Goal: Task Accomplishment & Management: Use online tool/utility

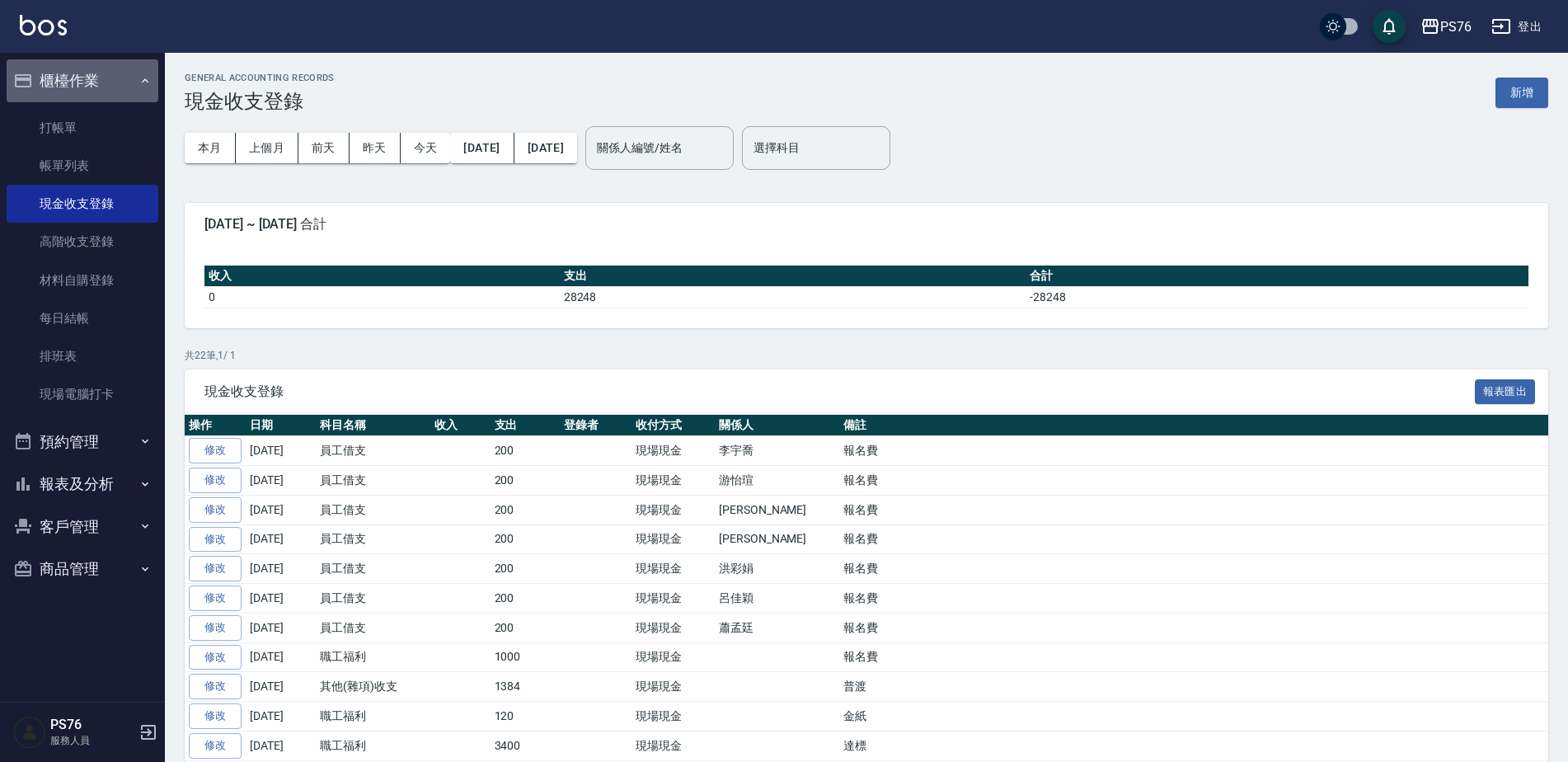
click at [83, 97] on button "櫃檯作業" at bounding box center [82, 80] width 152 height 43
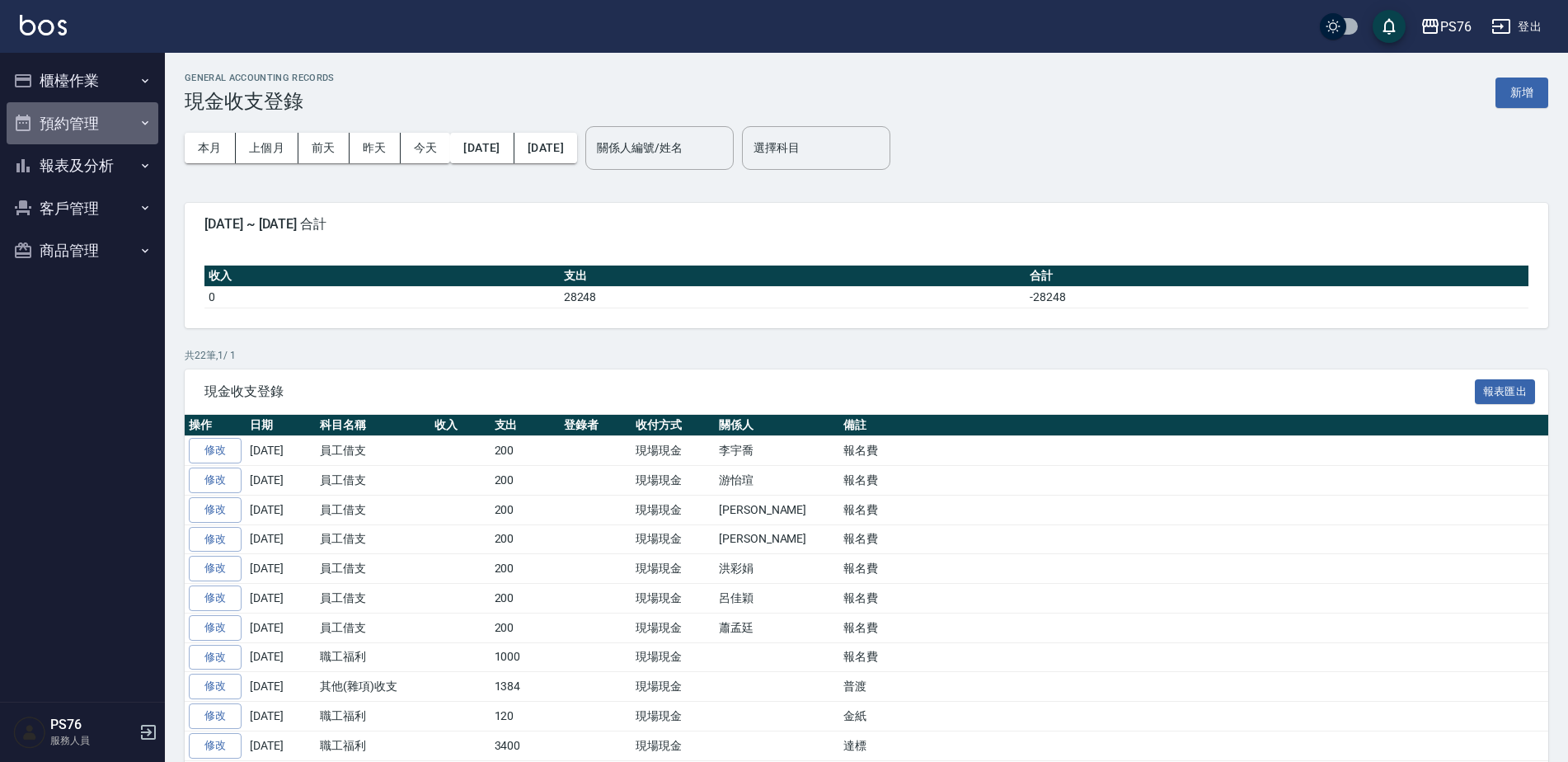
click at [79, 118] on button "預約管理" at bounding box center [82, 124] width 152 height 43
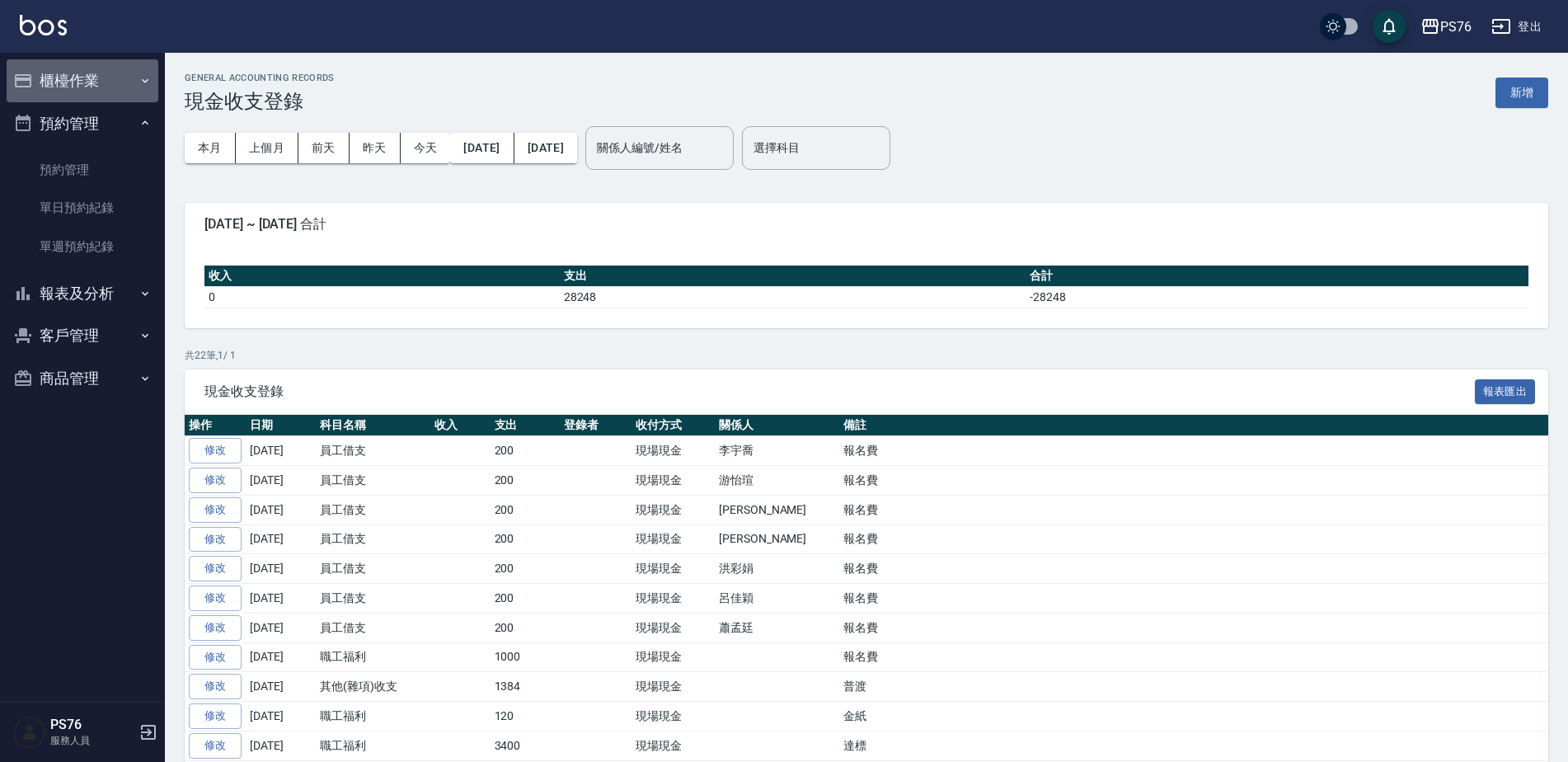
click at [93, 94] on button "櫃檯作業" at bounding box center [82, 80] width 152 height 43
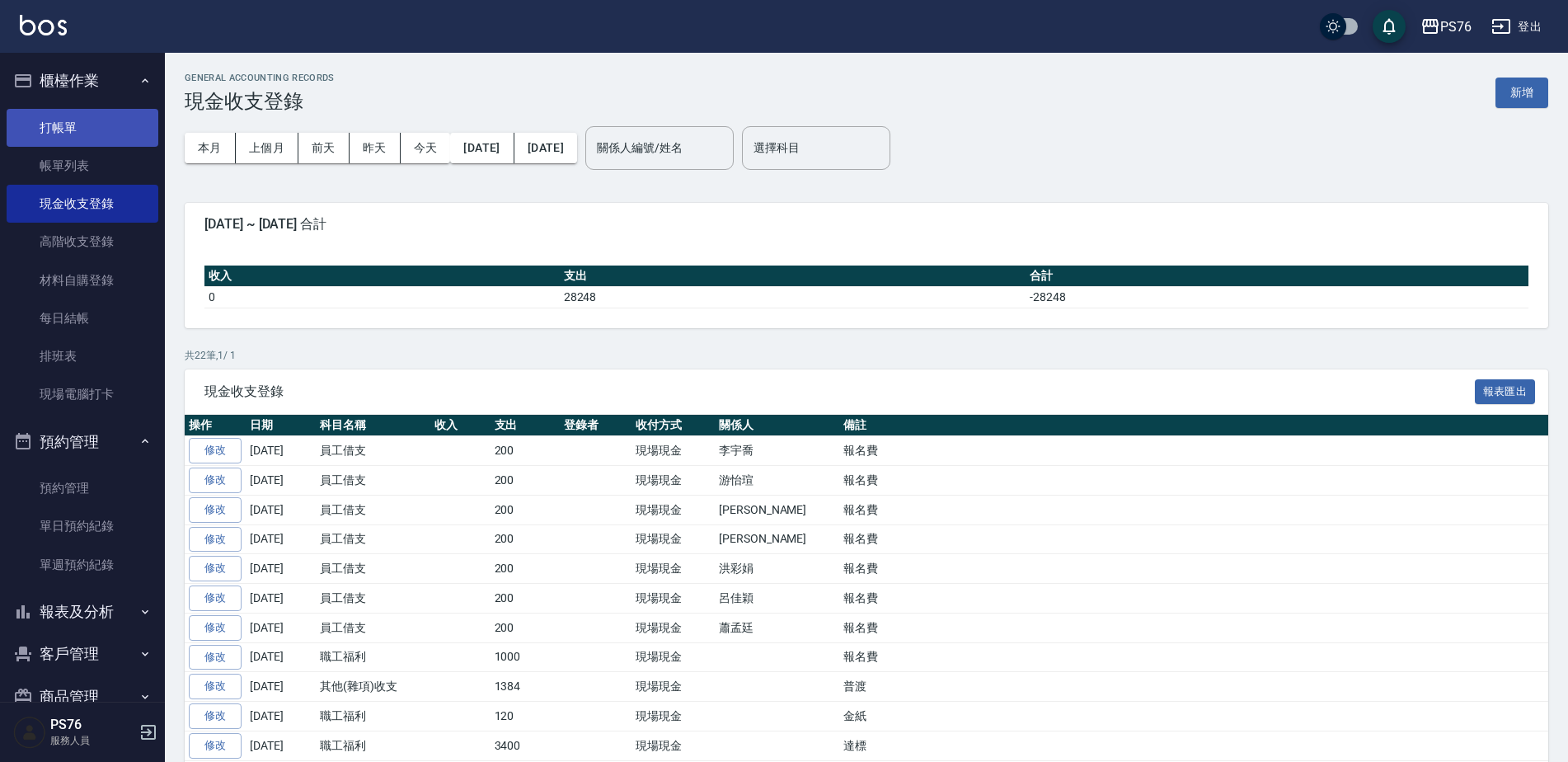
click at [98, 121] on link "打帳單" at bounding box center [82, 128] width 152 height 38
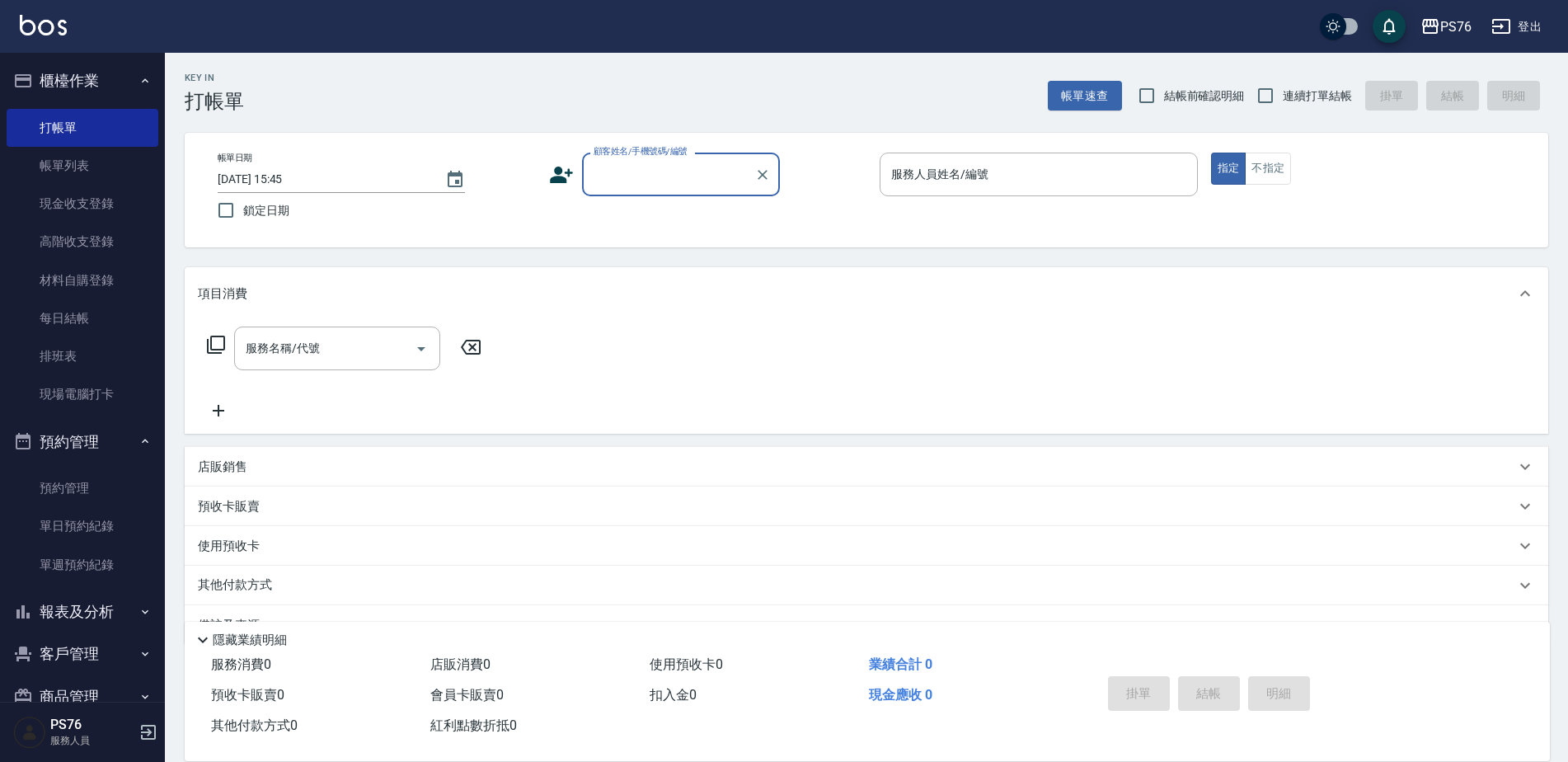
click at [1299, 97] on span "連續打單結帳" at bounding box center [1318, 96] width 70 height 17
click at [1283, 97] on input "連續打單結帳" at bounding box center [1265, 96] width 35 height 35
checkbox input "true"
click at [715, 176] on input "顧客姓名/手機號碼/編號" at bounding box center [669, 174] width 159 height 29
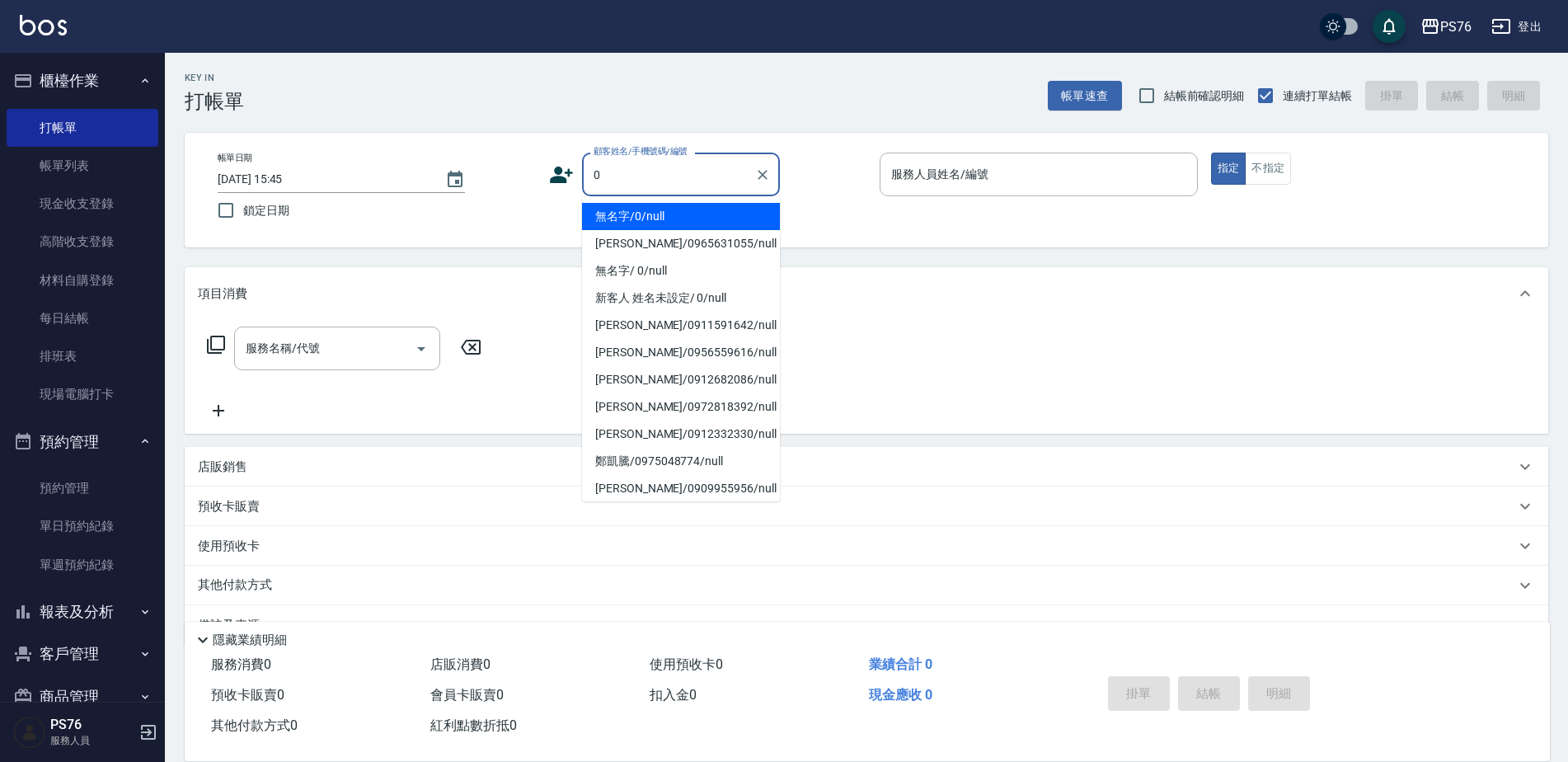
type input "無名字/0/null"
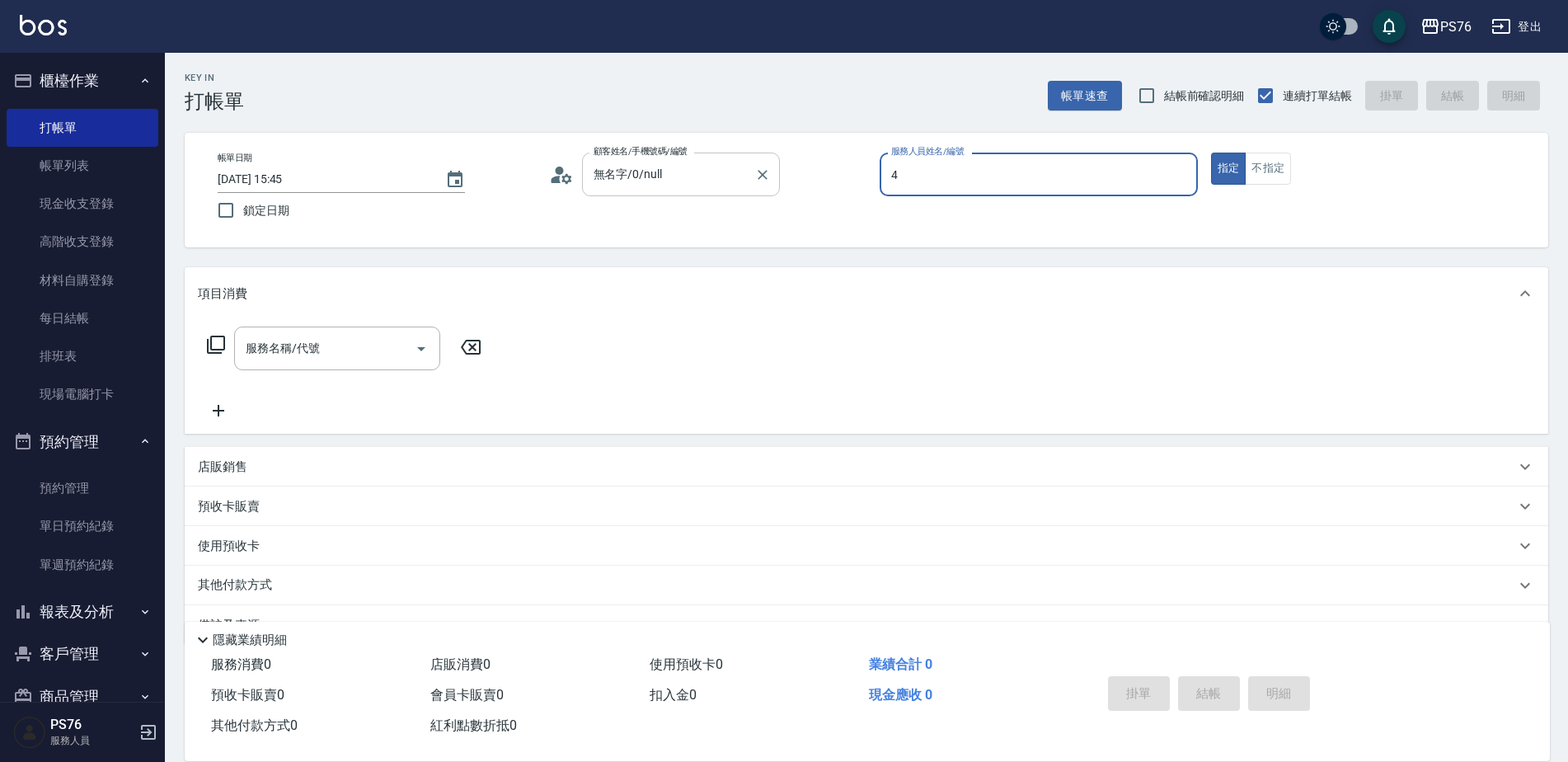
type input "蕭孟廷-4"
type button "true"
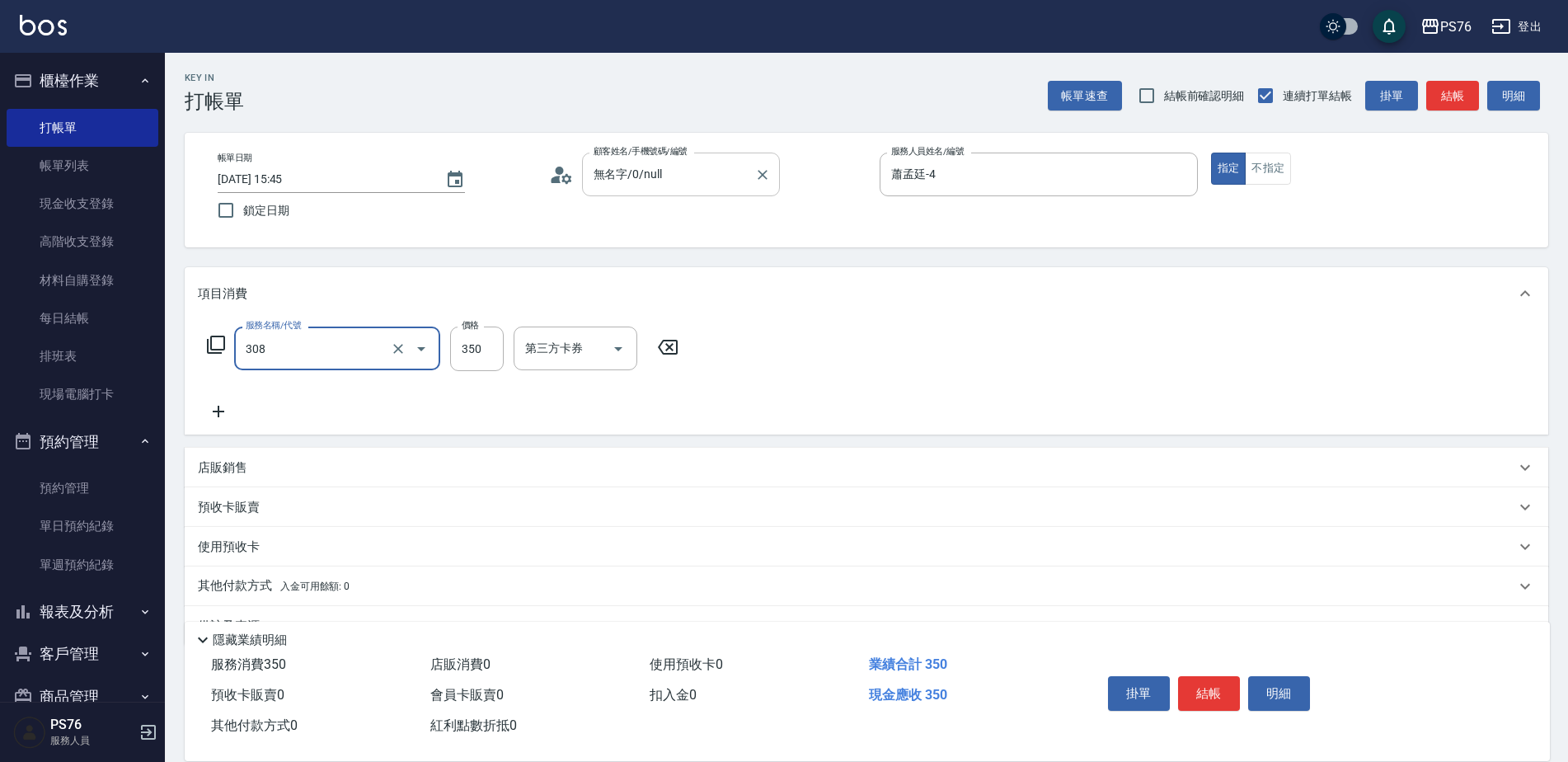
type input "洗+剪(308)"
click at [395, 338] on button "Clear" at bounding box center [398, 349] width 23 height 23
type input "335"
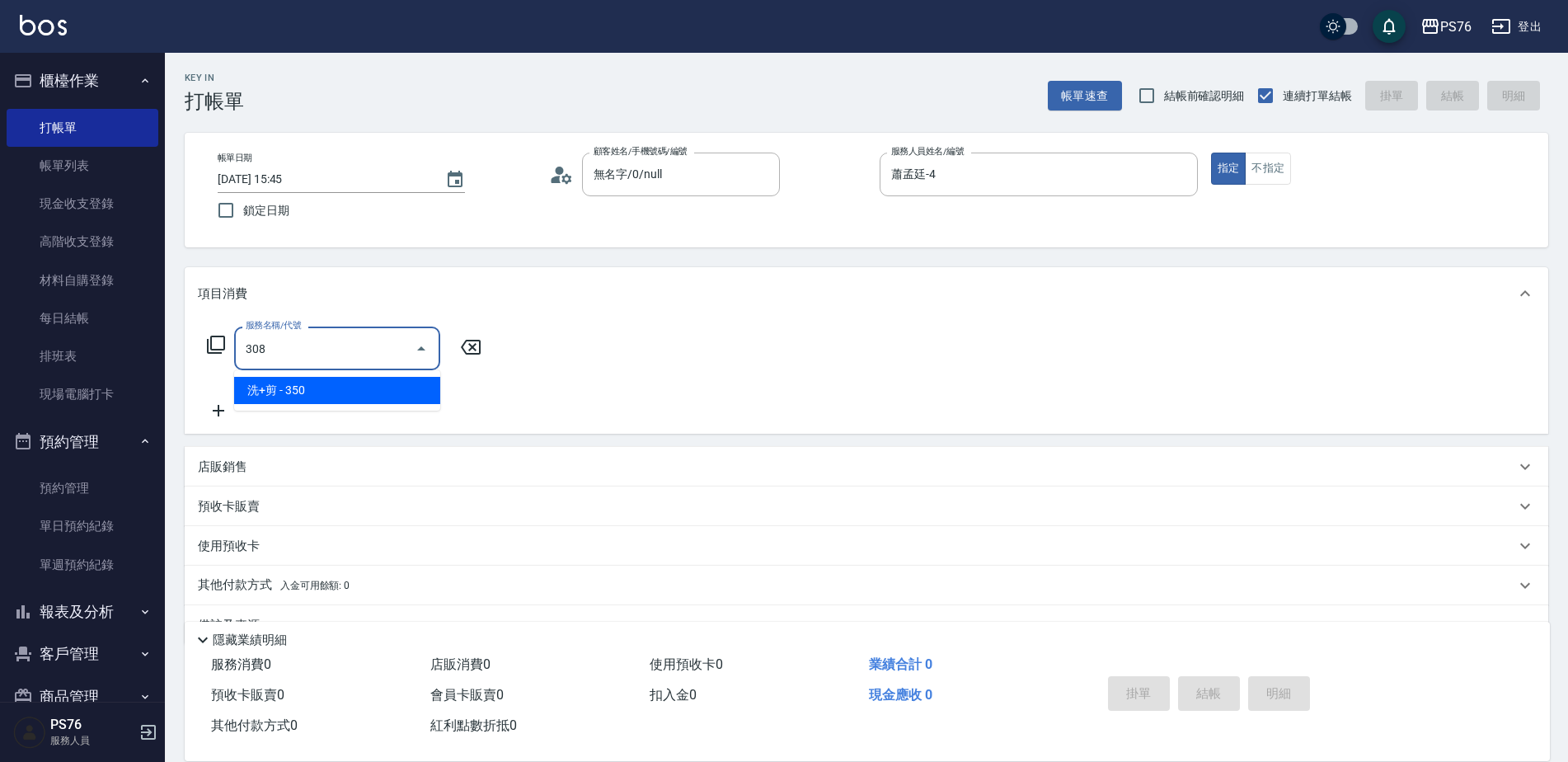
type input "洗+剪(308)"
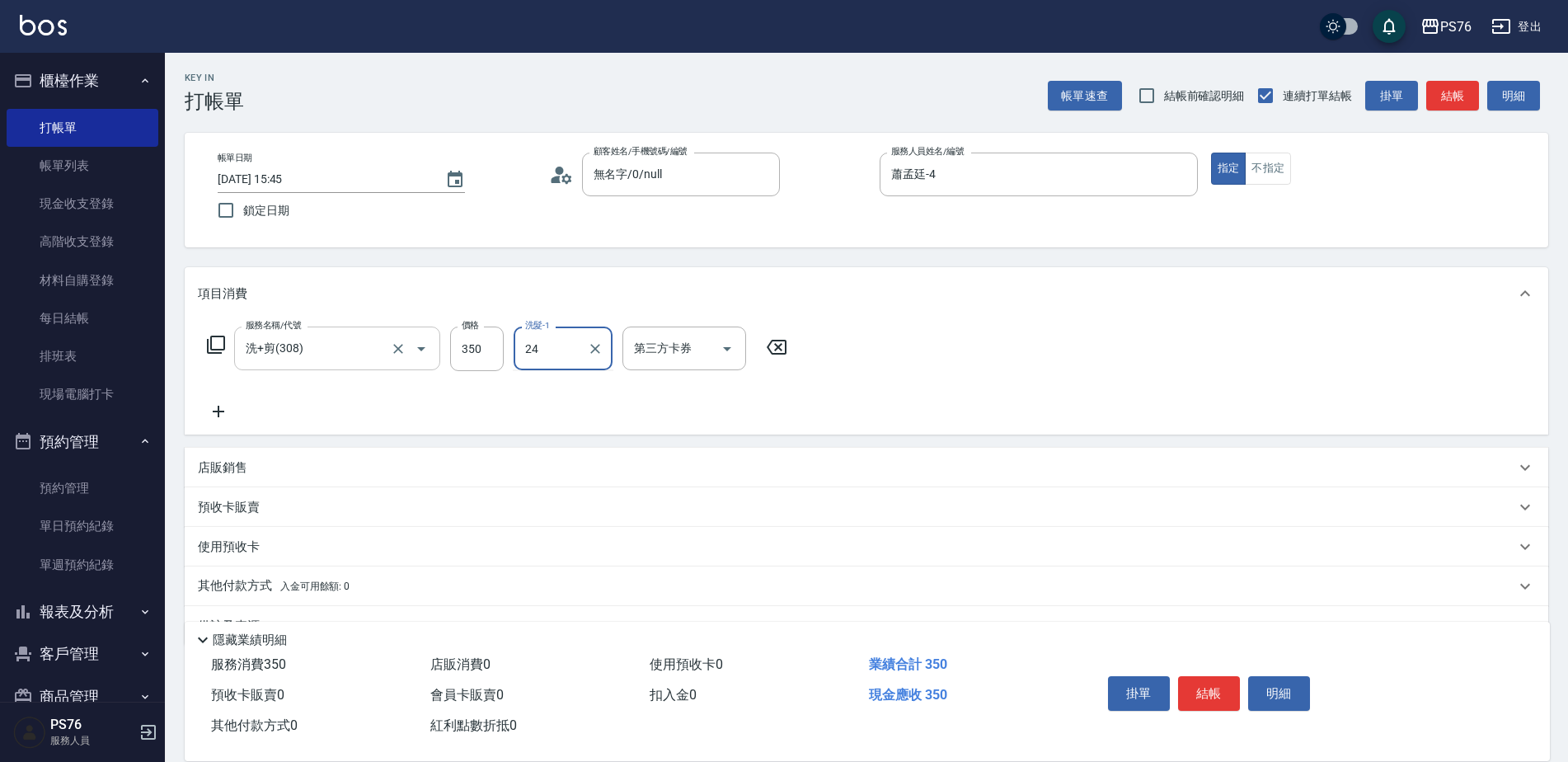
type input "游怡瑄-24"
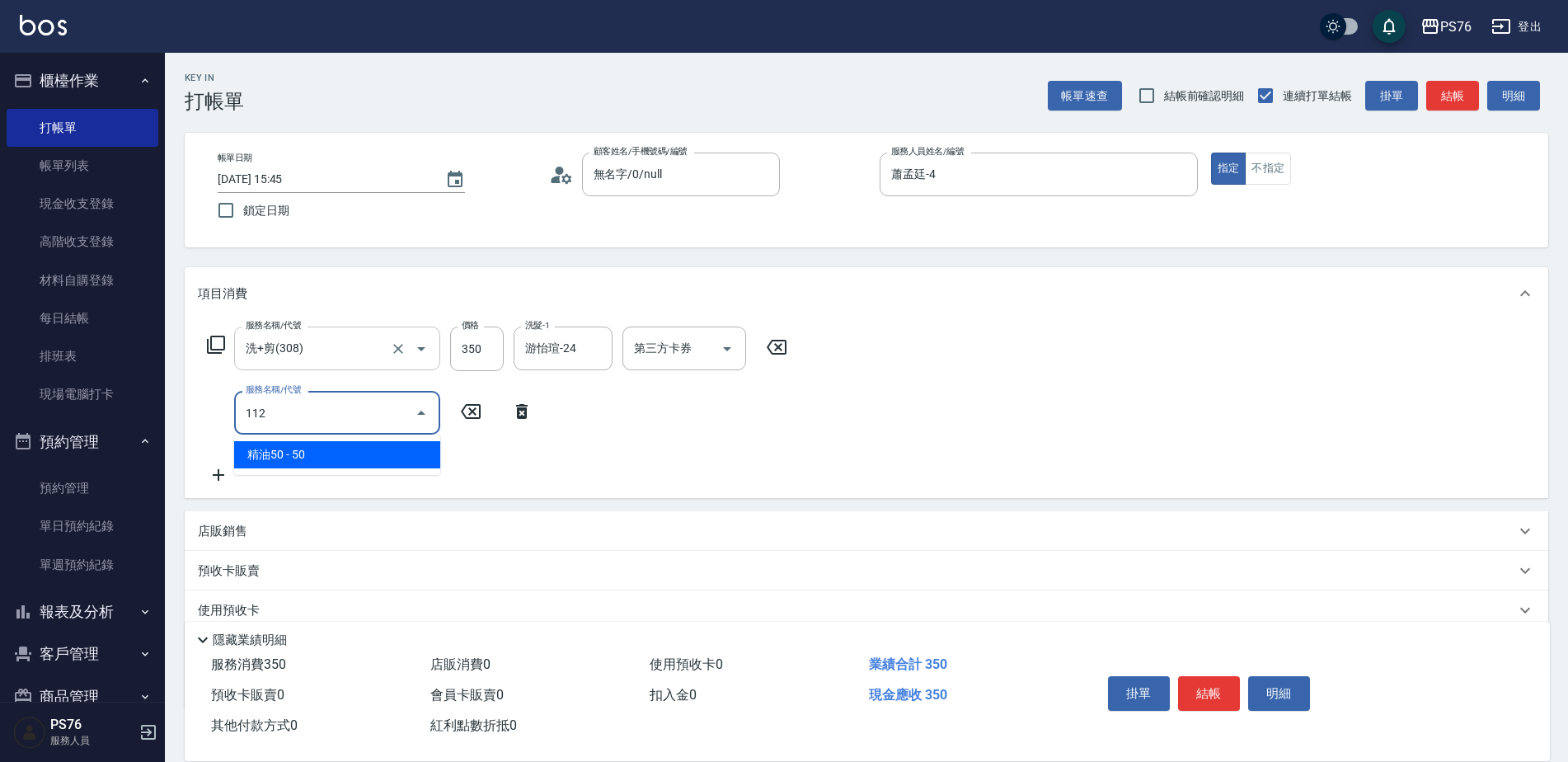
type input "精油50(112)"
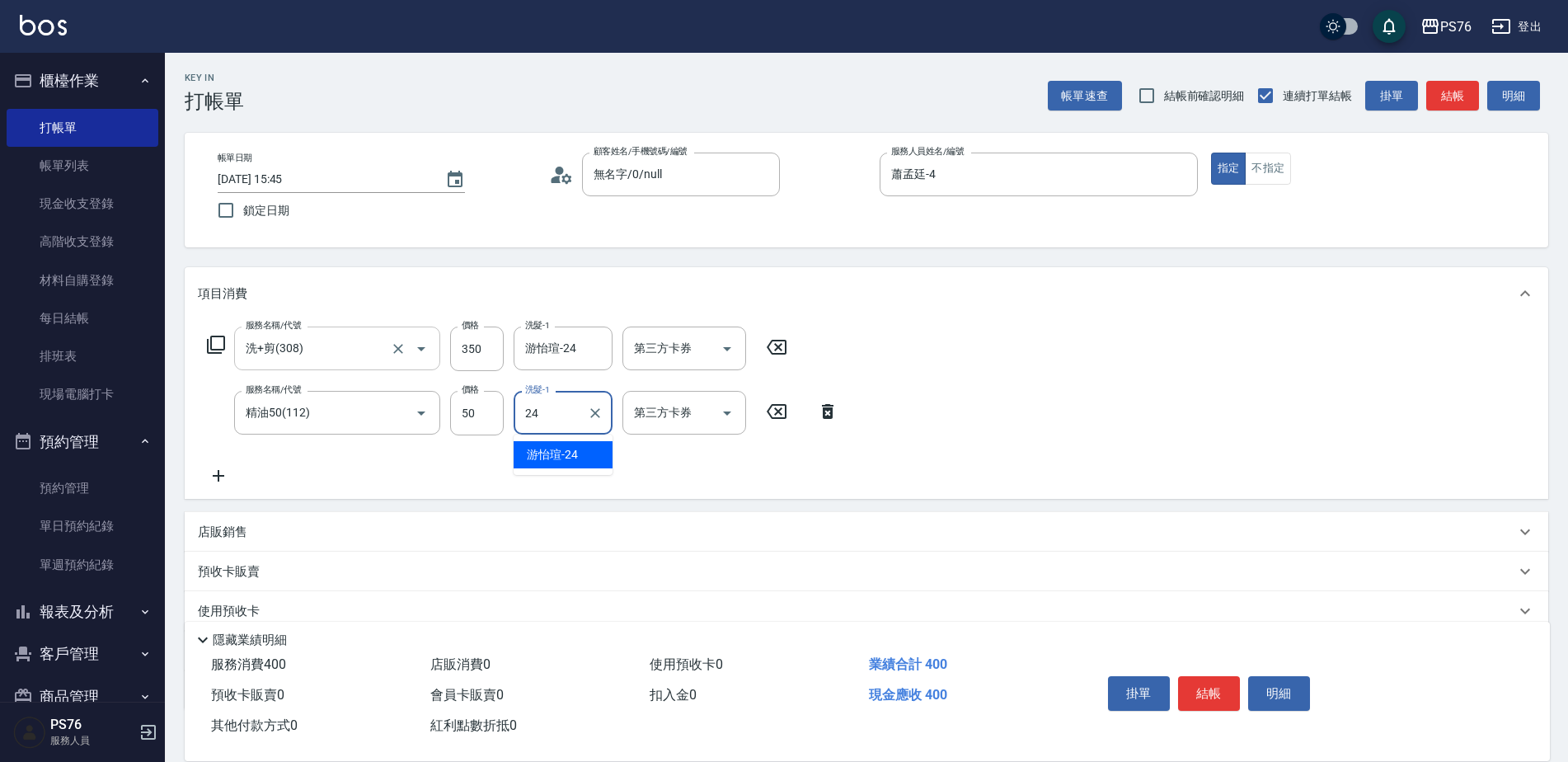
type input "游怡瑄-24"
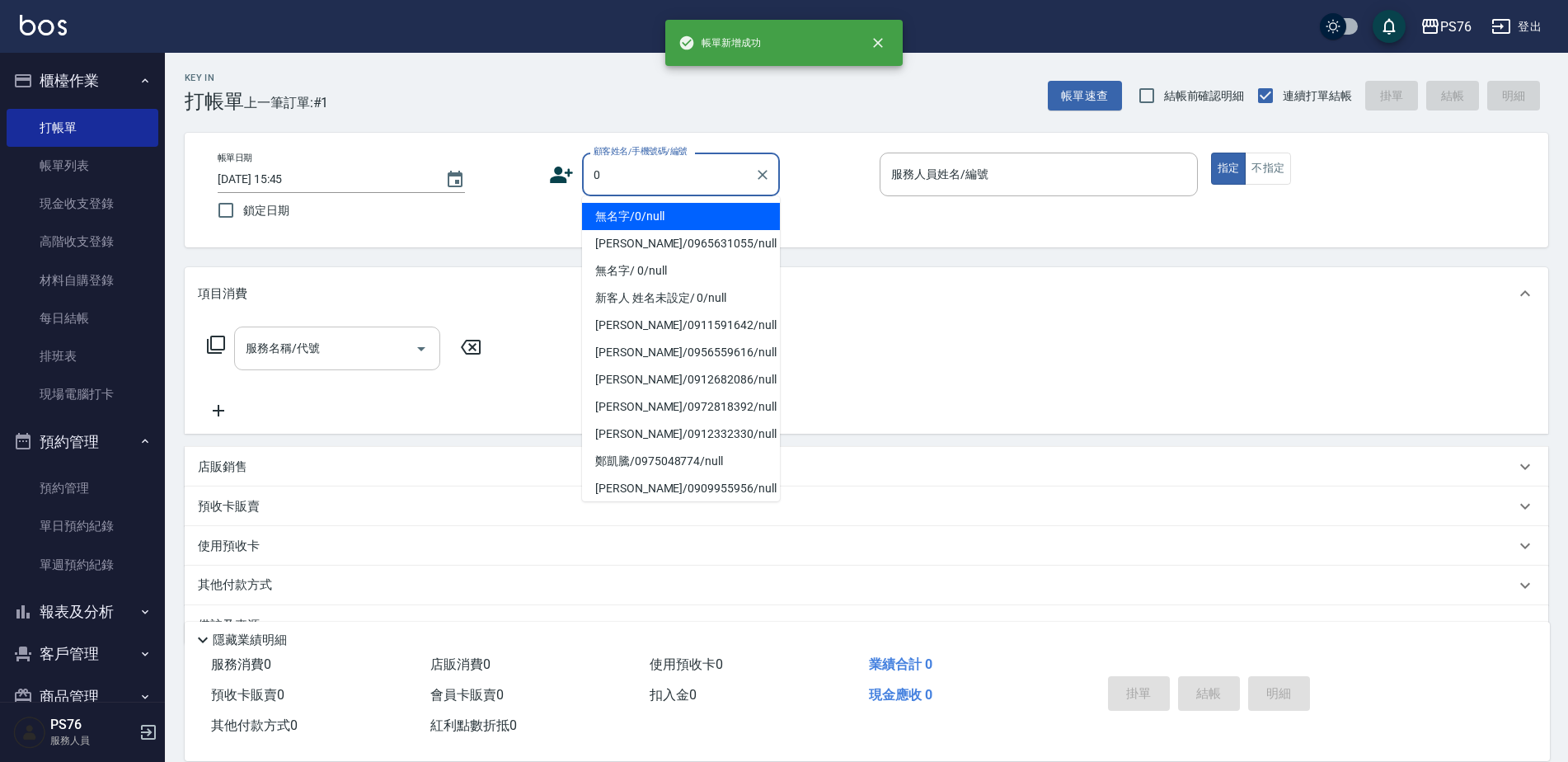
type input "無名字/0/null"
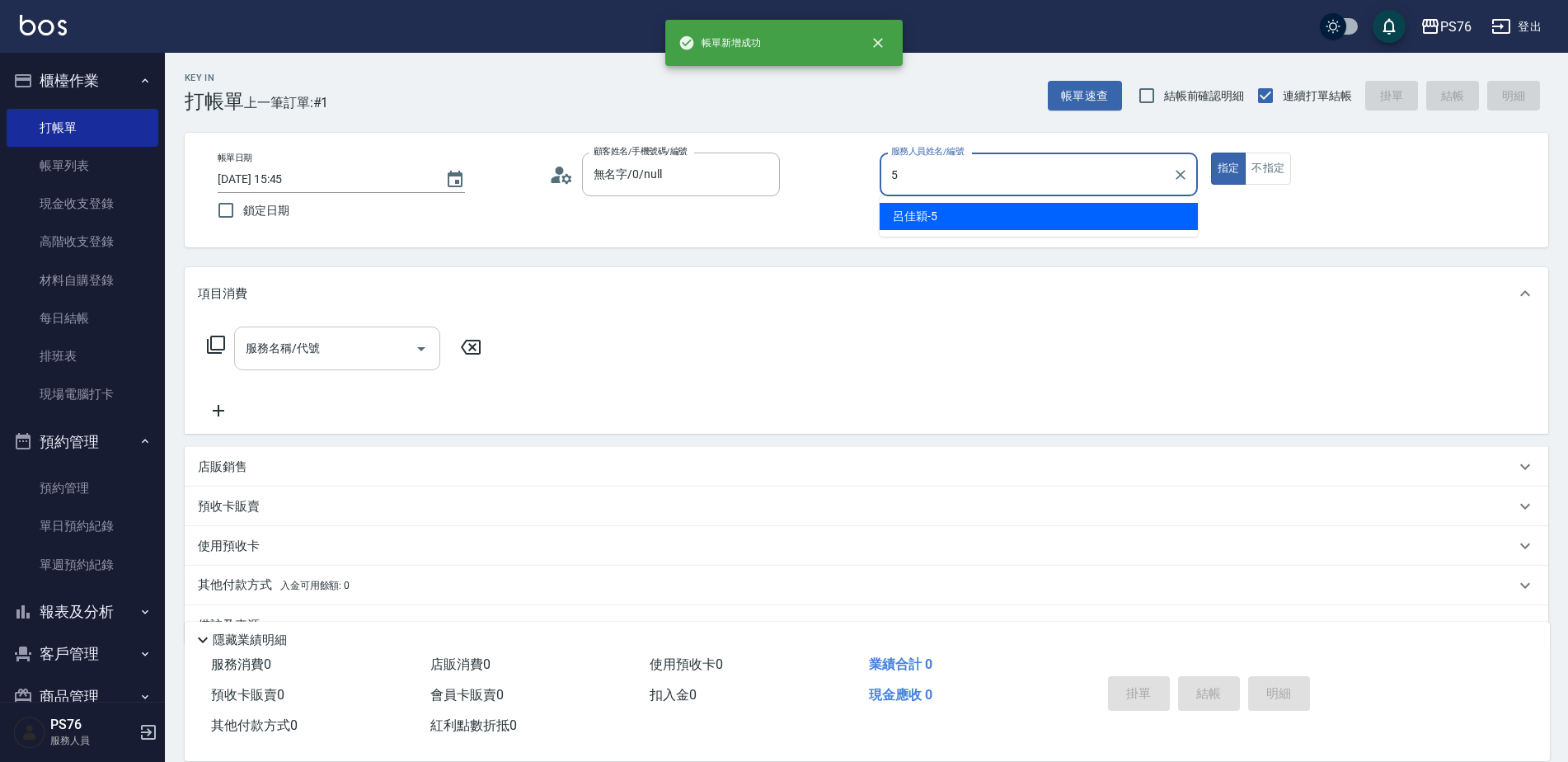
type input "呂佳穎-5"
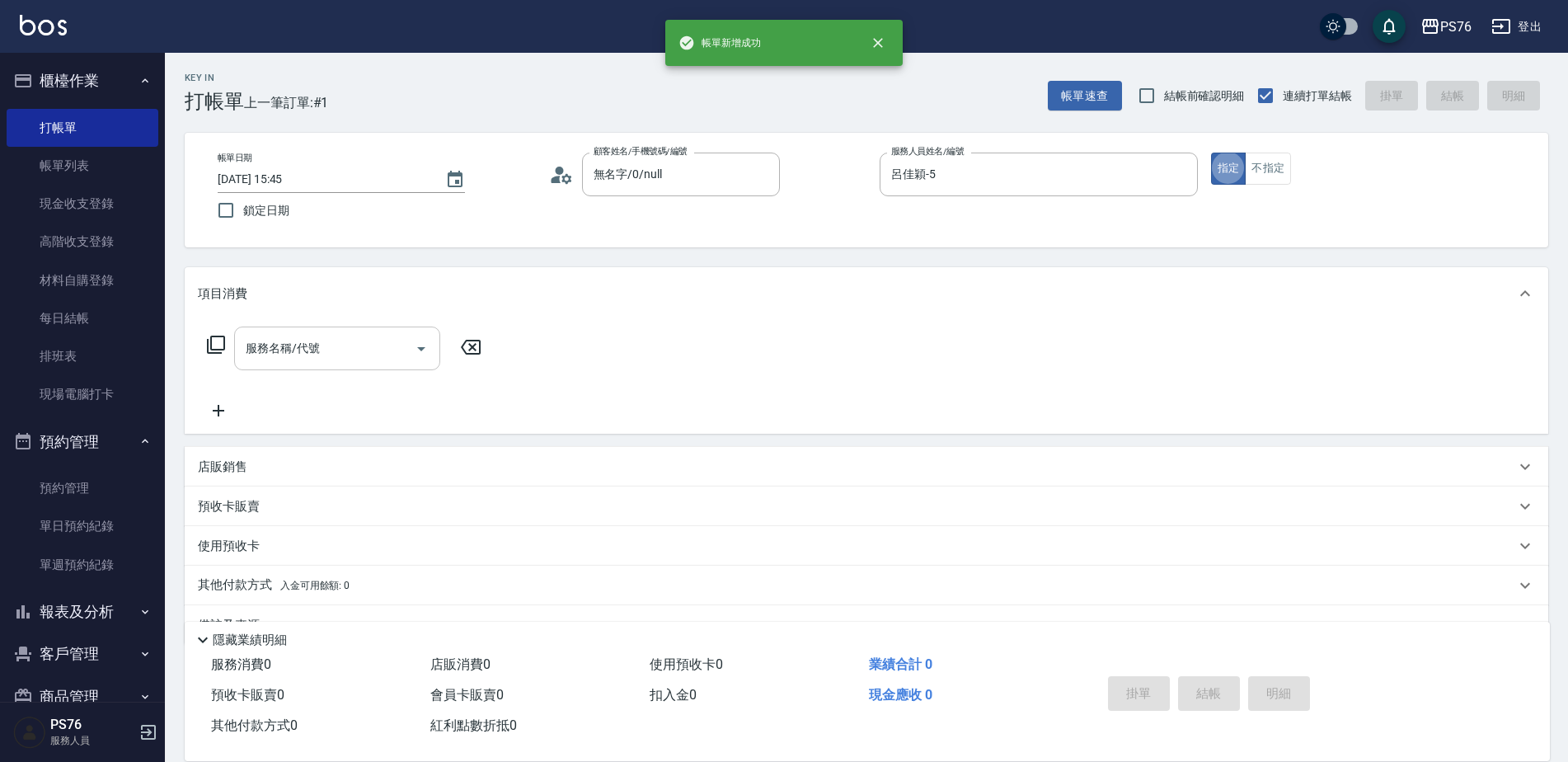
scroll to position [33, 0]
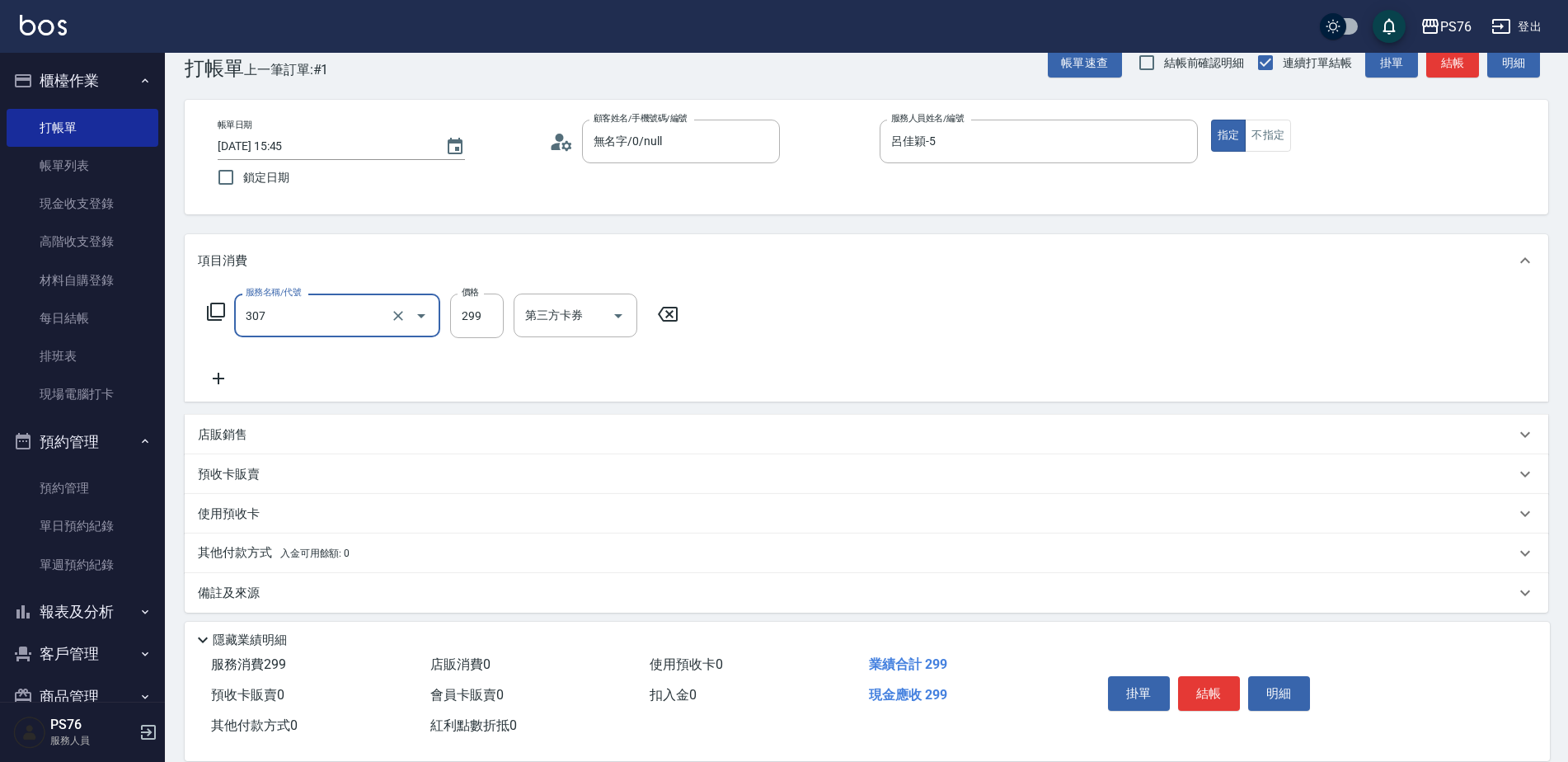
type input "剪髮(307)"
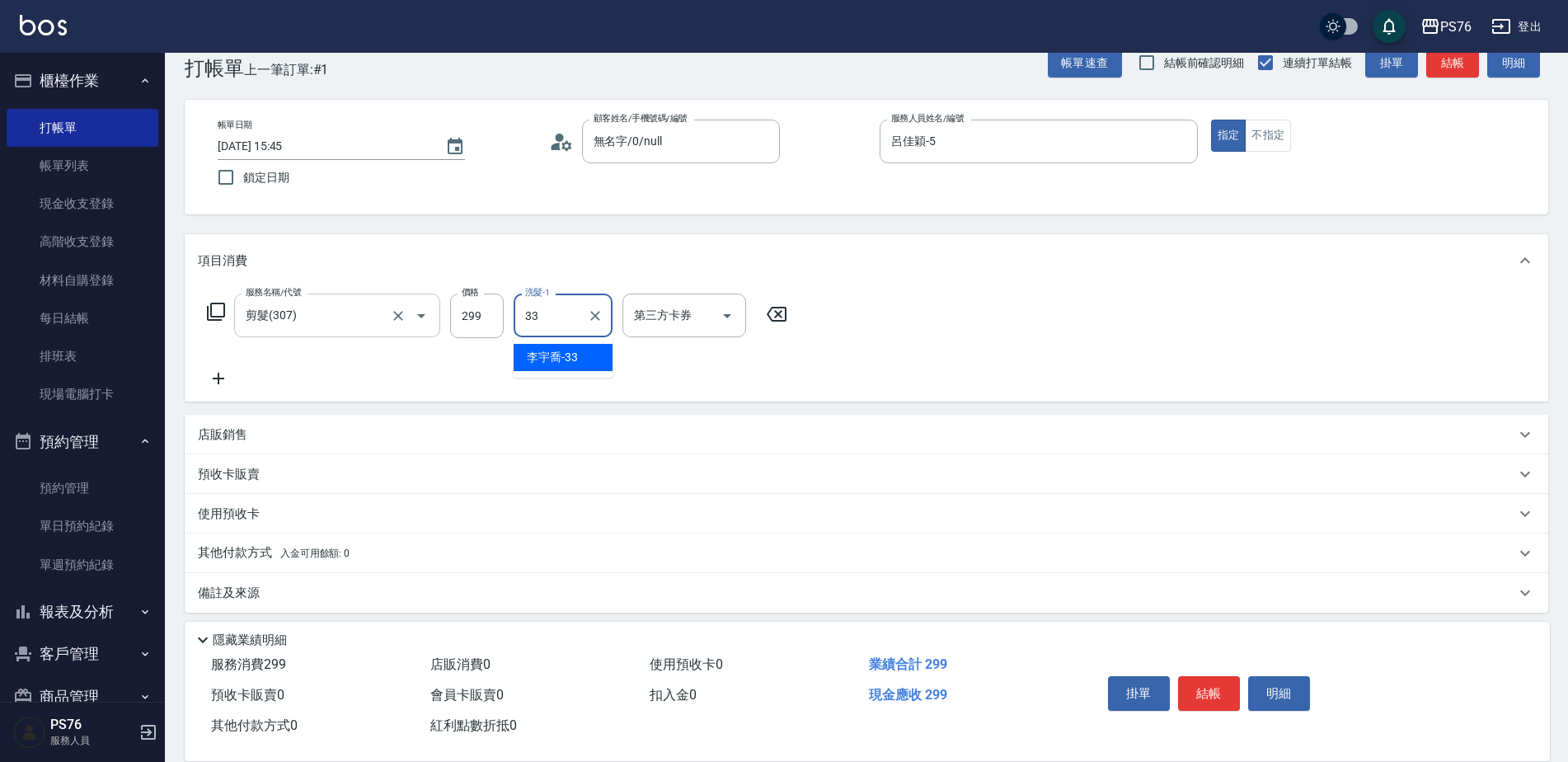
type input "[PERSON_NAME]33"
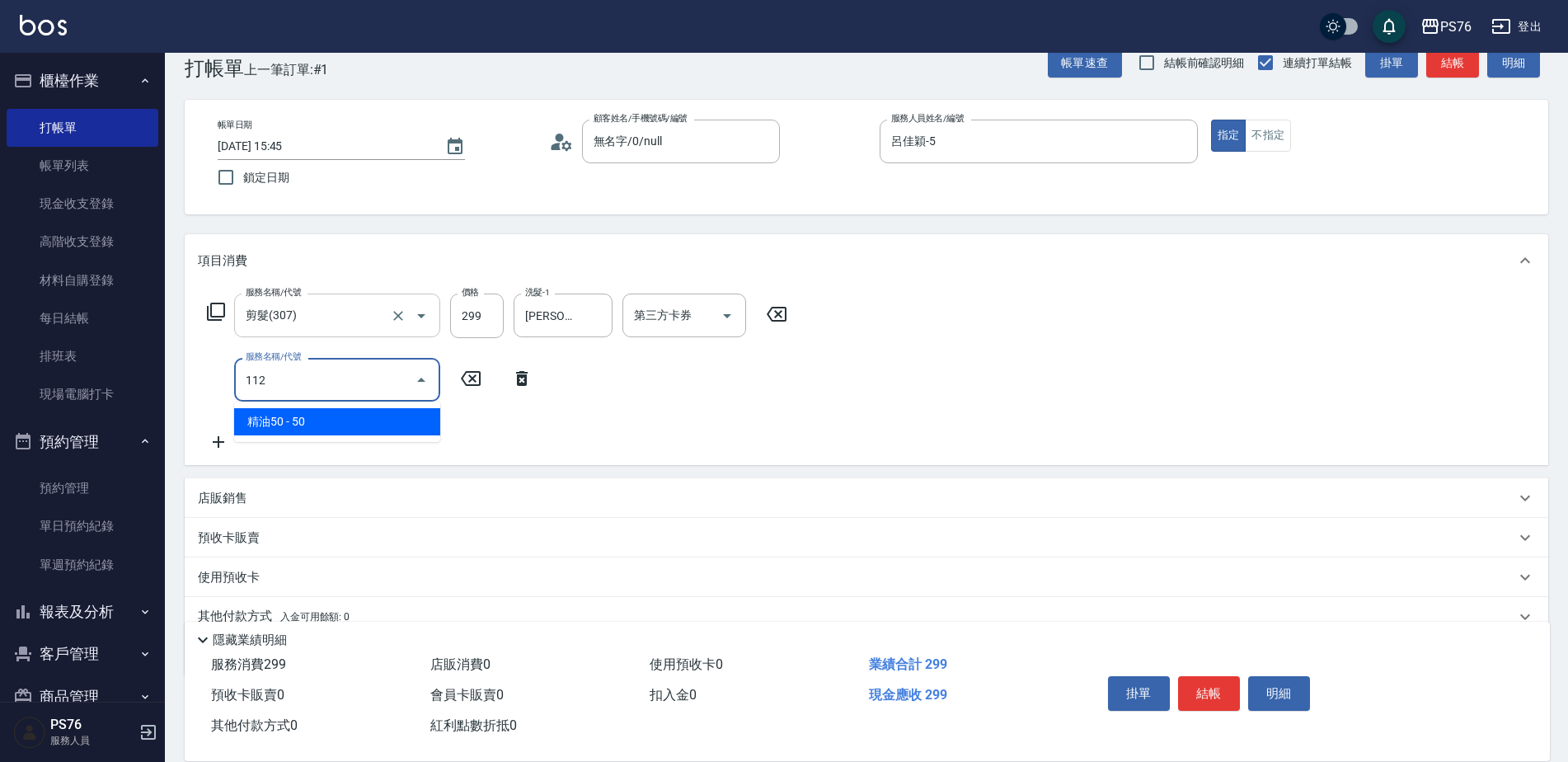
type input "精油50(112)"
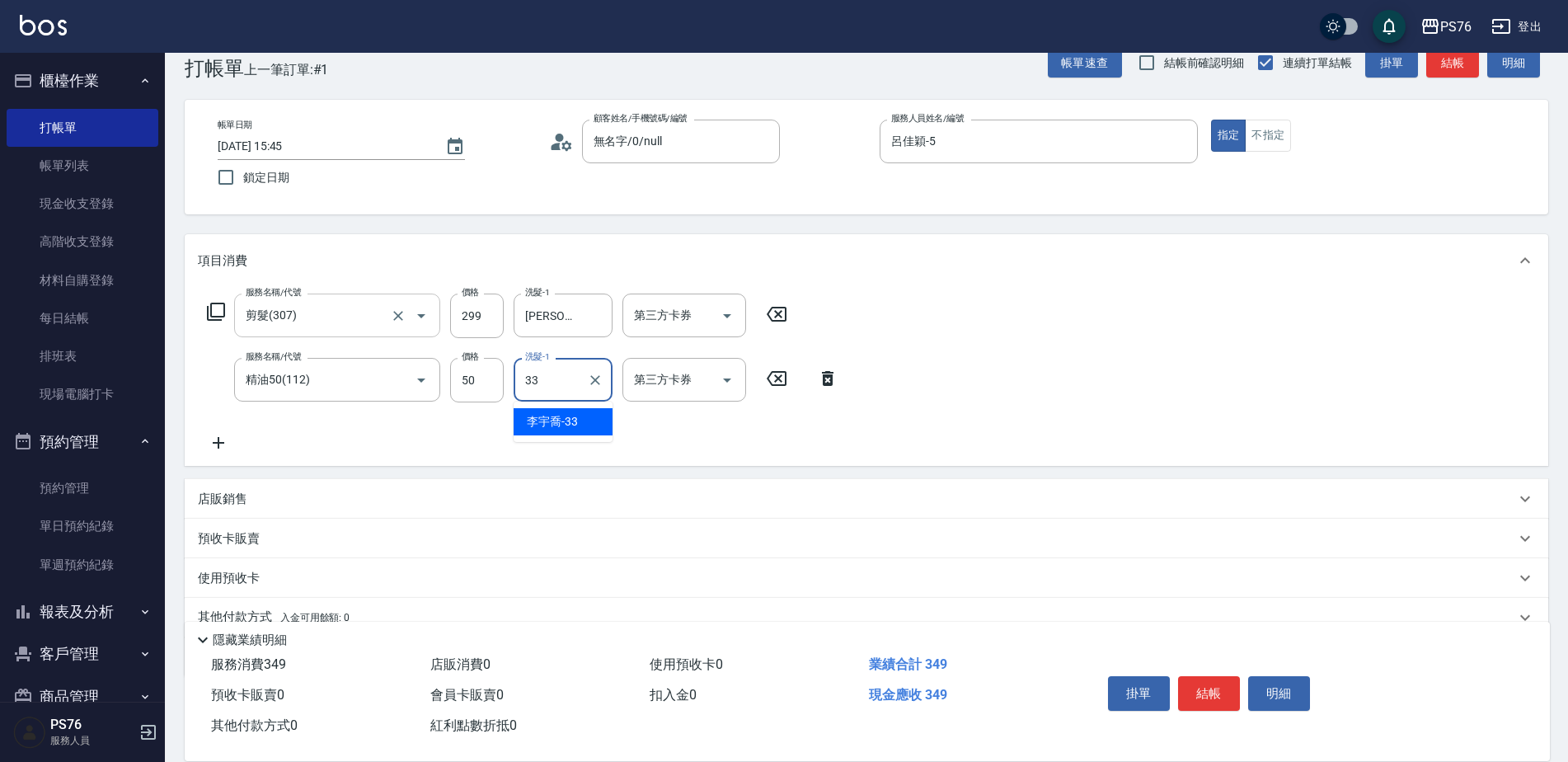
type input "[PERSON_NAME]33"
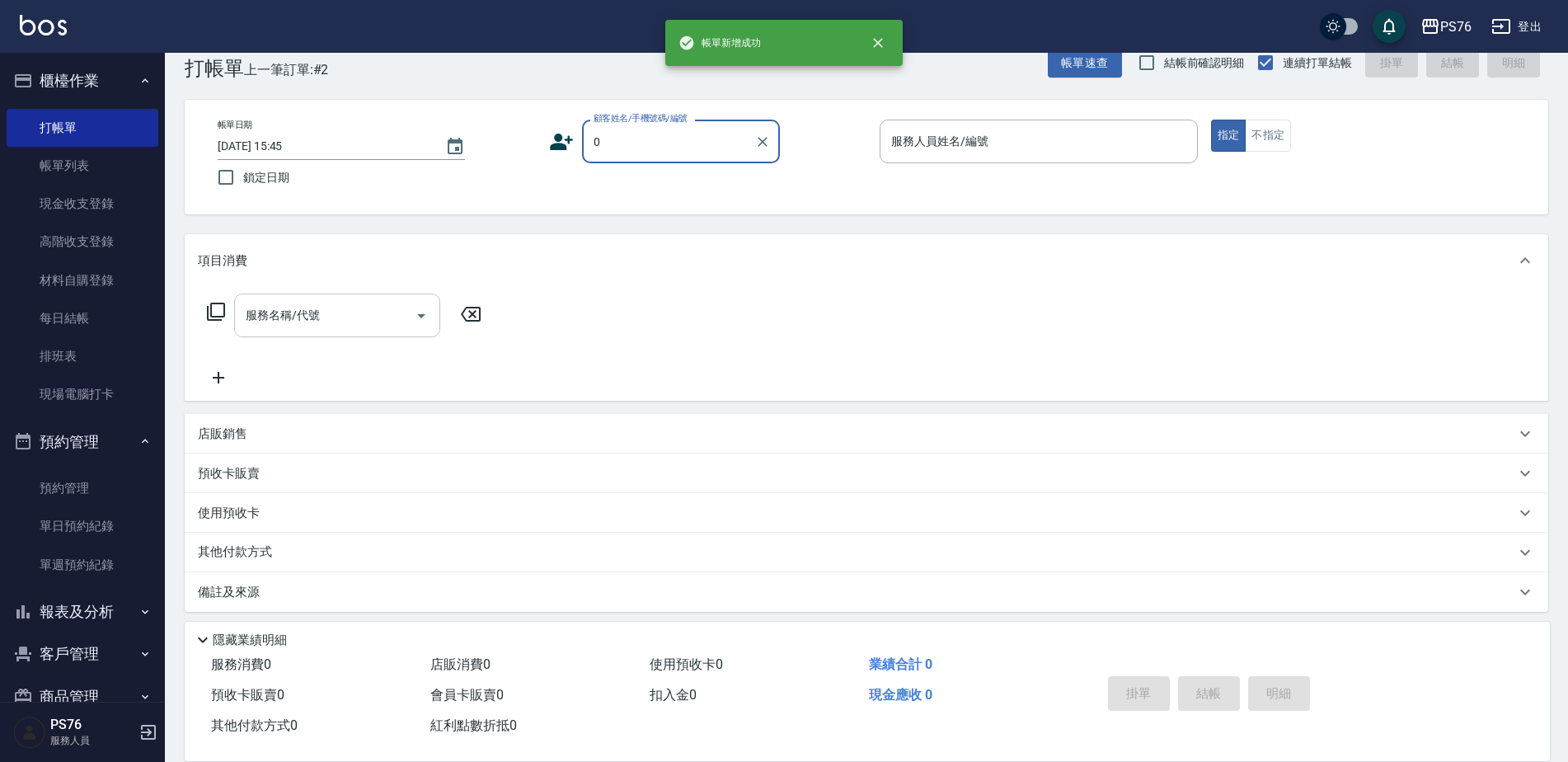
type input "無名字/0/null"
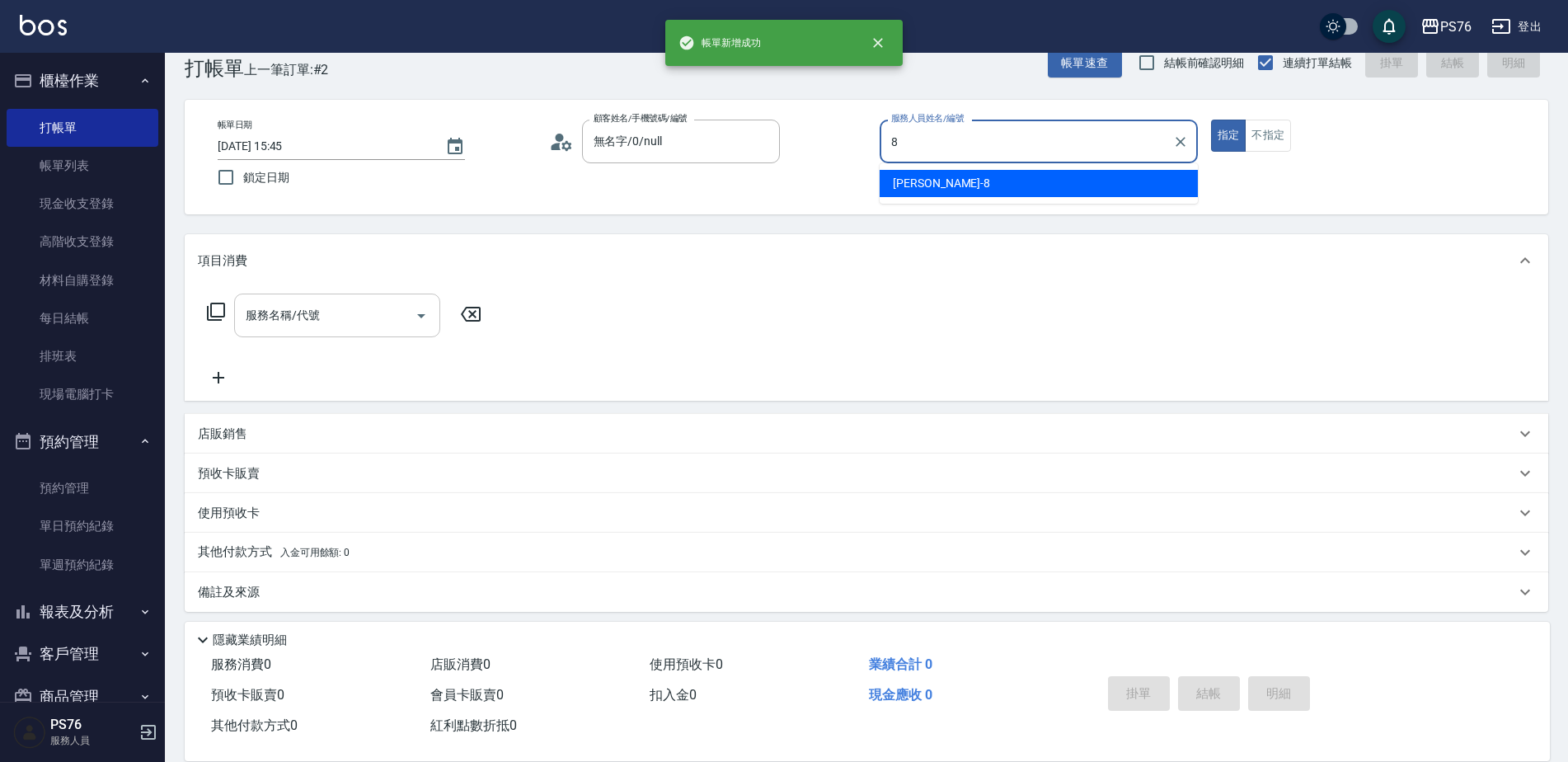
type input "[PERSON_NAME]-8"
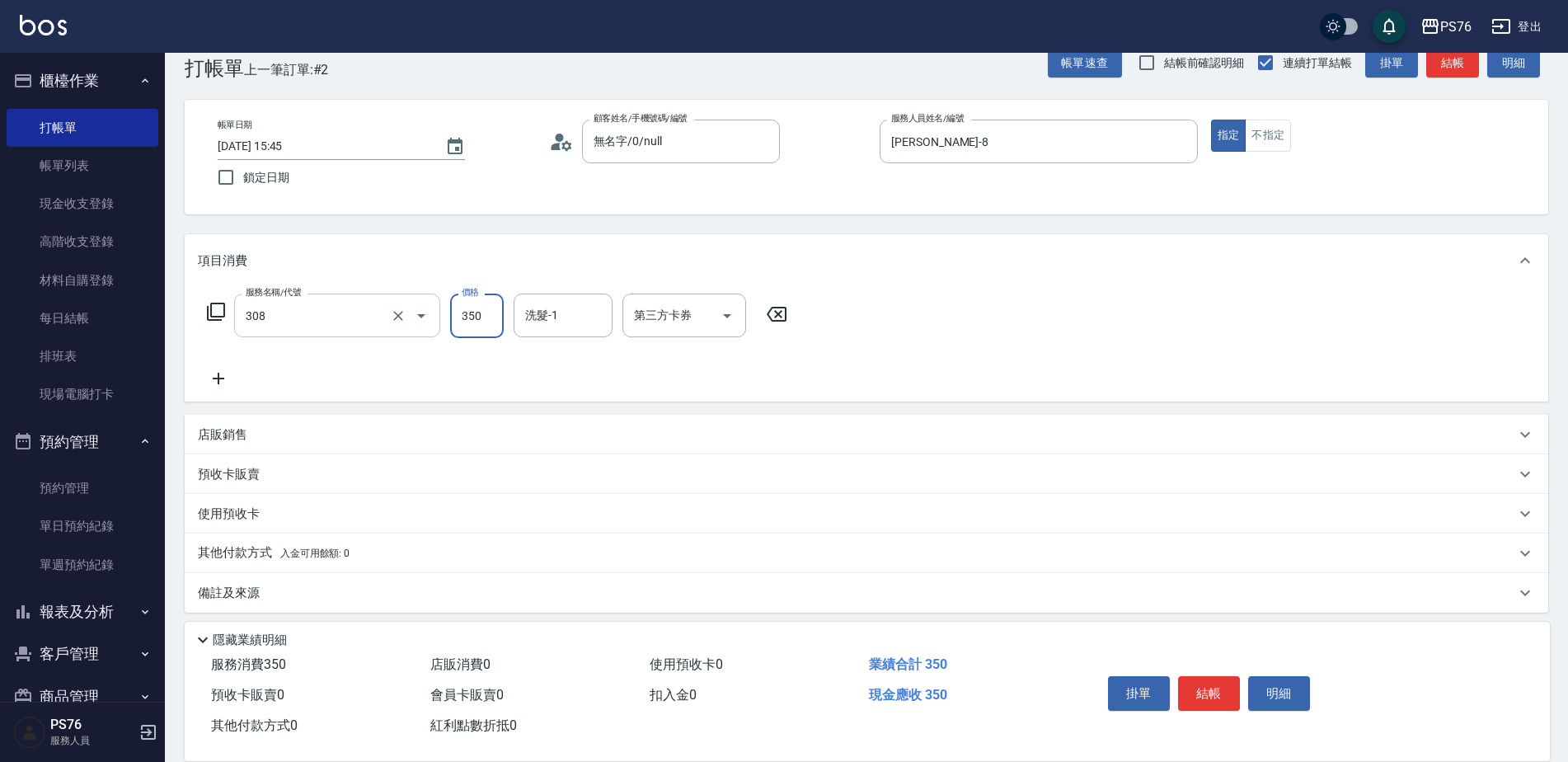
type input "洗+剪(308)"
type input "[PERSON_NAME]33"
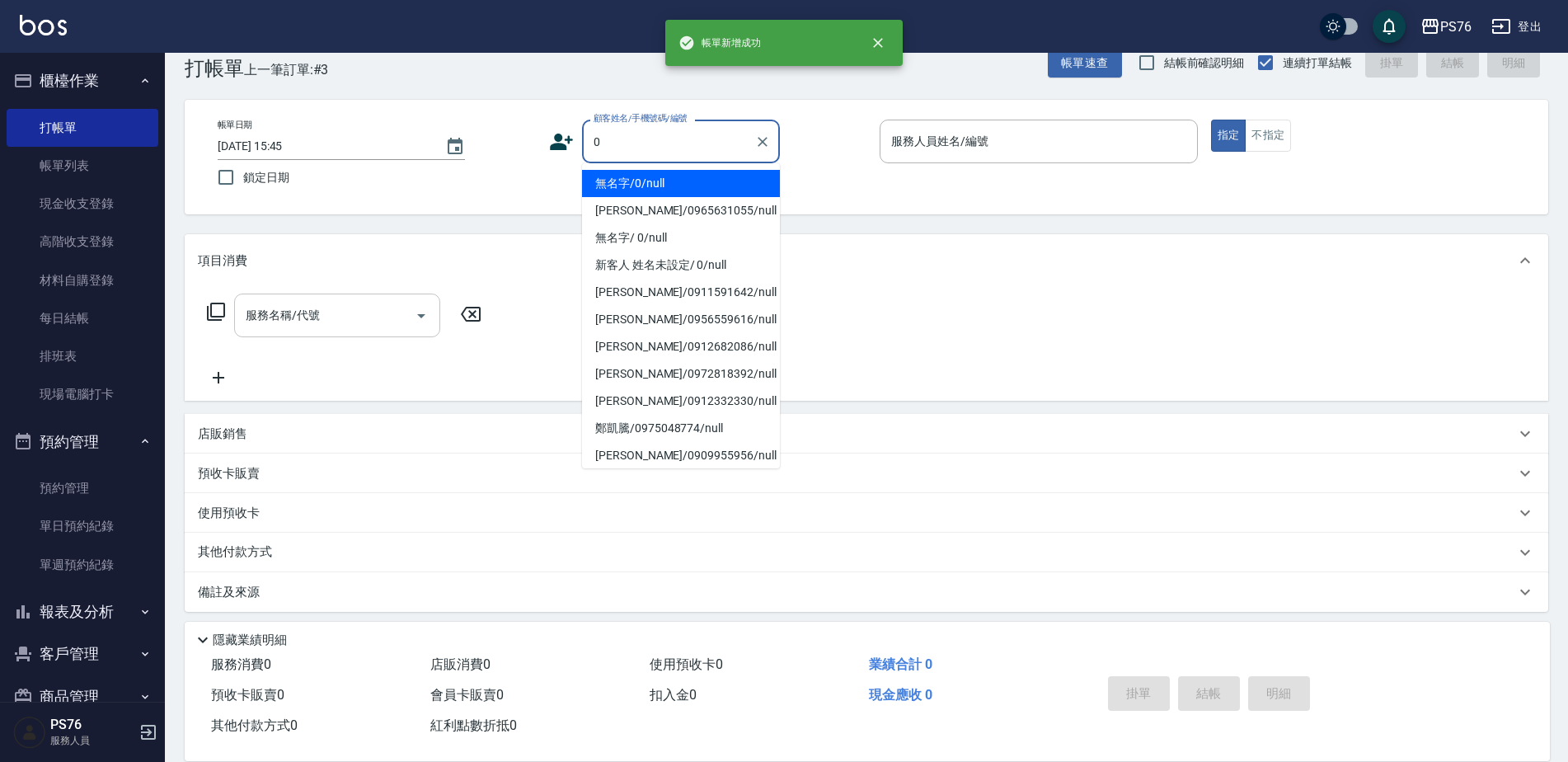
type input "無名字/0/null"
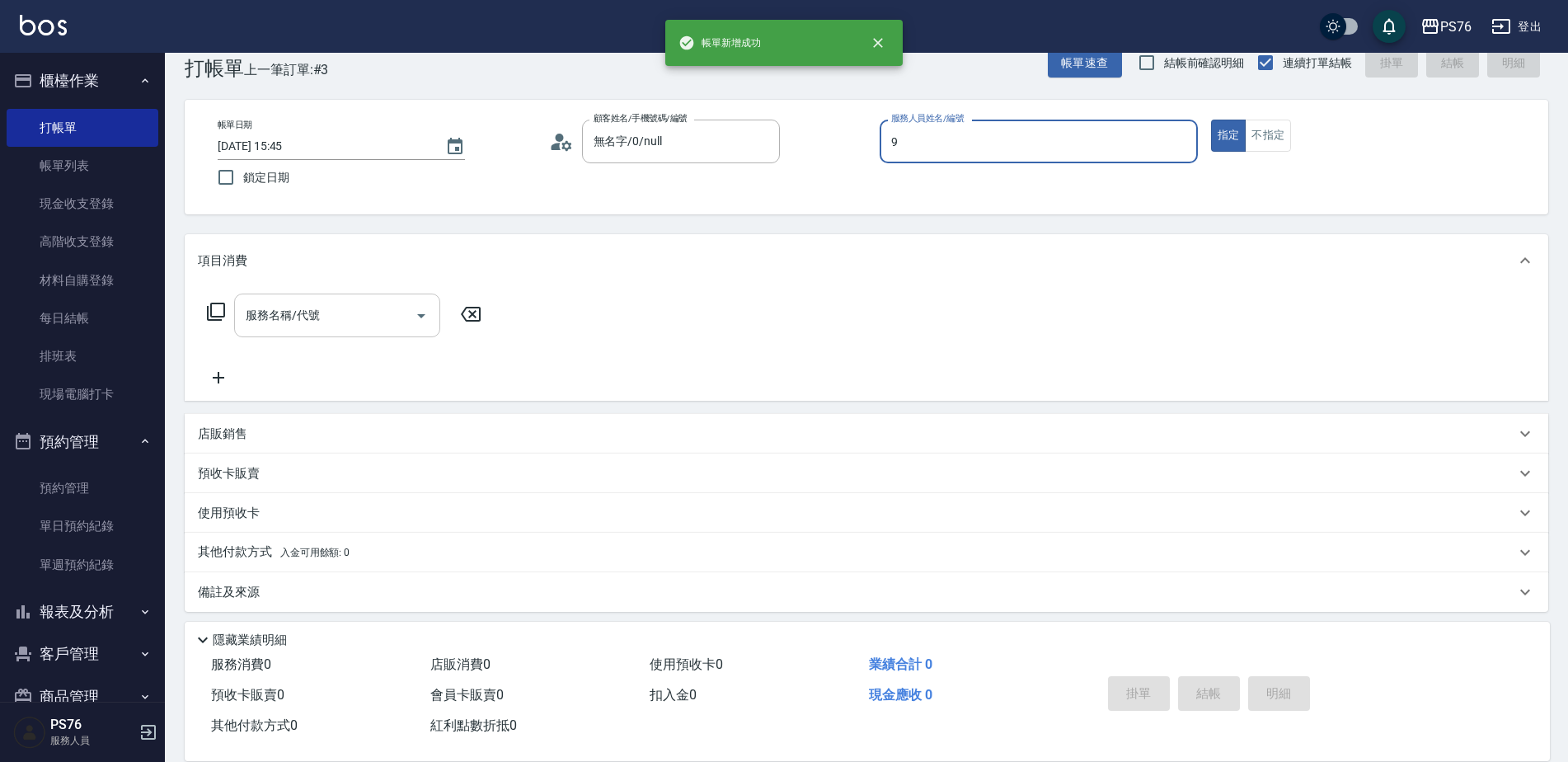
type input "[PERSON_NAME]-9"
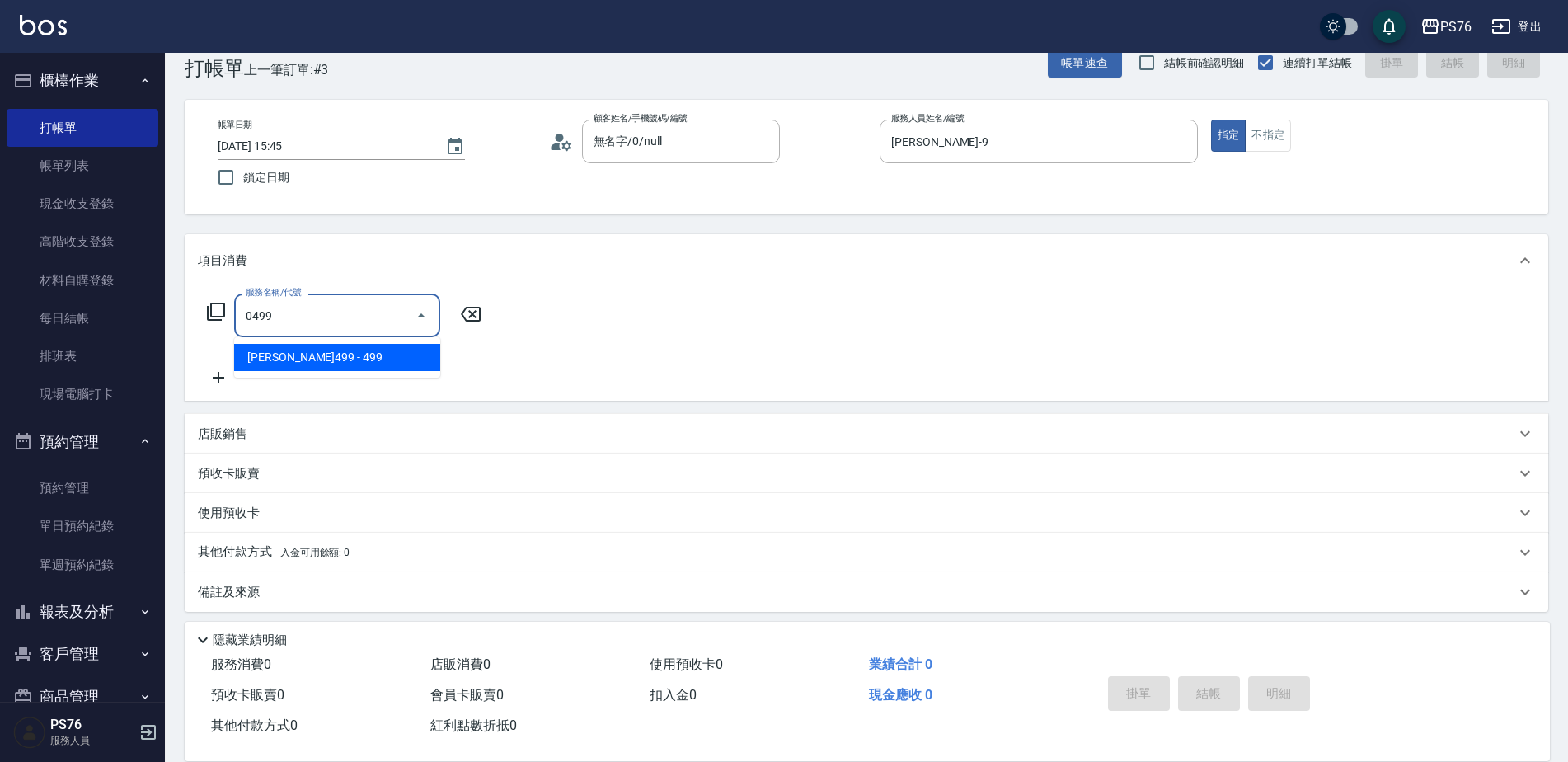
type input "[PERSON_NAME]499(0499)"
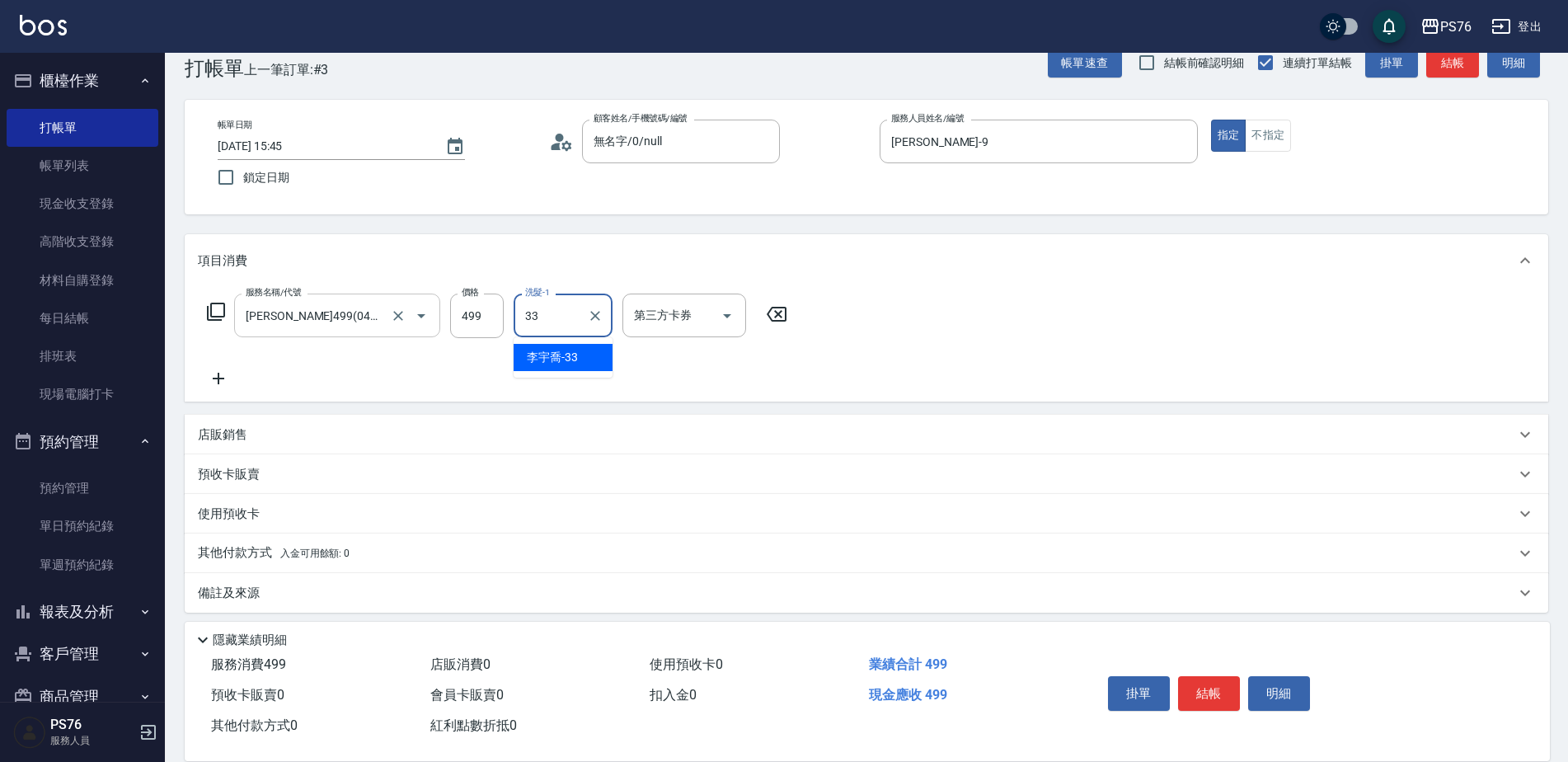
type input "[PERSON_NAME]33"
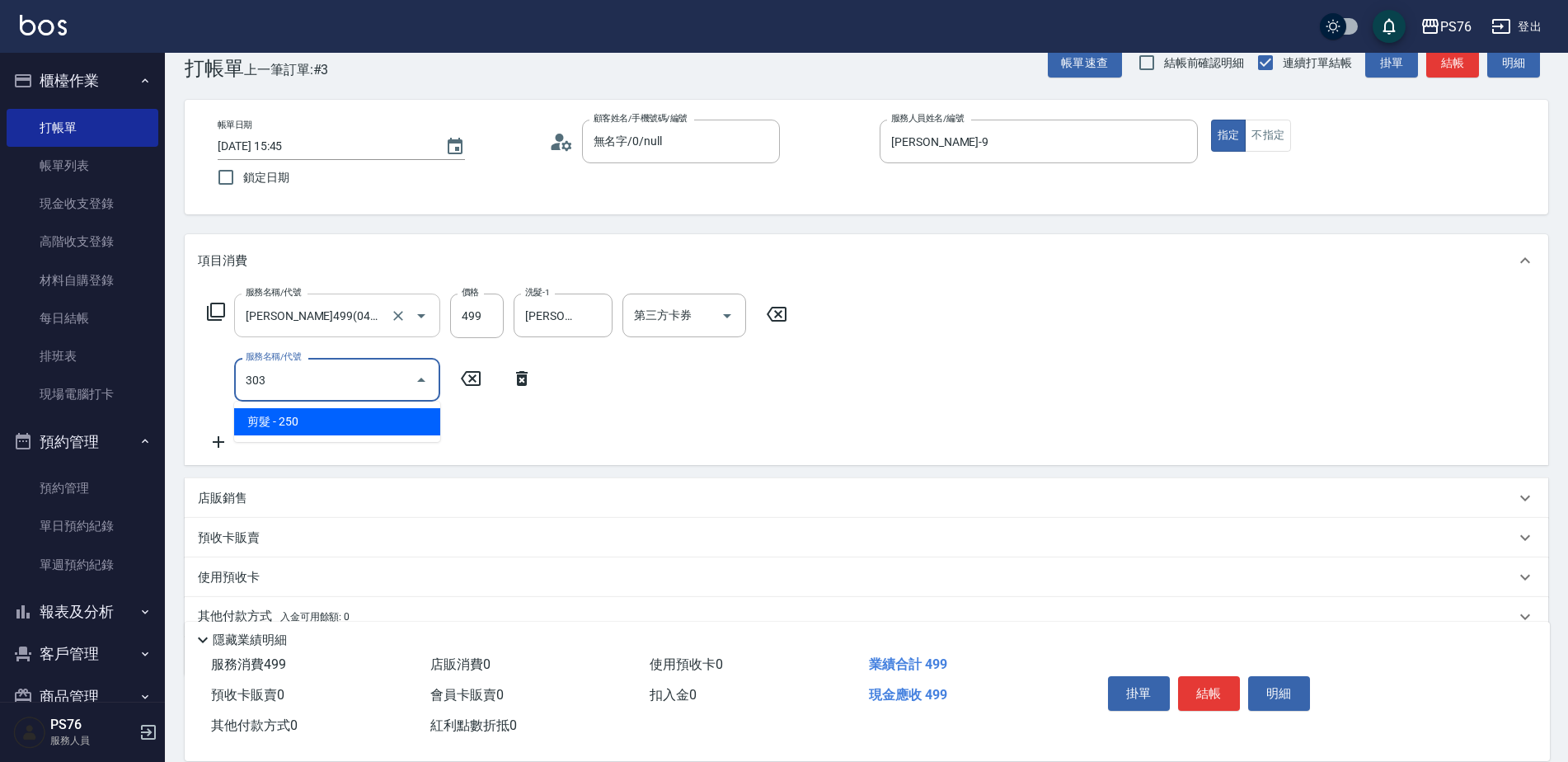
type input "剪髮(303)"
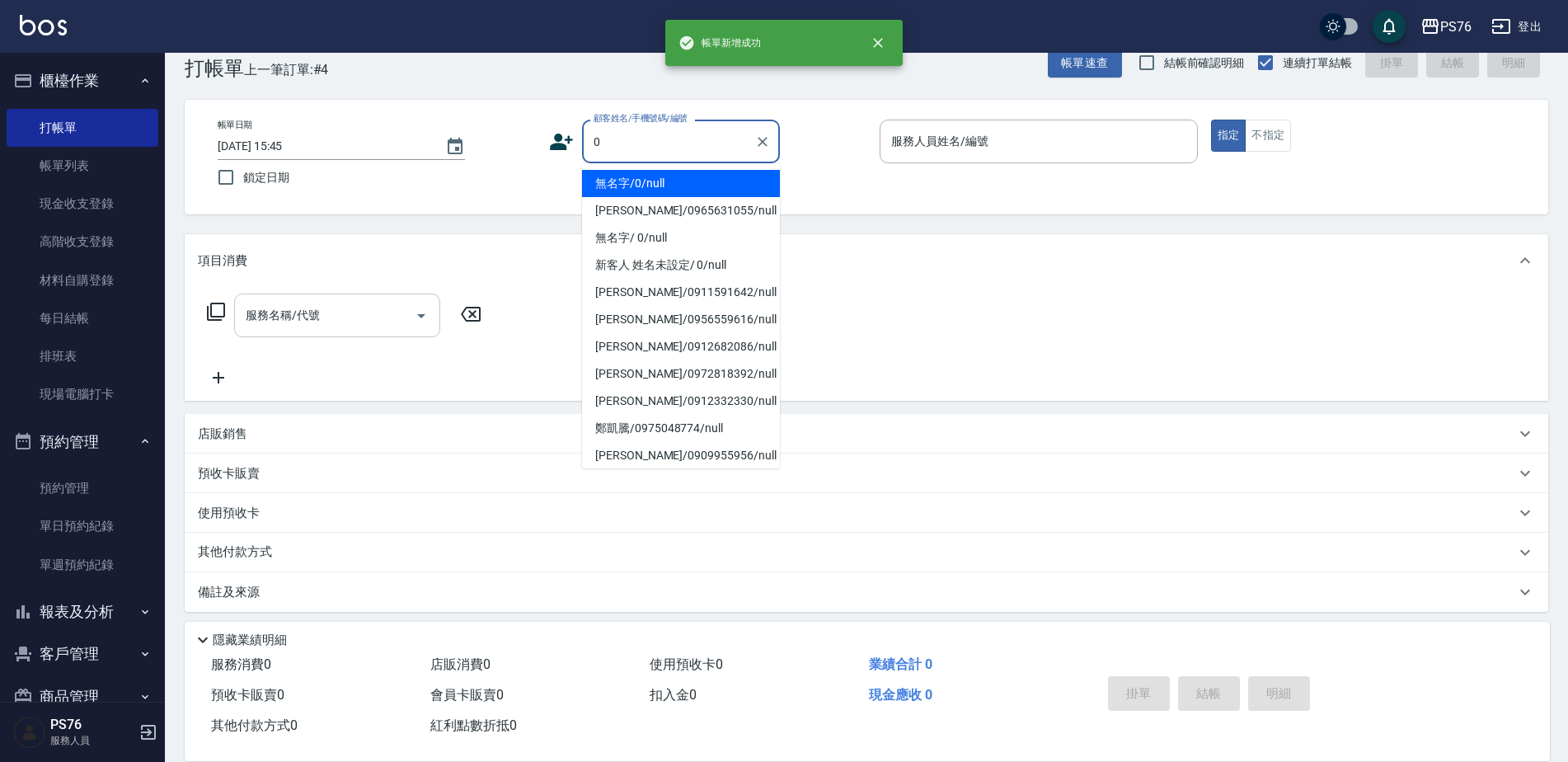
type input "無名字/0/null"
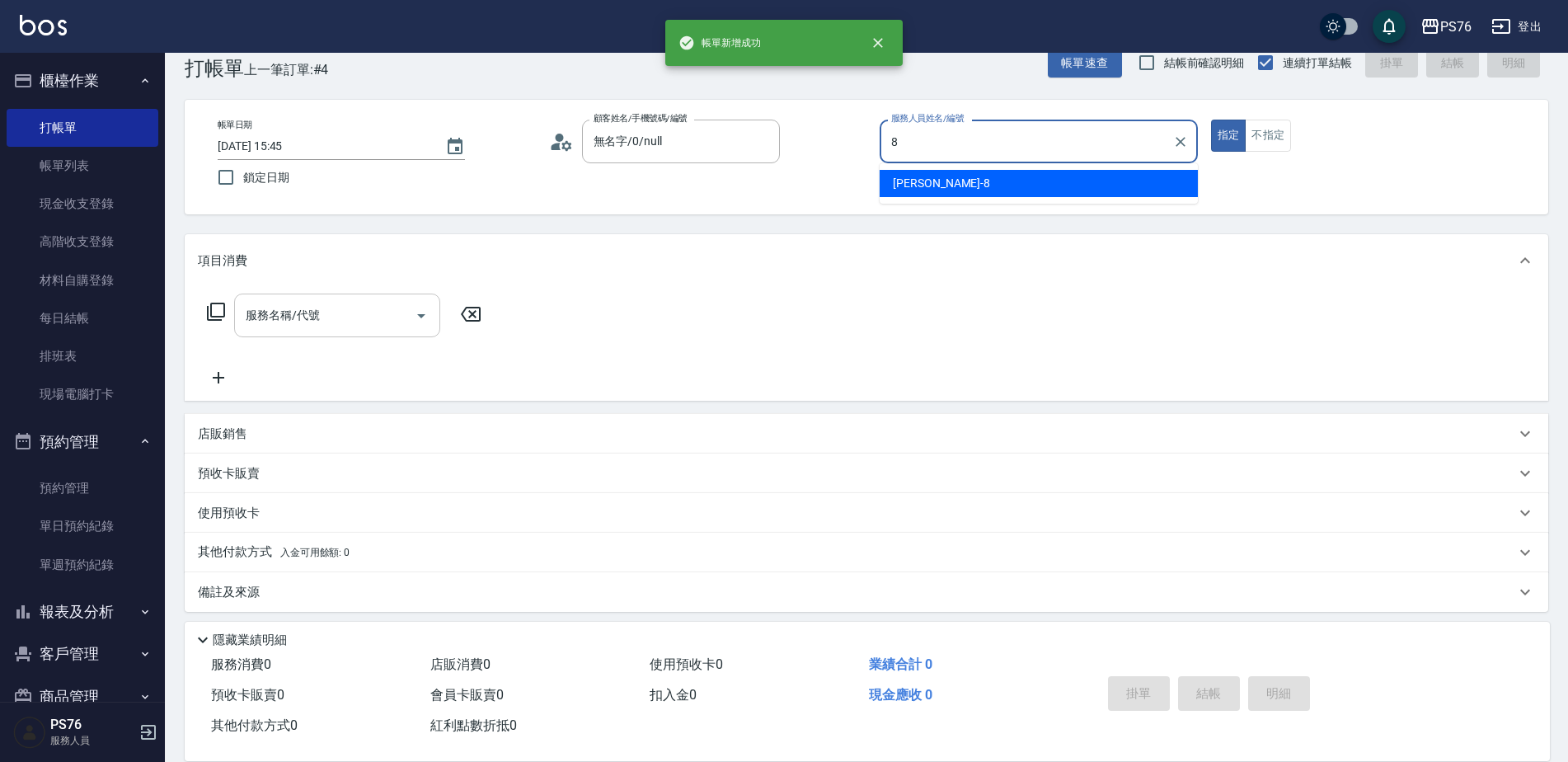
type input "[PERSON_NAME]-8"
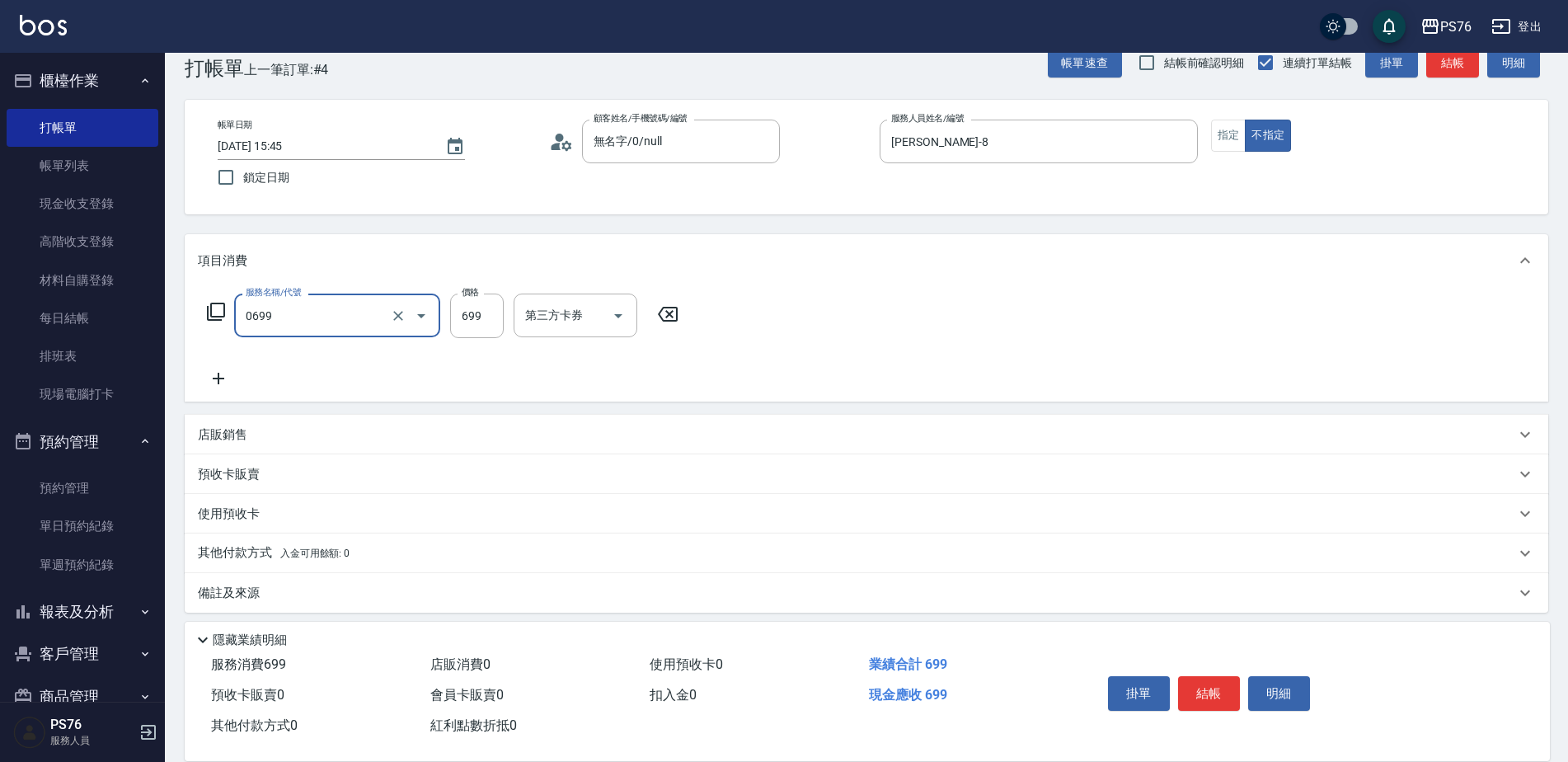
type input "精油SPA(0699)"
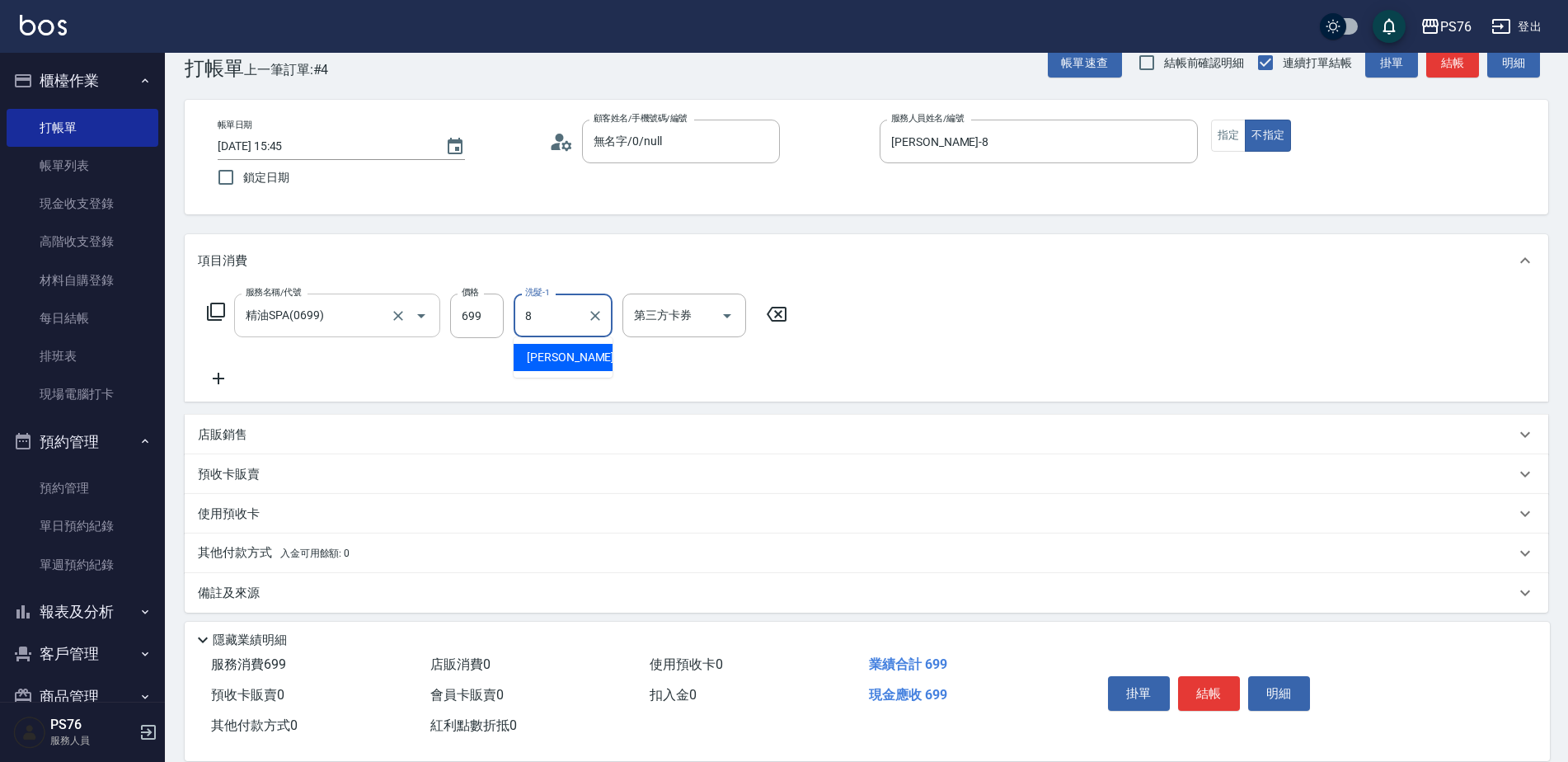
type input "[PERSON_NAME]-8"
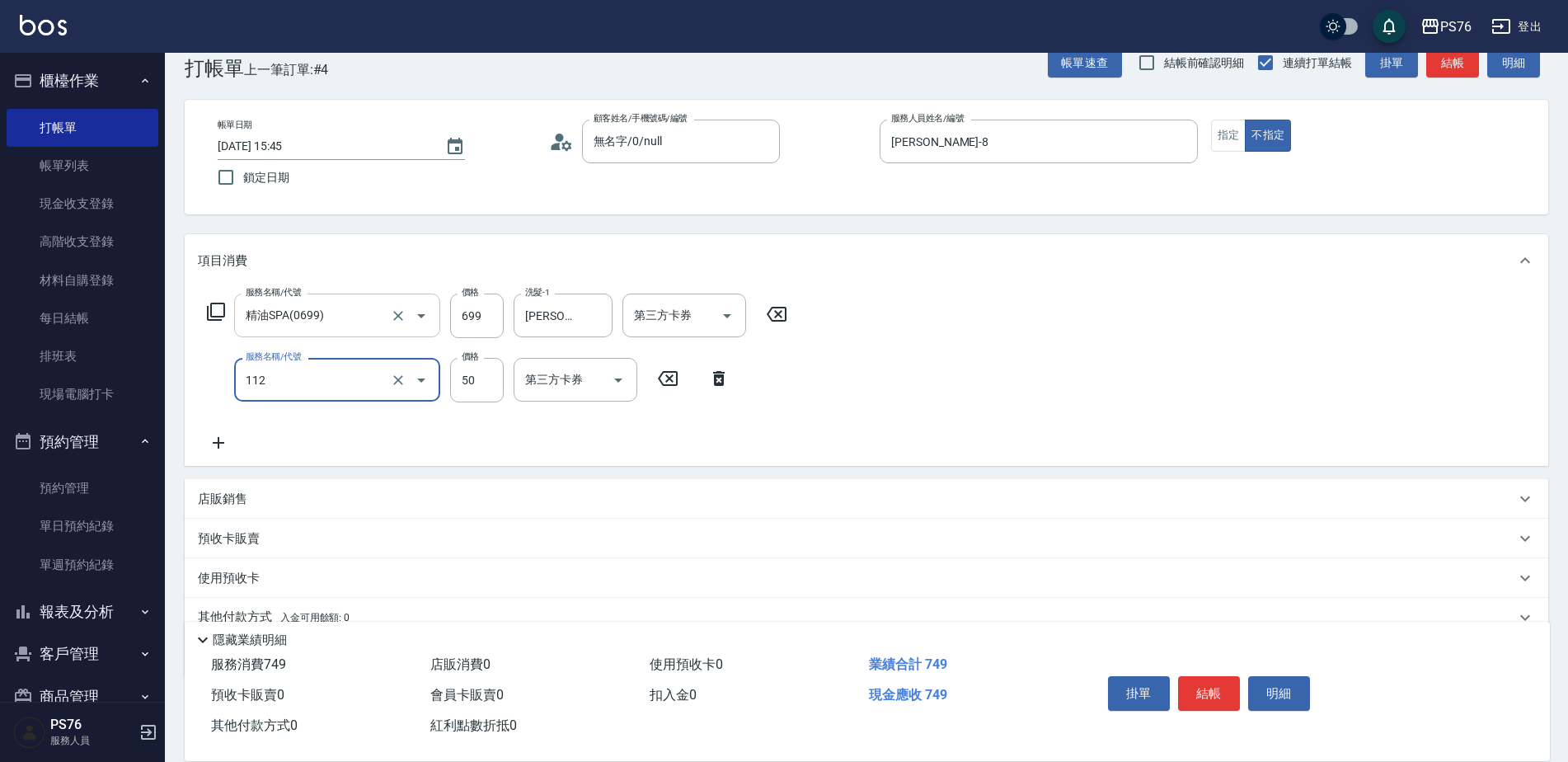
type input "精油50(112)"
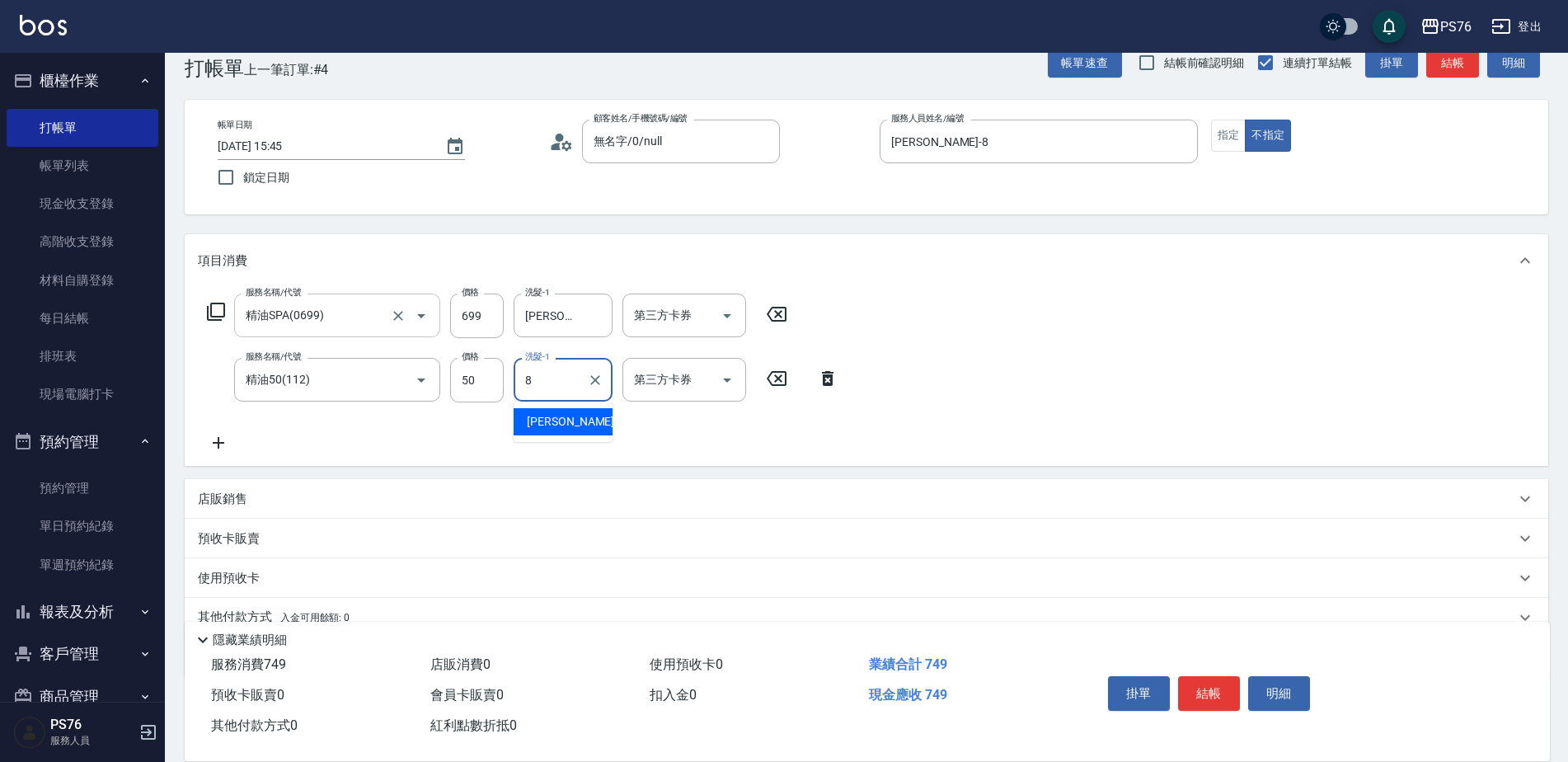
type input "[PERSON_NAME]-8"
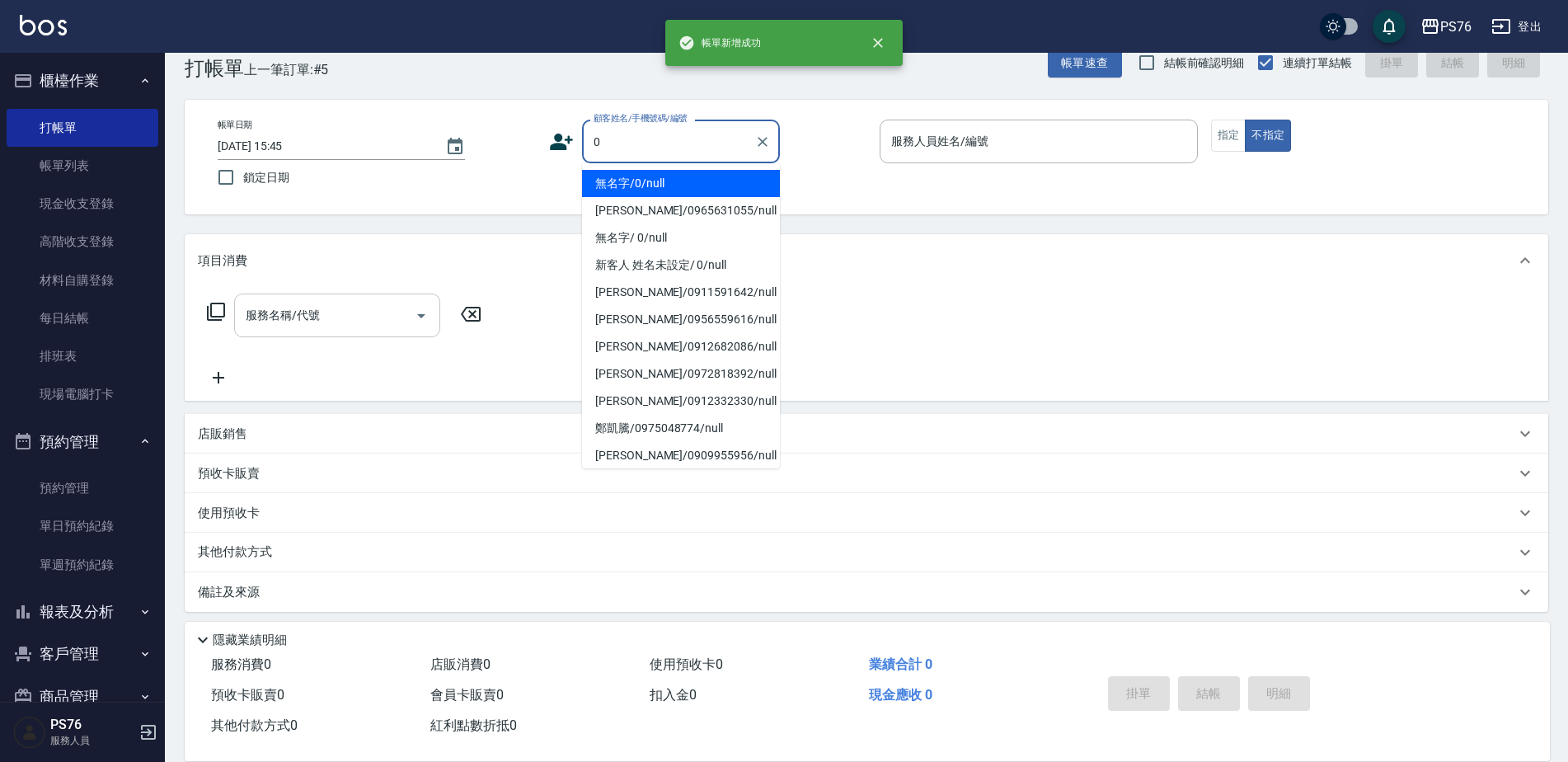
type input "無名字/0/null"
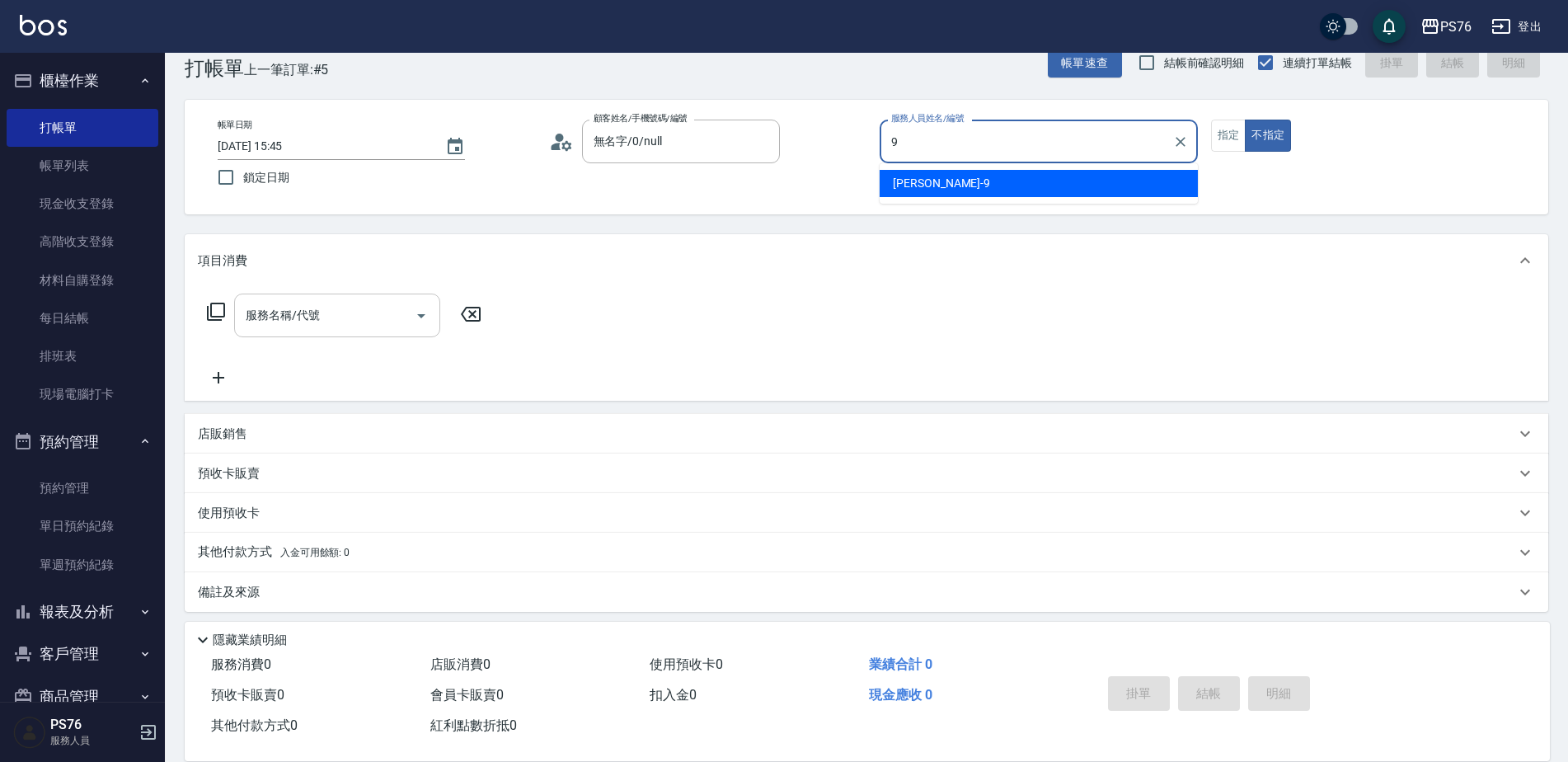
type input "[PERSON_NAME]-9"
type button "false"
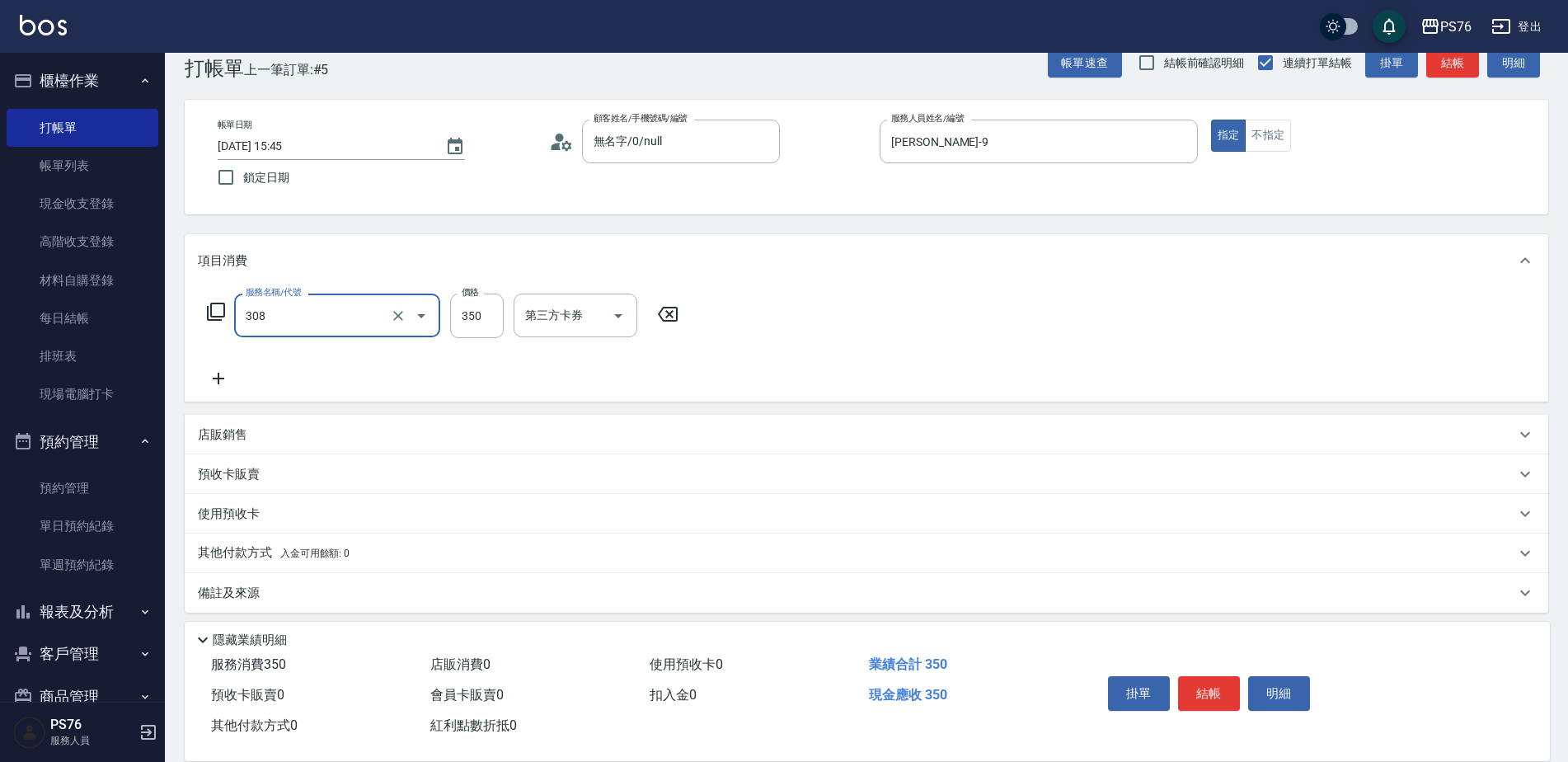
type input "洗+剪(308)"
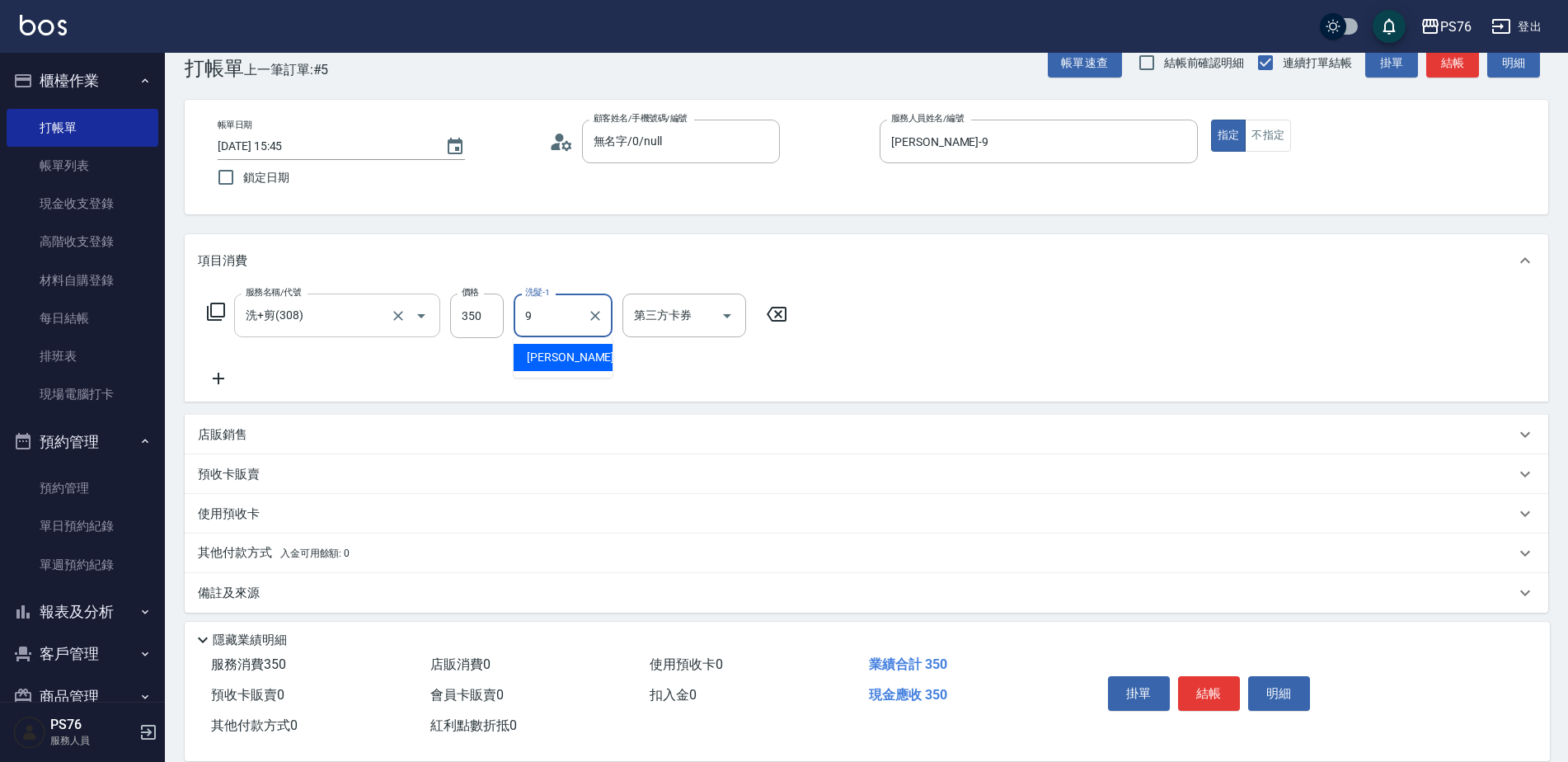
type input "[PERSON_NAME]-9"
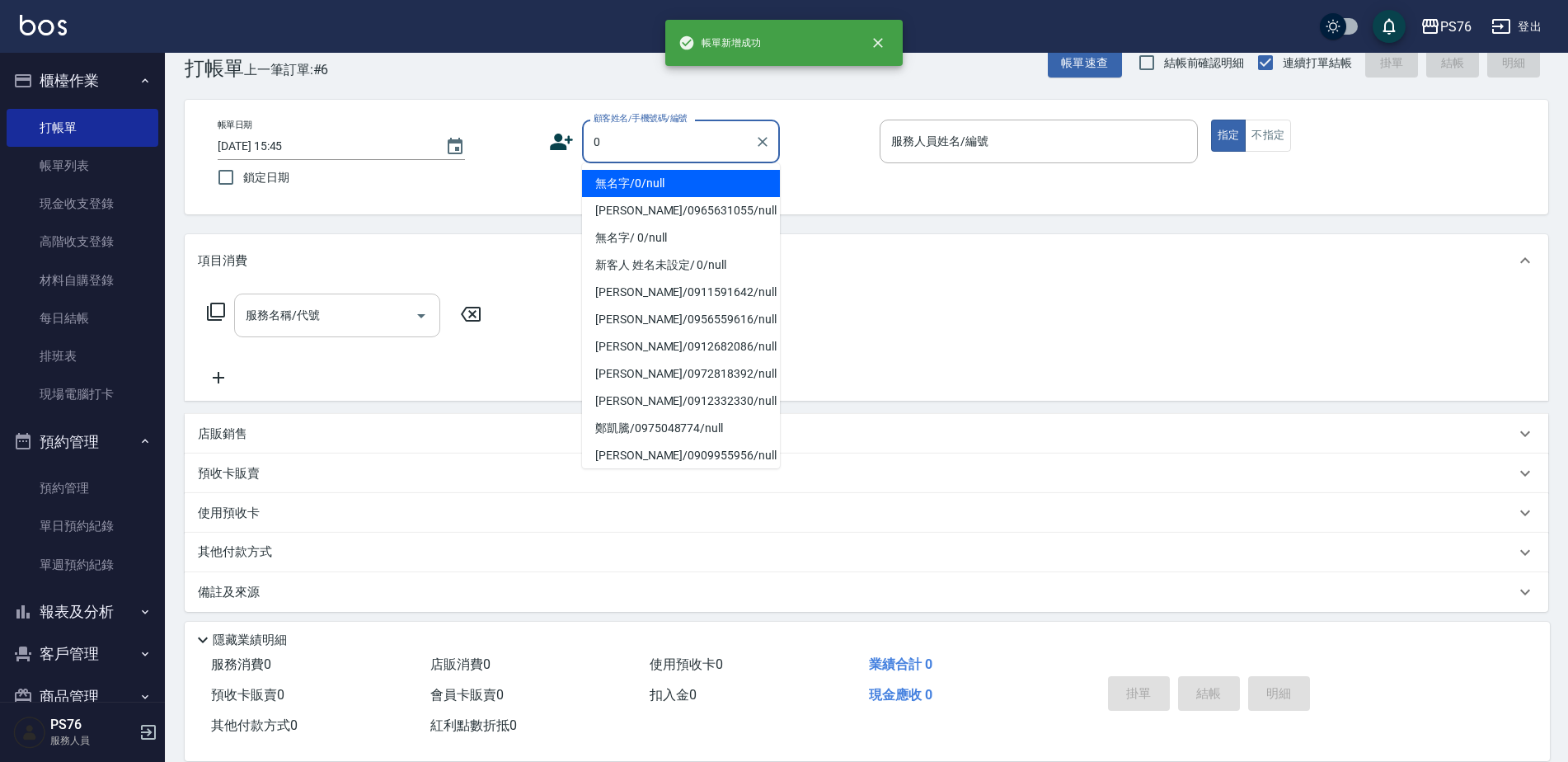
type input "無名字/0/null"
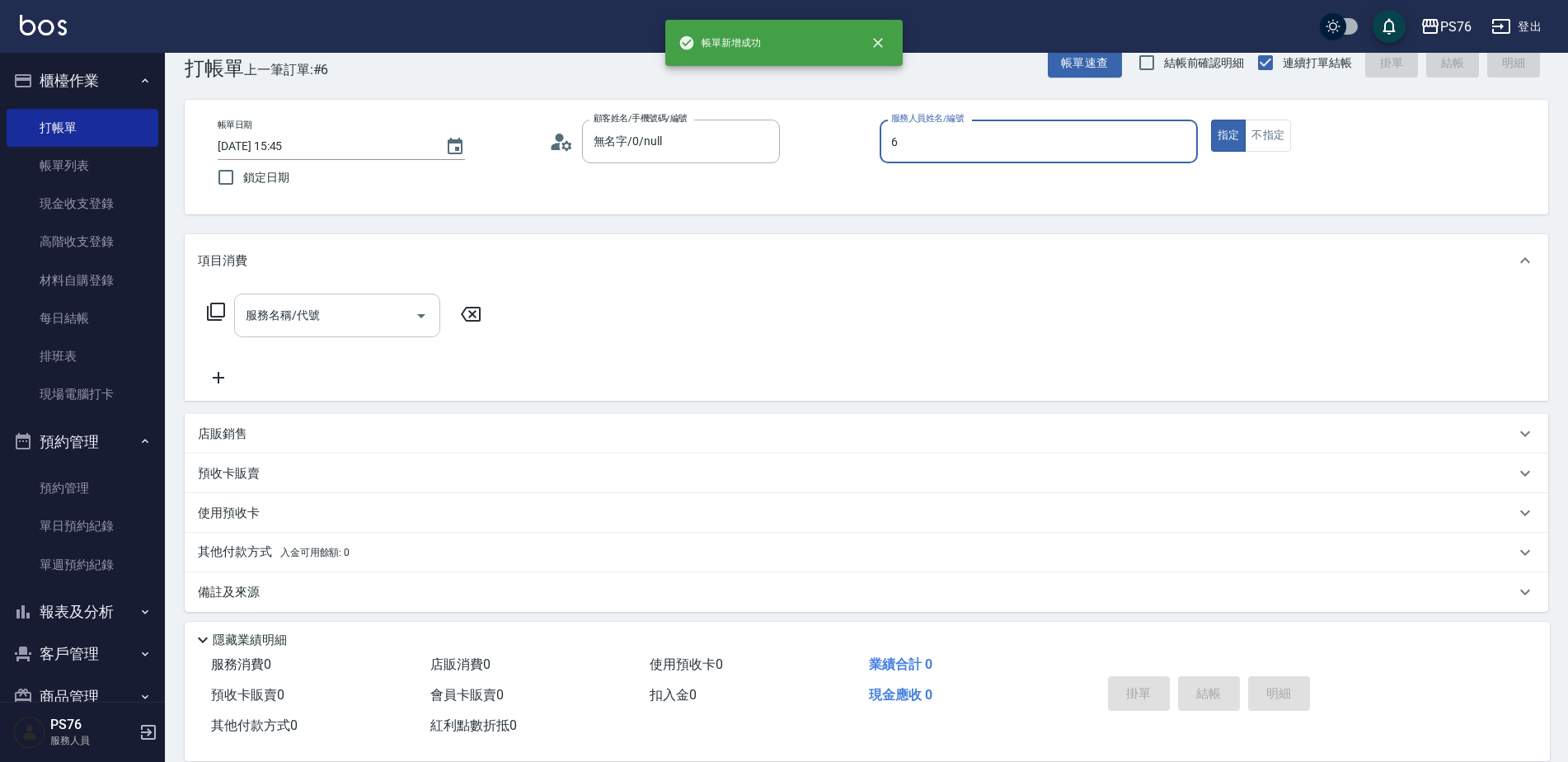
type input "洪彩娟-6"
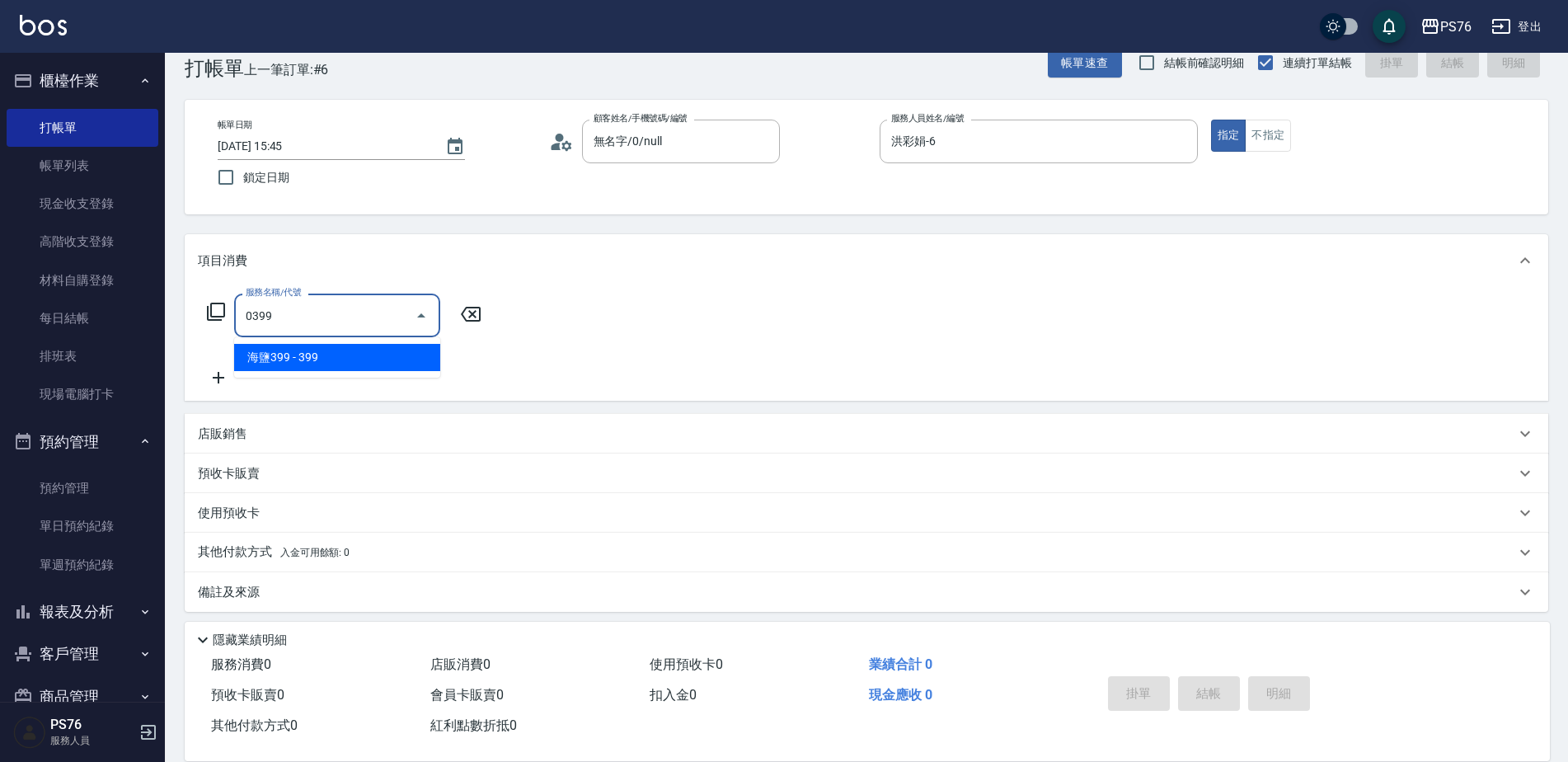
type input "海鹽399(0399)"
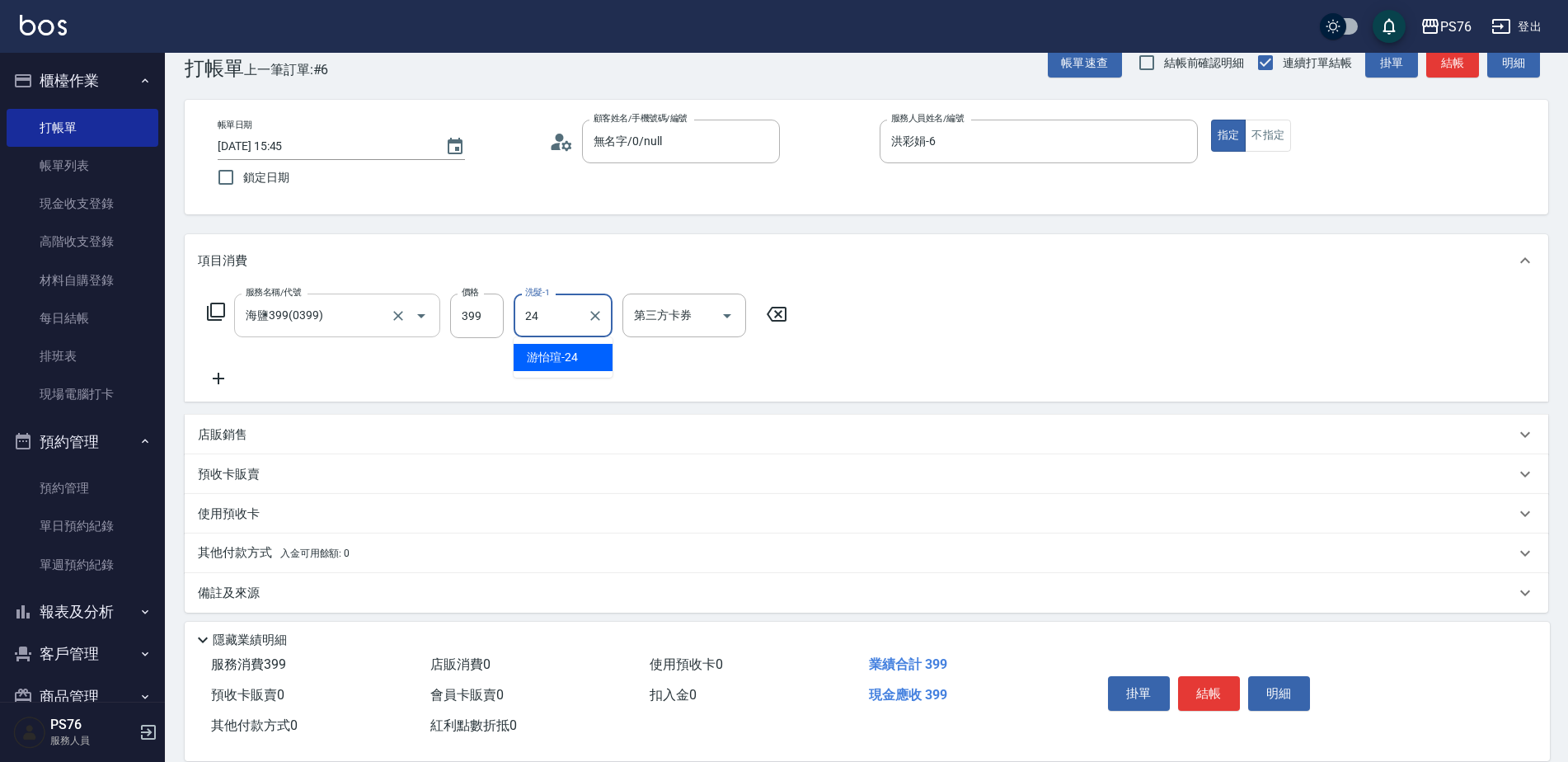
type input "游怡瑄-24"
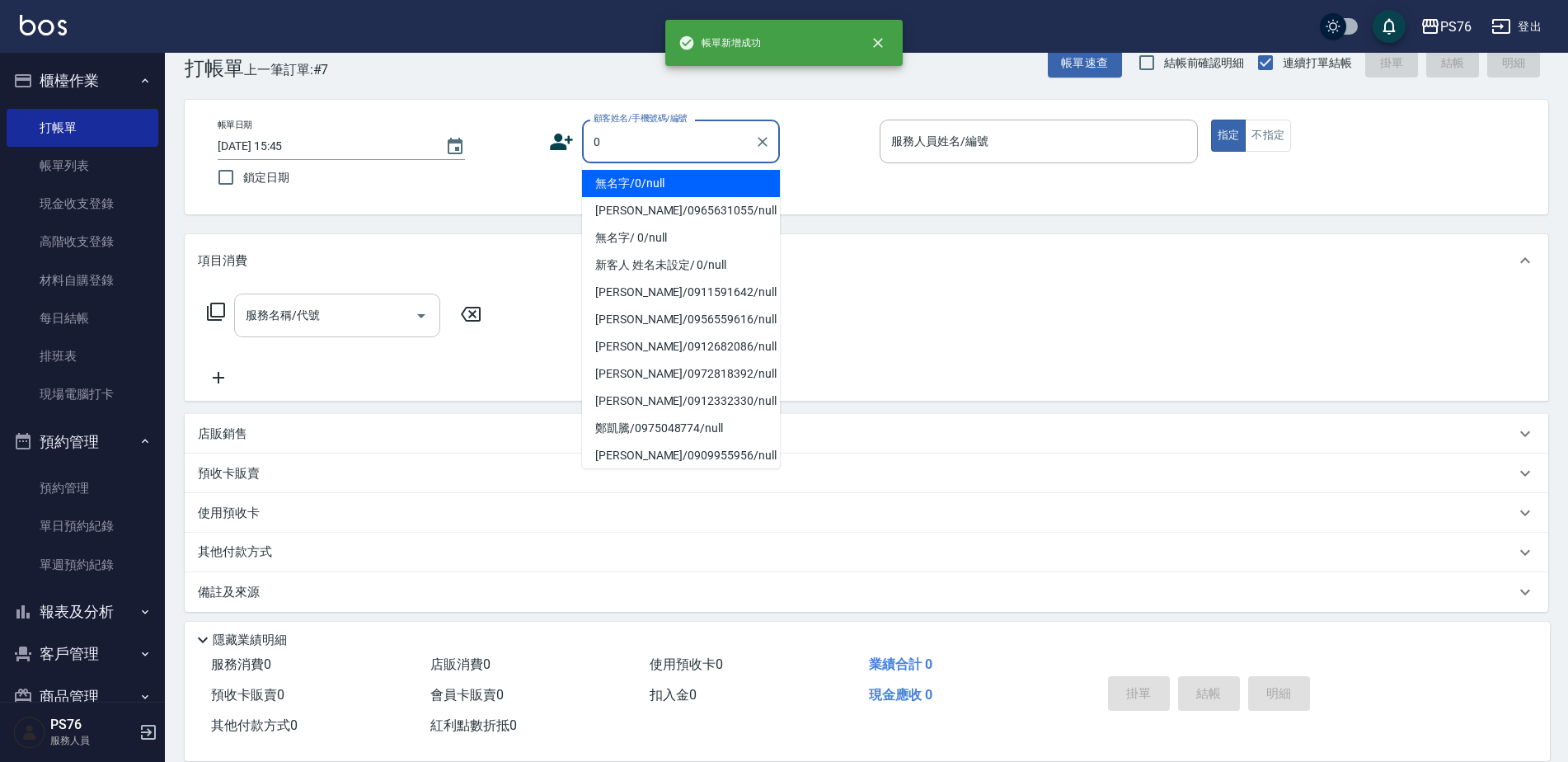
type input "無名字/0/null"
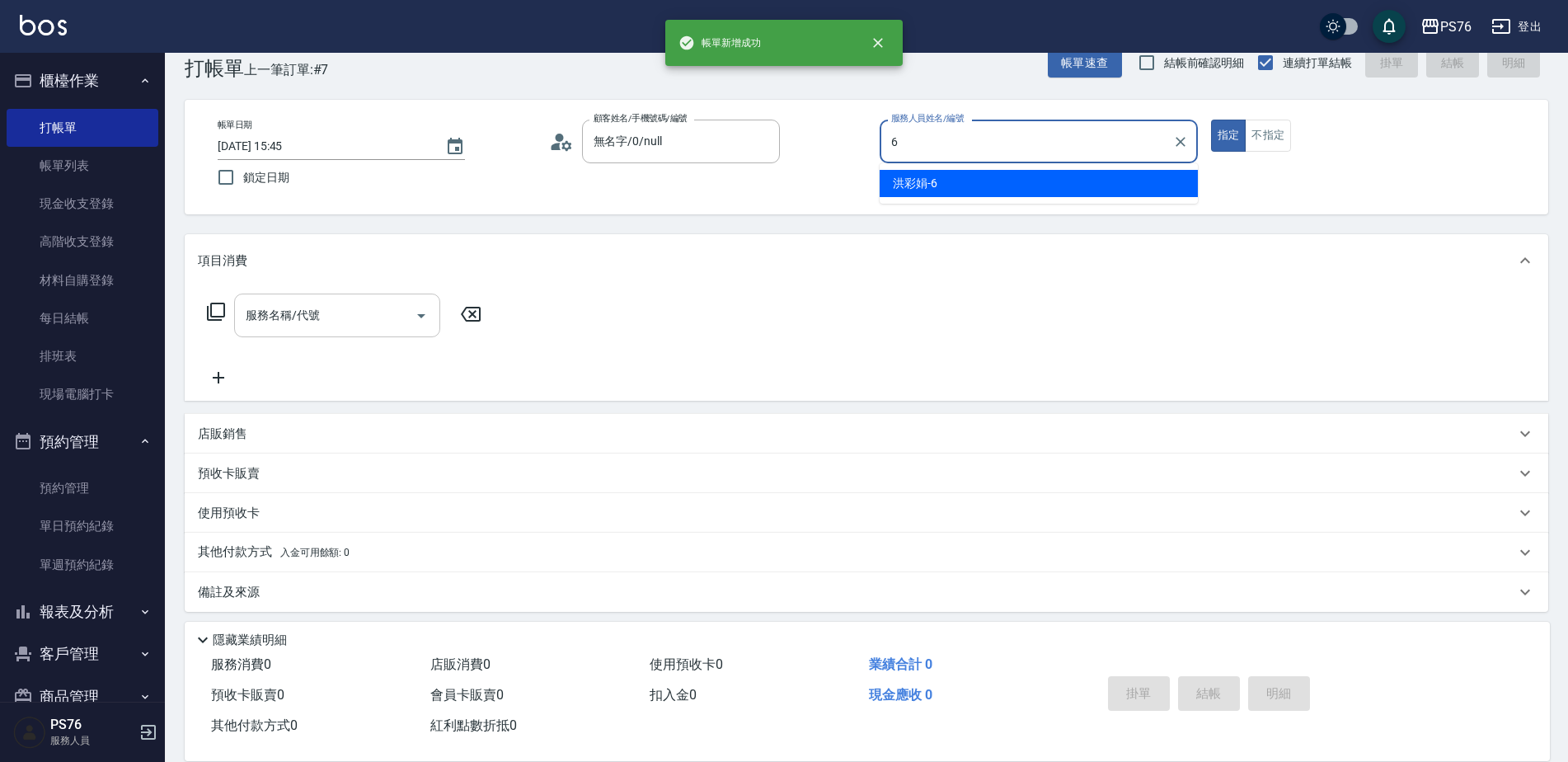
type input "洪彩娟-6"
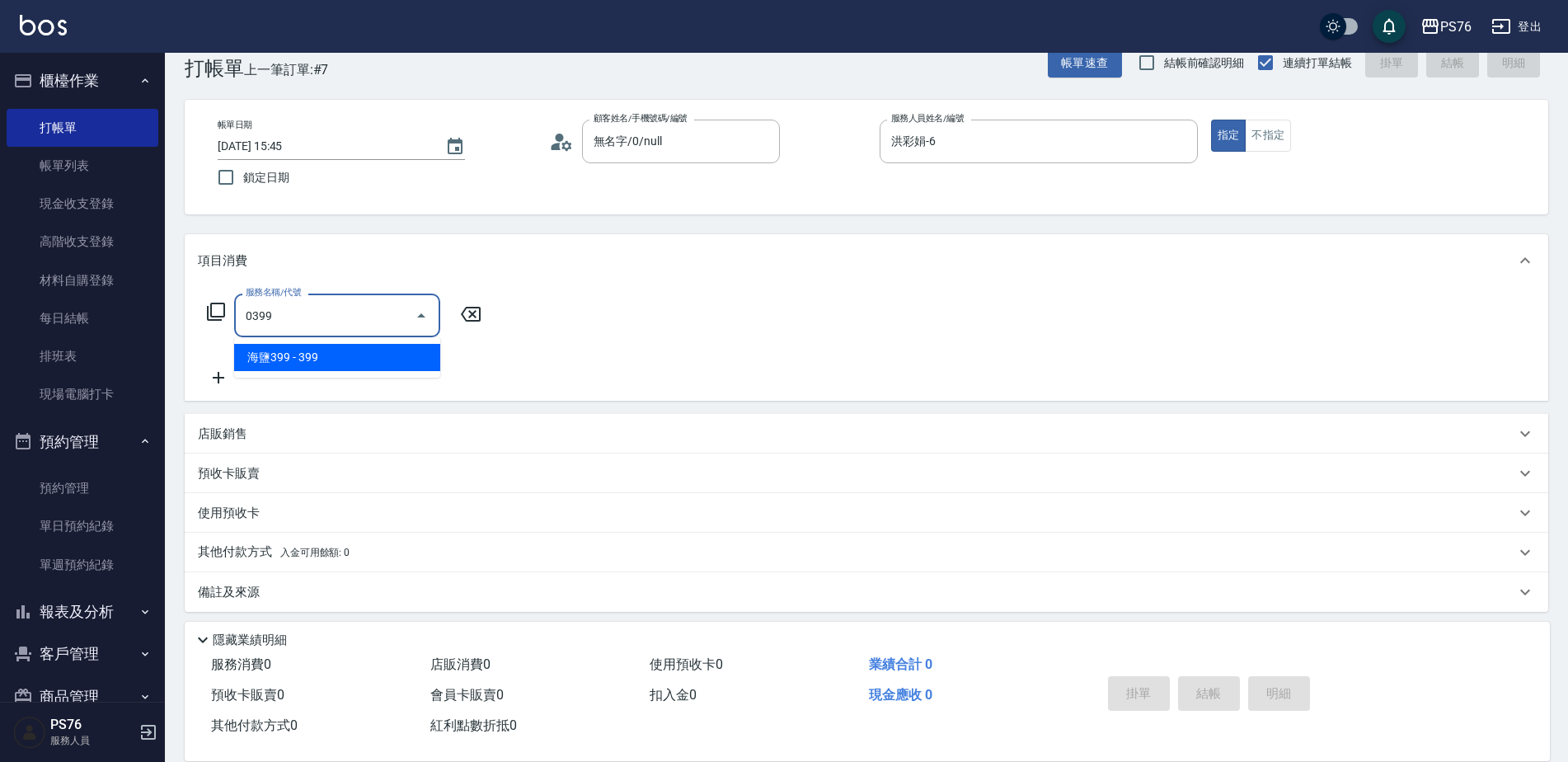
type input "海鹽399(0399)"
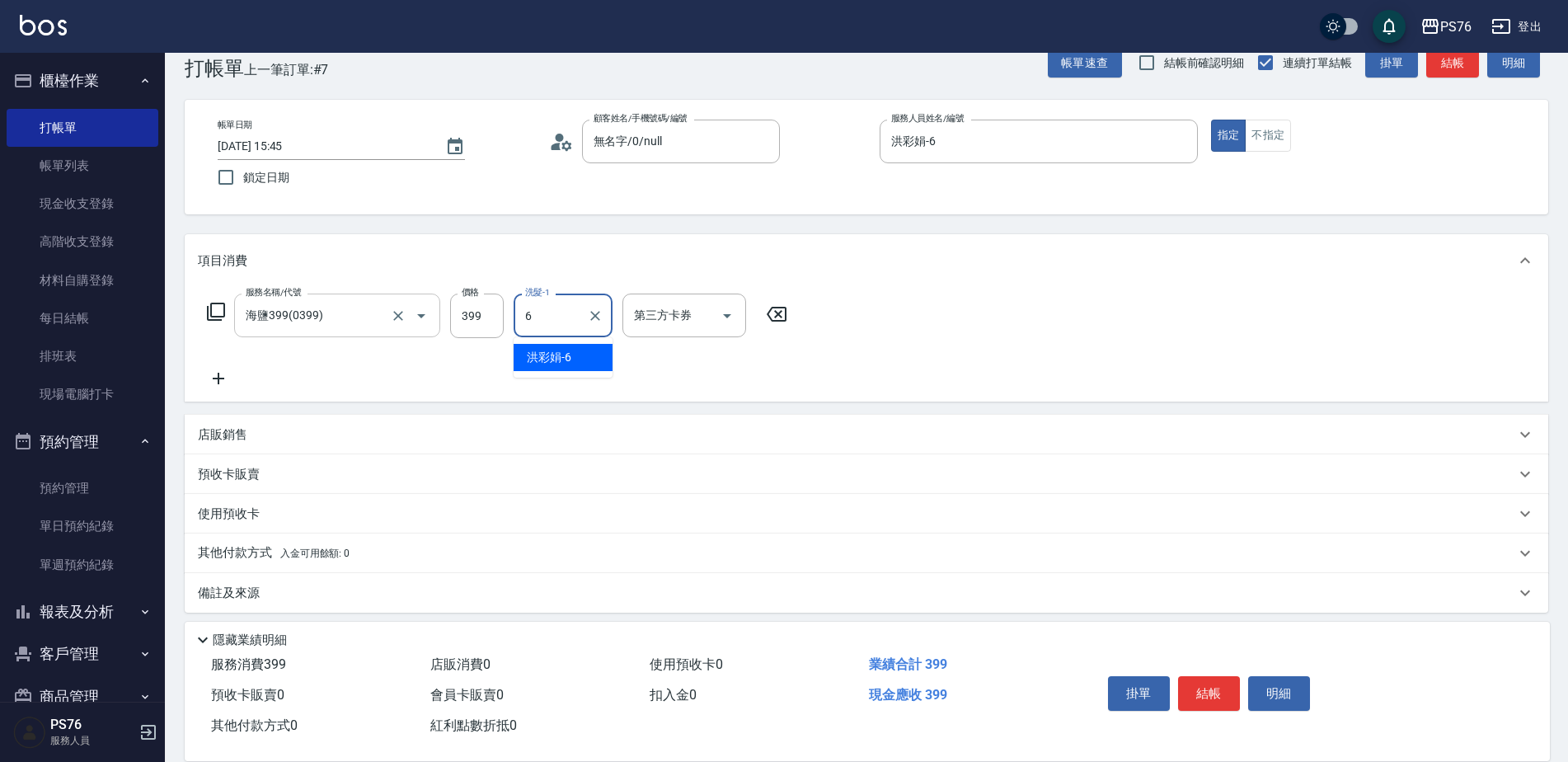
type input "洪彩娟-6"
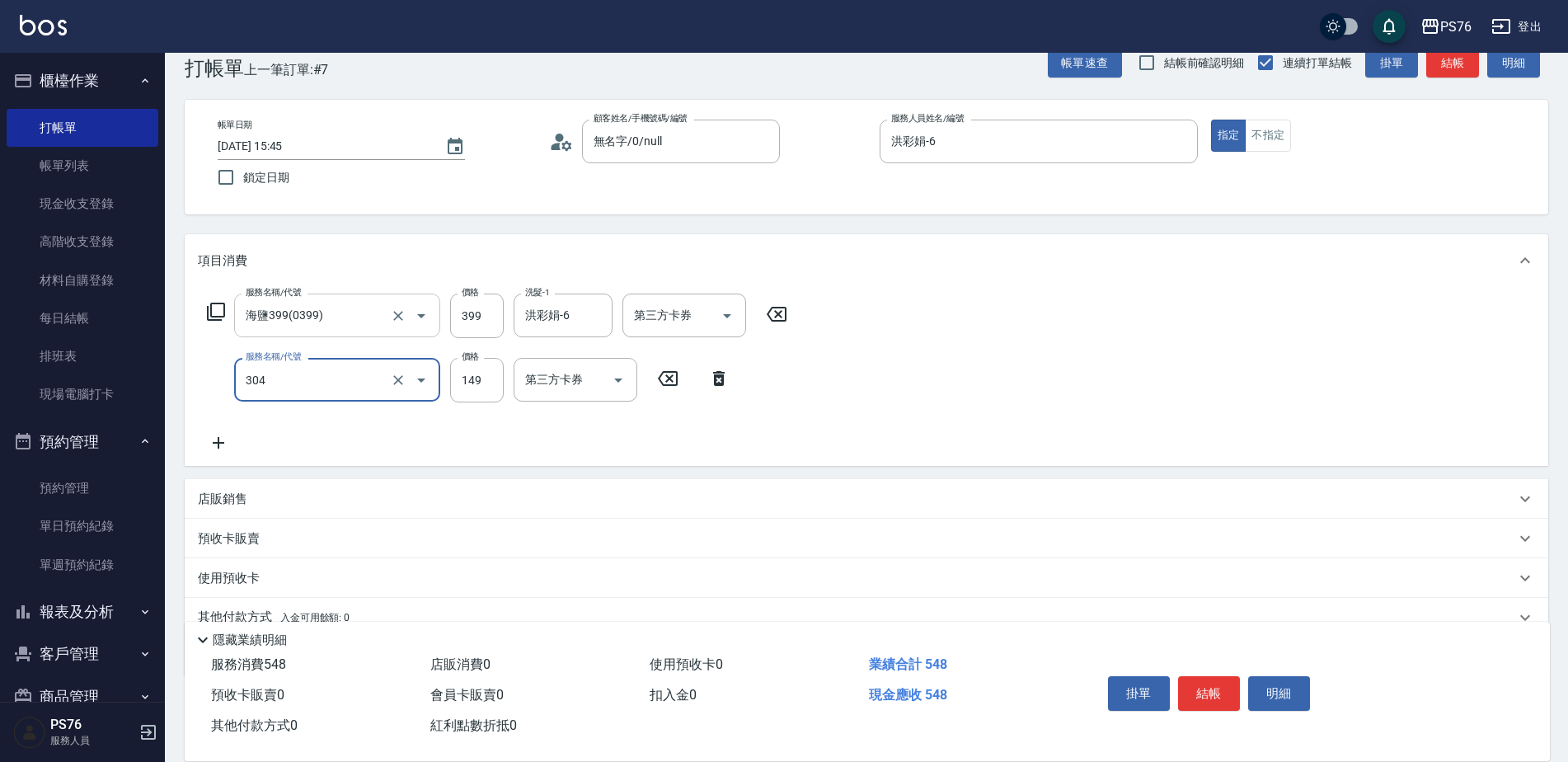
type input "剪髮(304)"
click at [473, 378] on input "149" at bounding box center [477, 380] width 53 height 44
type input "179"
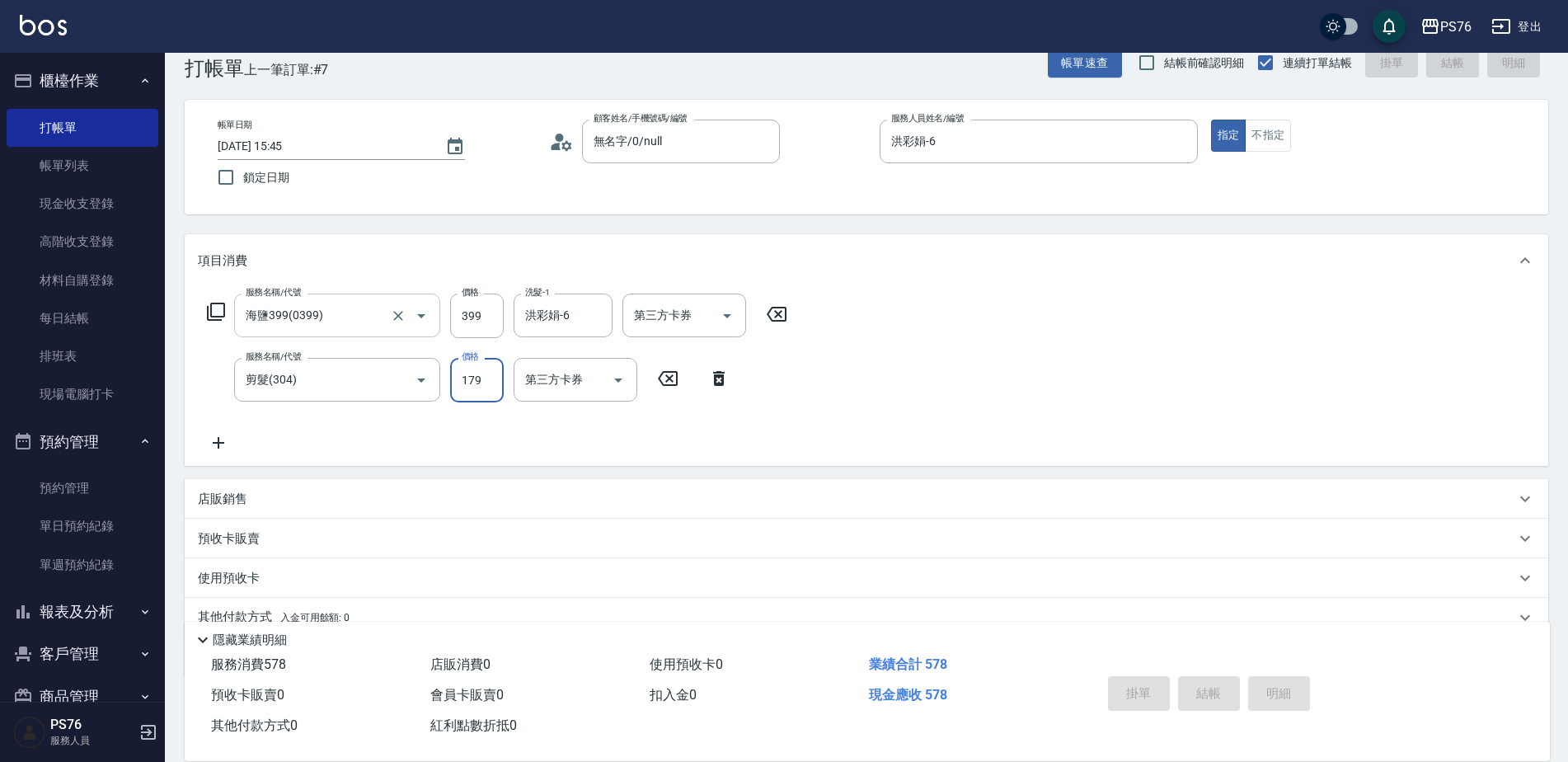
type input "[DATE] 15:46"
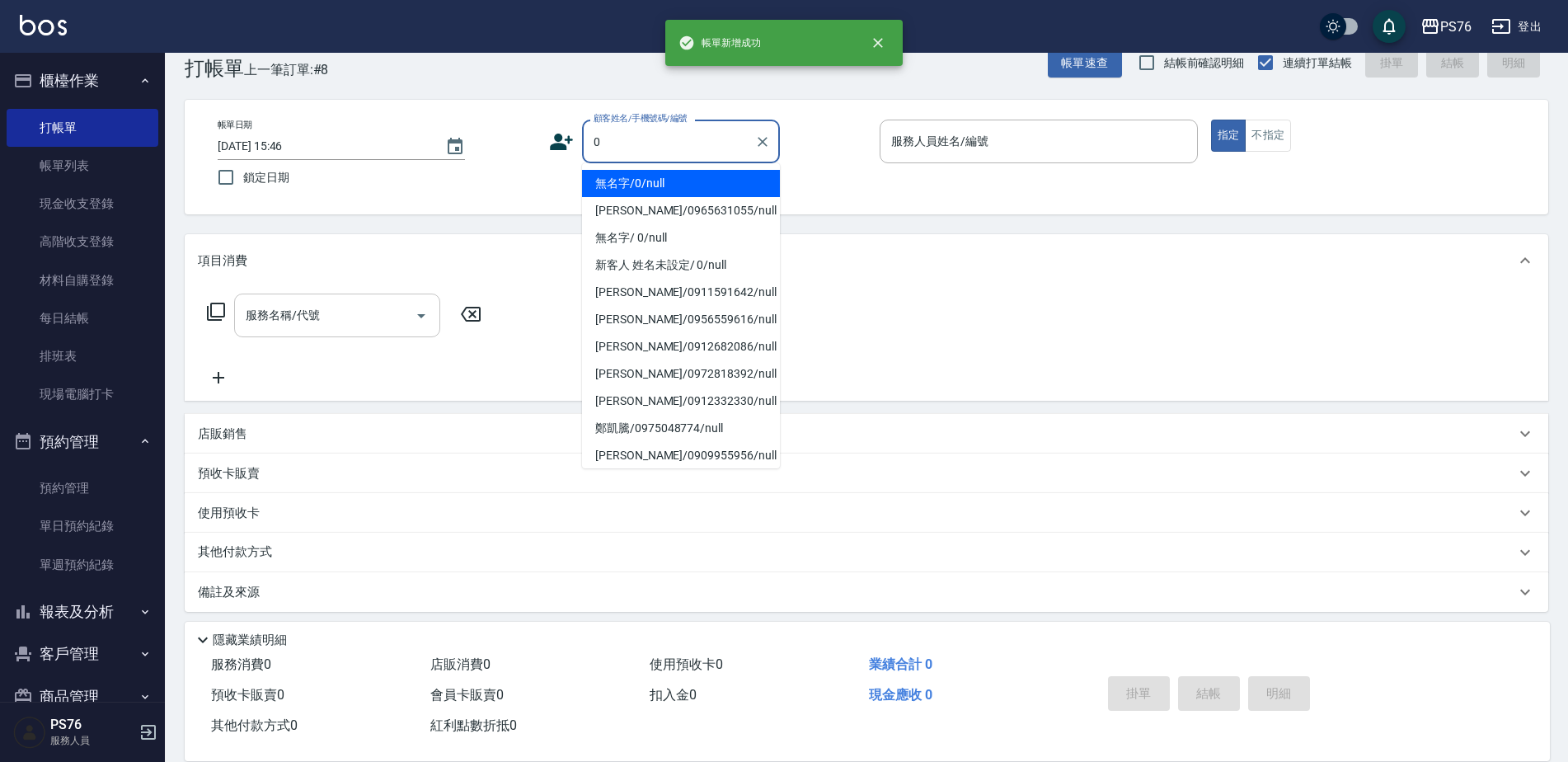
type input "無名字/0/null"
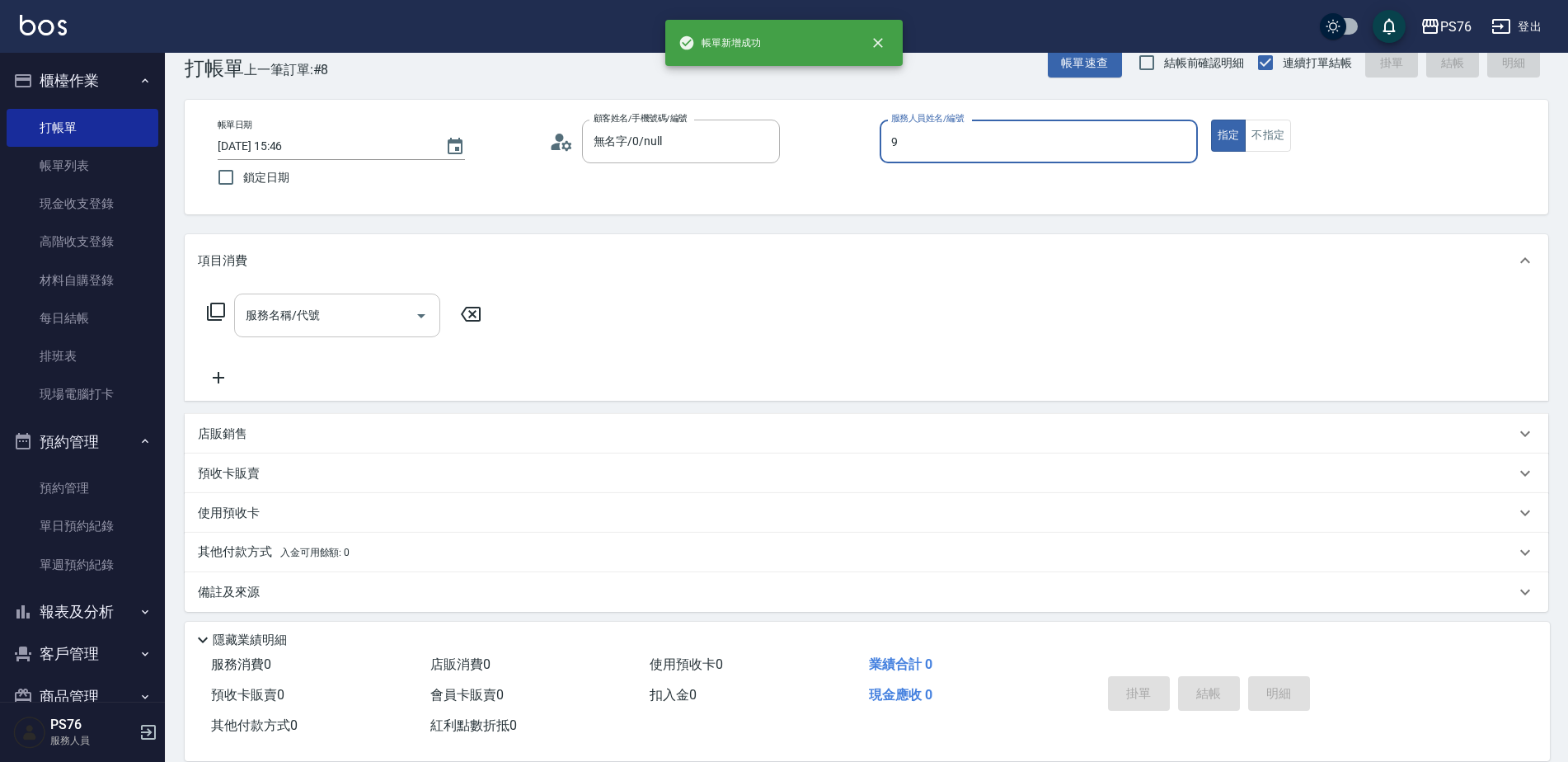
type input "[PERSON_NAME]-9"
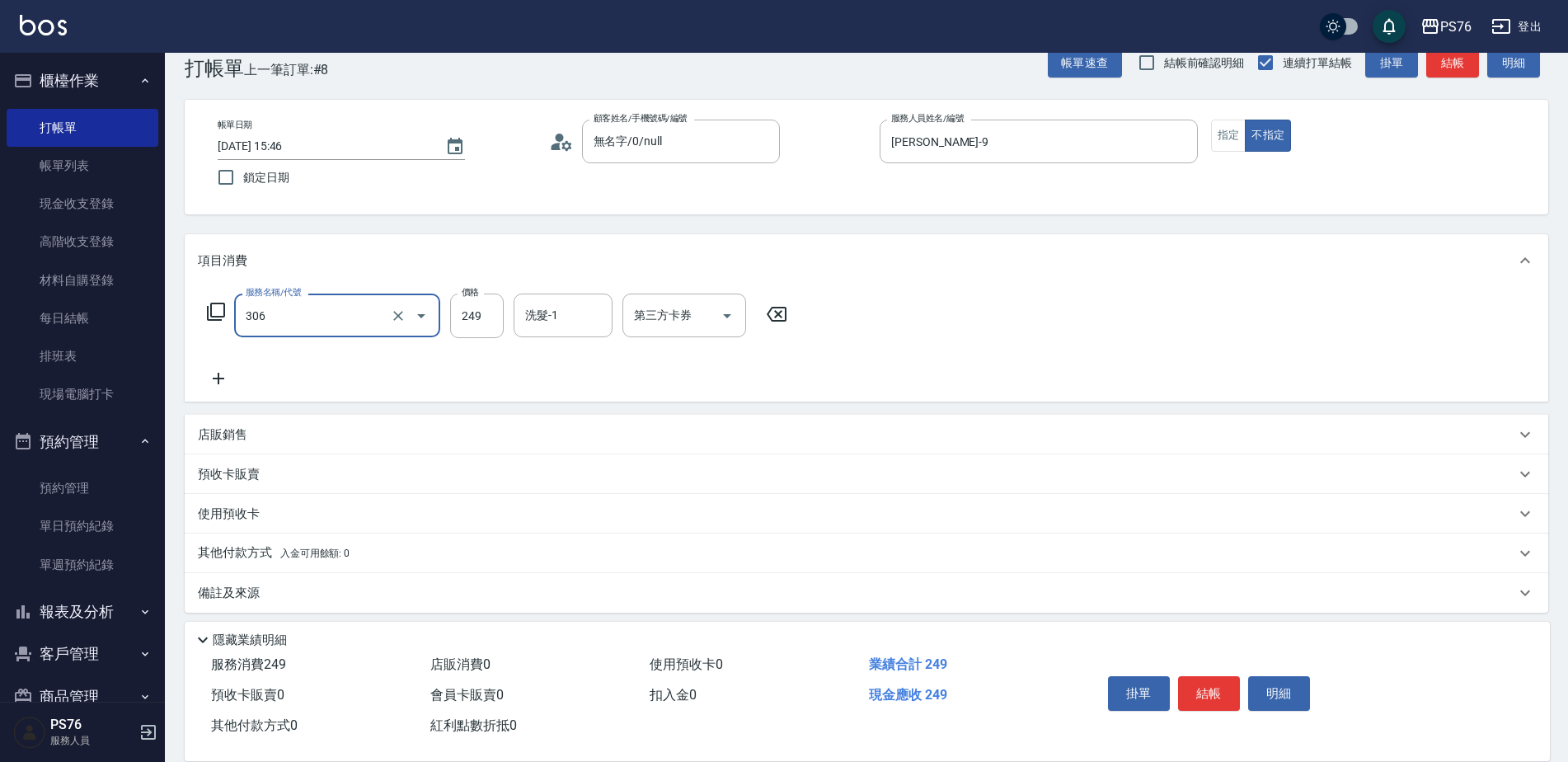
type input "剪髮(306)"
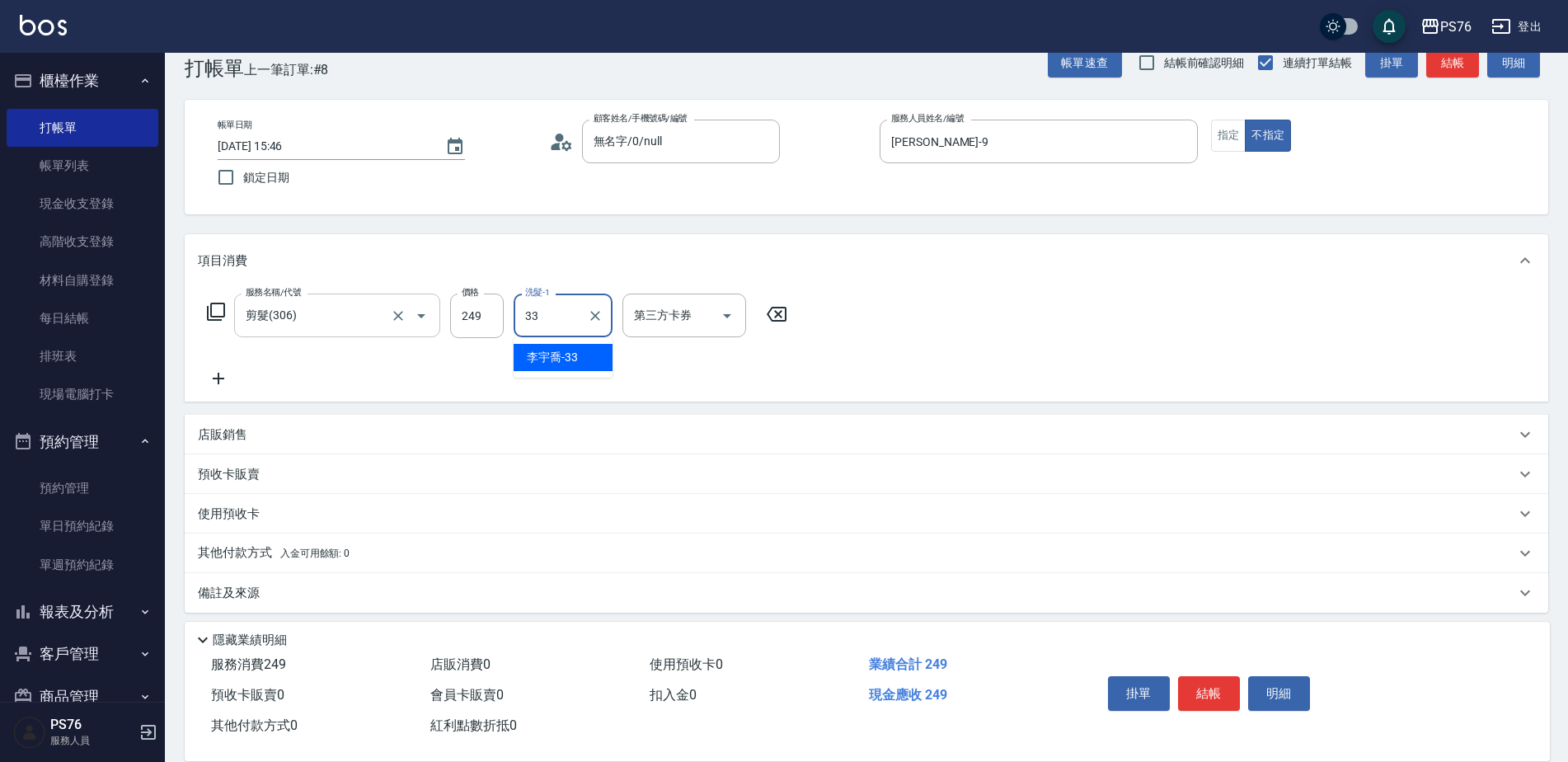
type input "[PERSON_NAME]33"
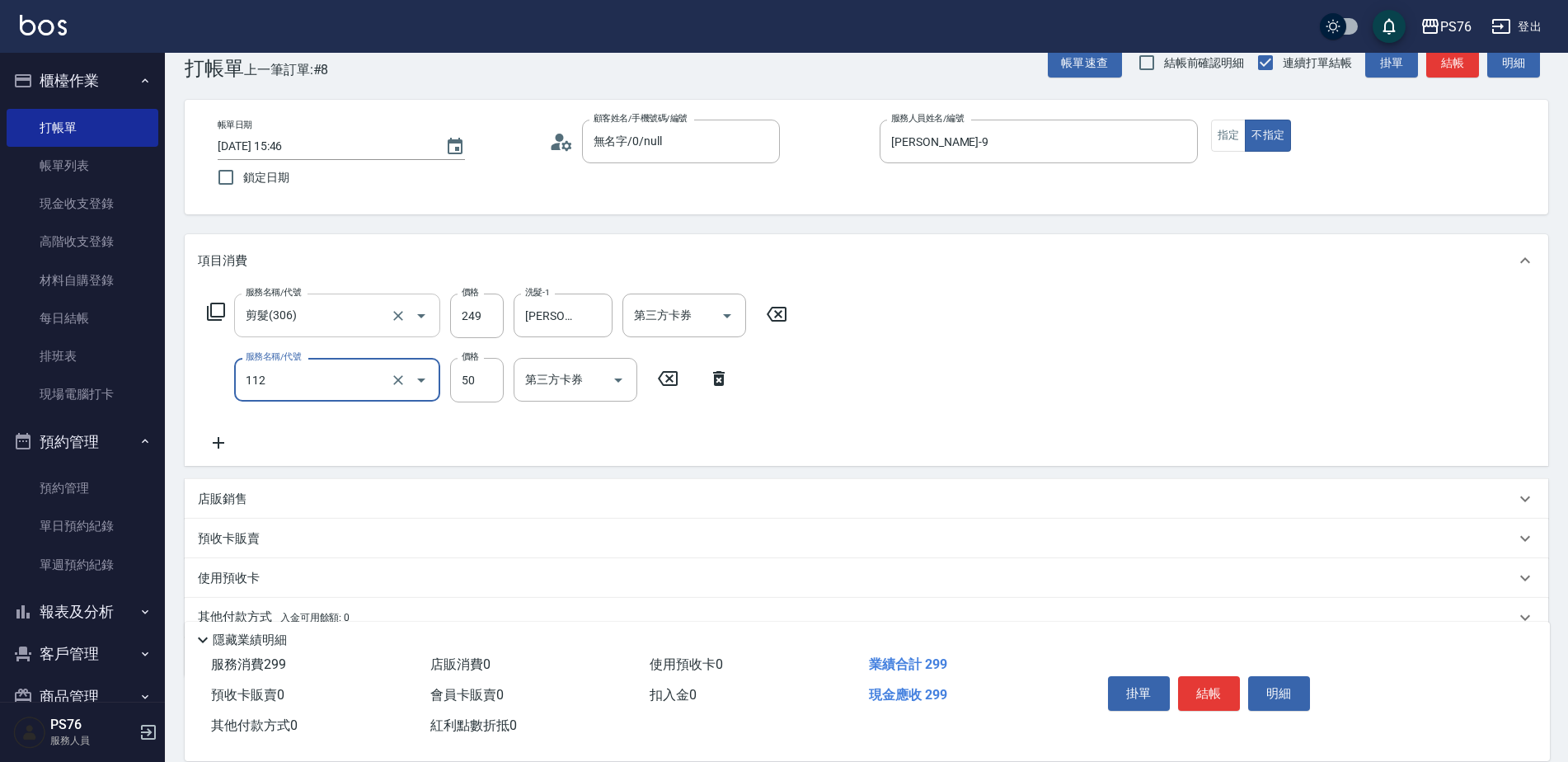
type input "精油50(112)"
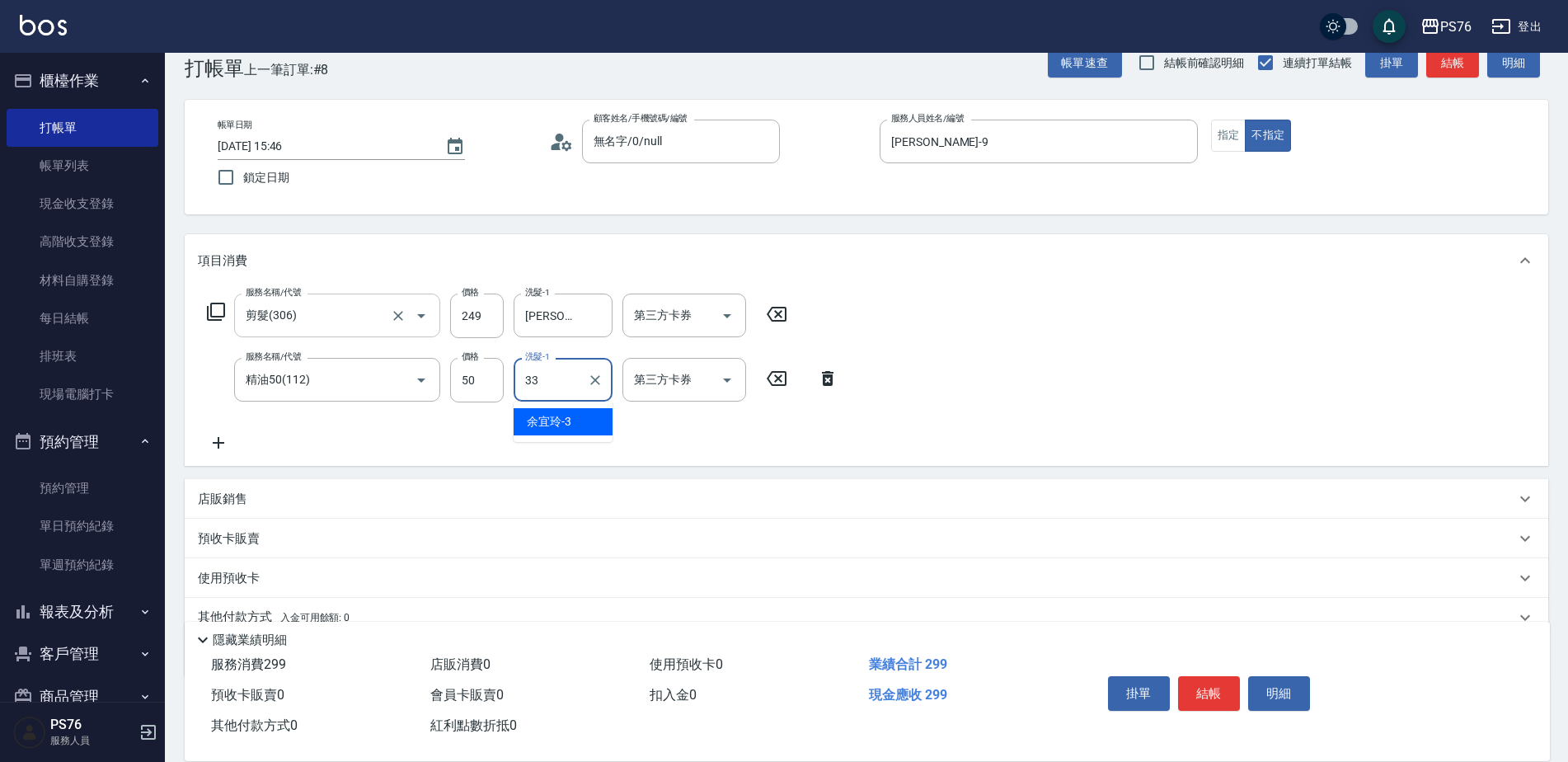
type input "[PERSON_NAME]33"
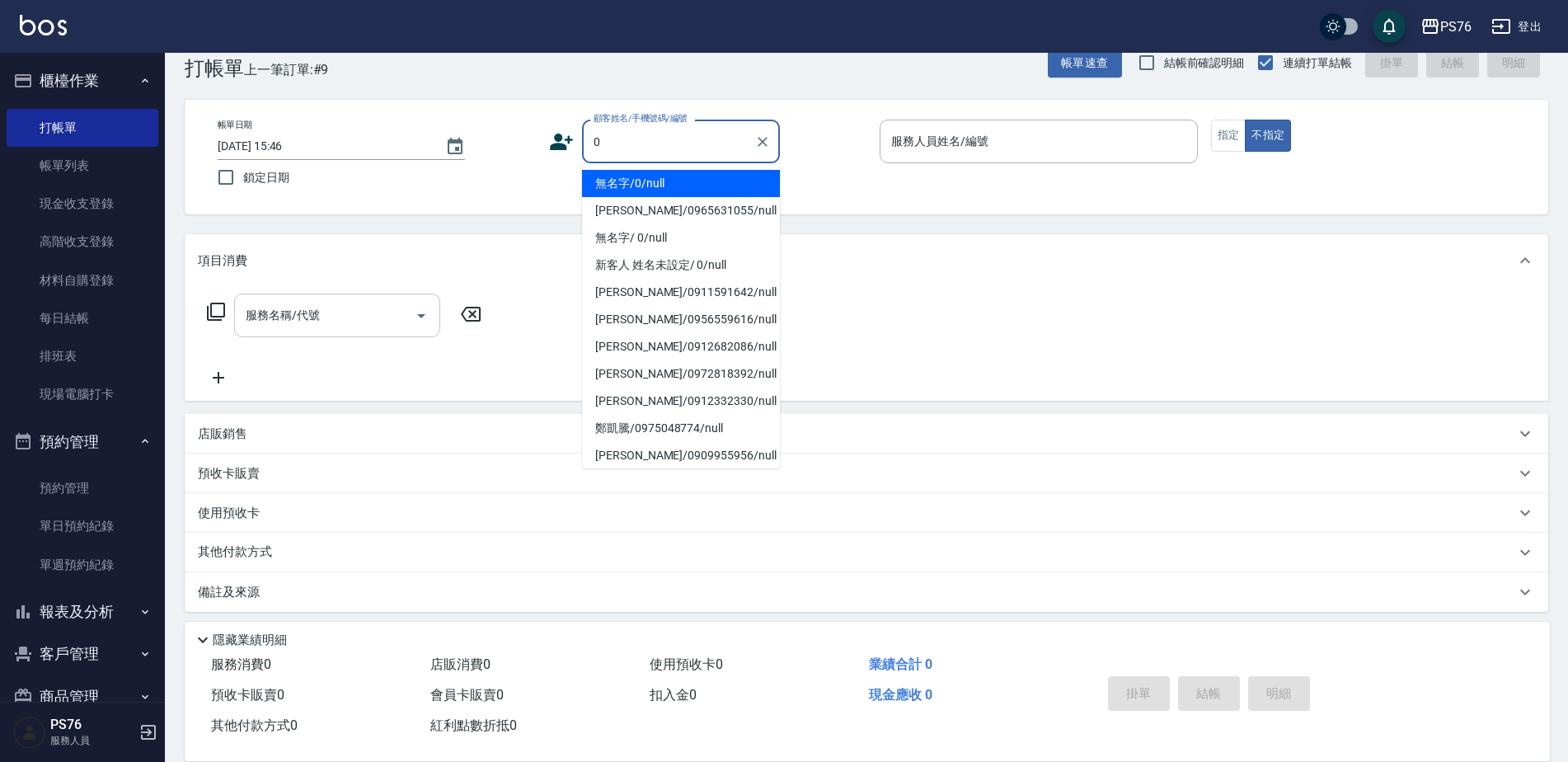
type input "無名字/0/null"
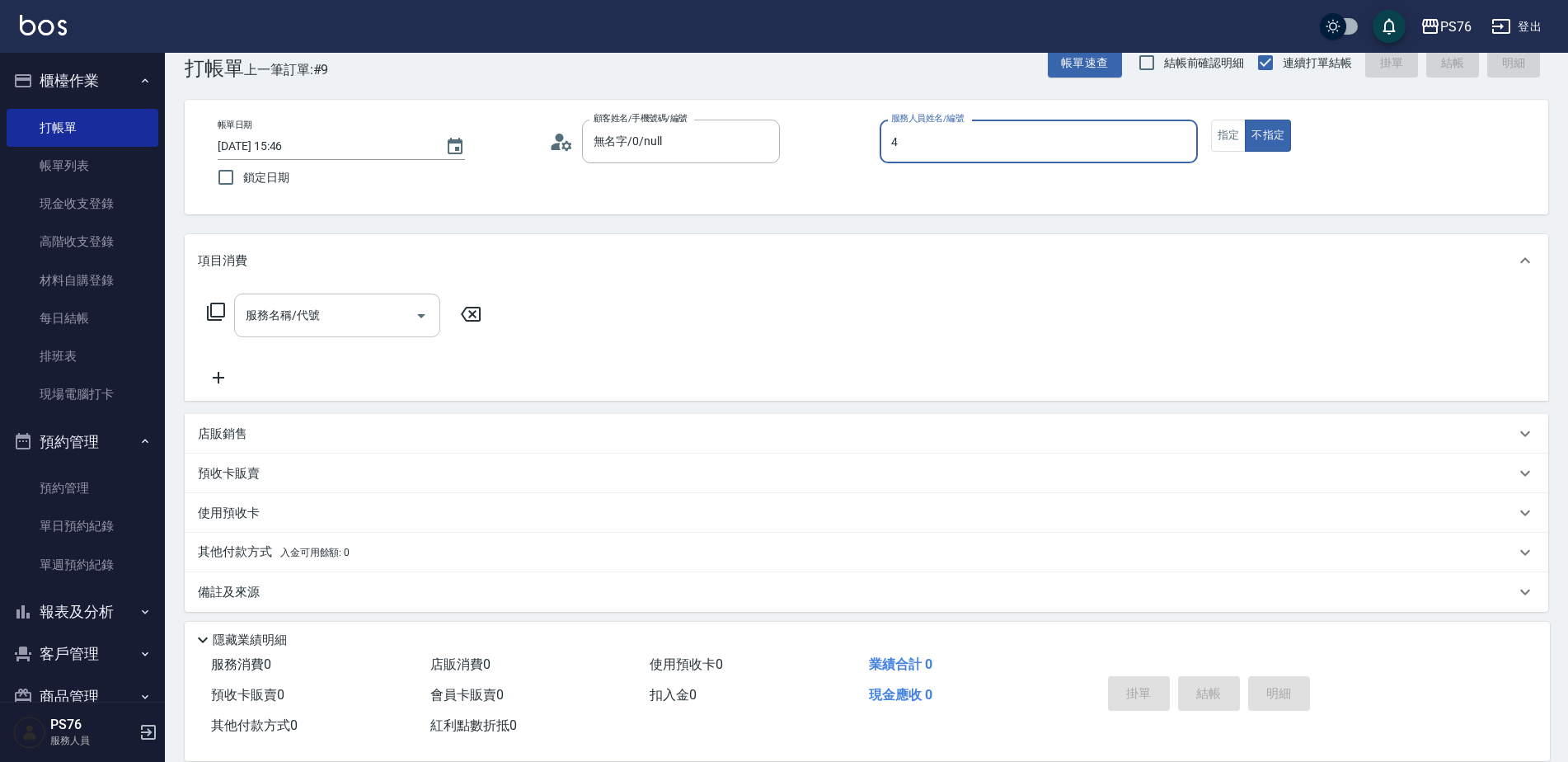
type input "蕭孟廷-4"
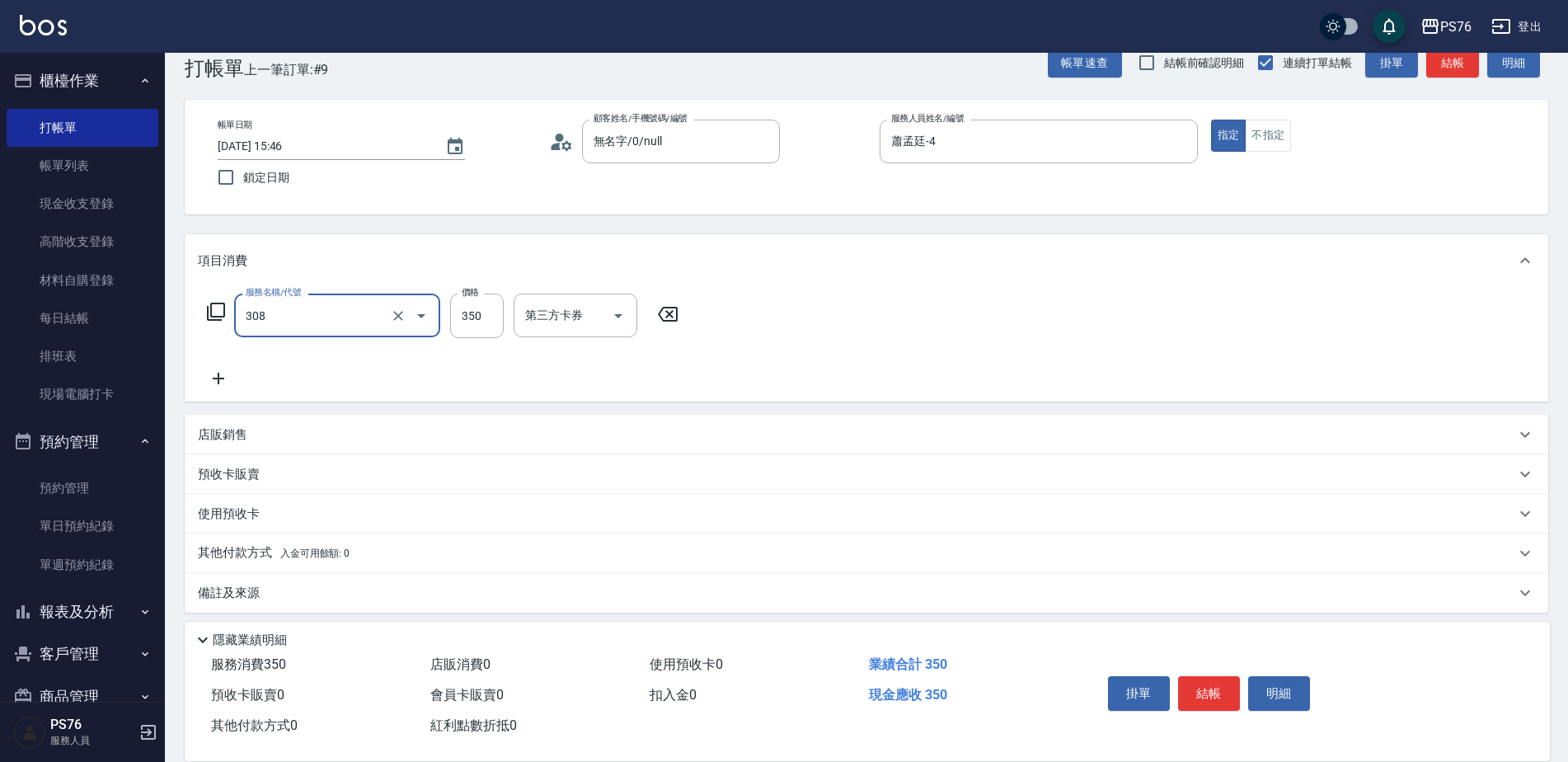
type input "洗+剪(308)"
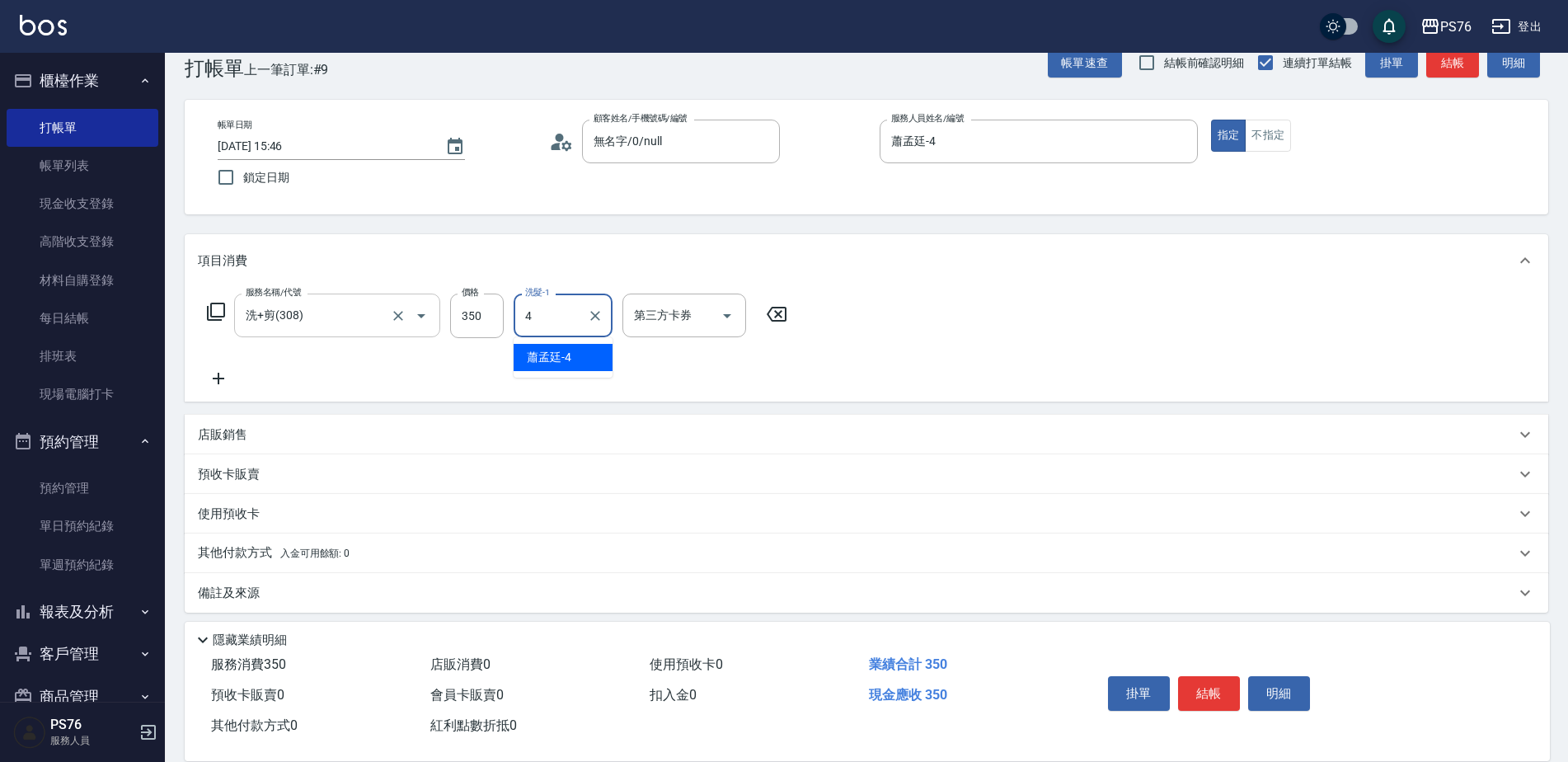
type input "蕭孟廷-4"
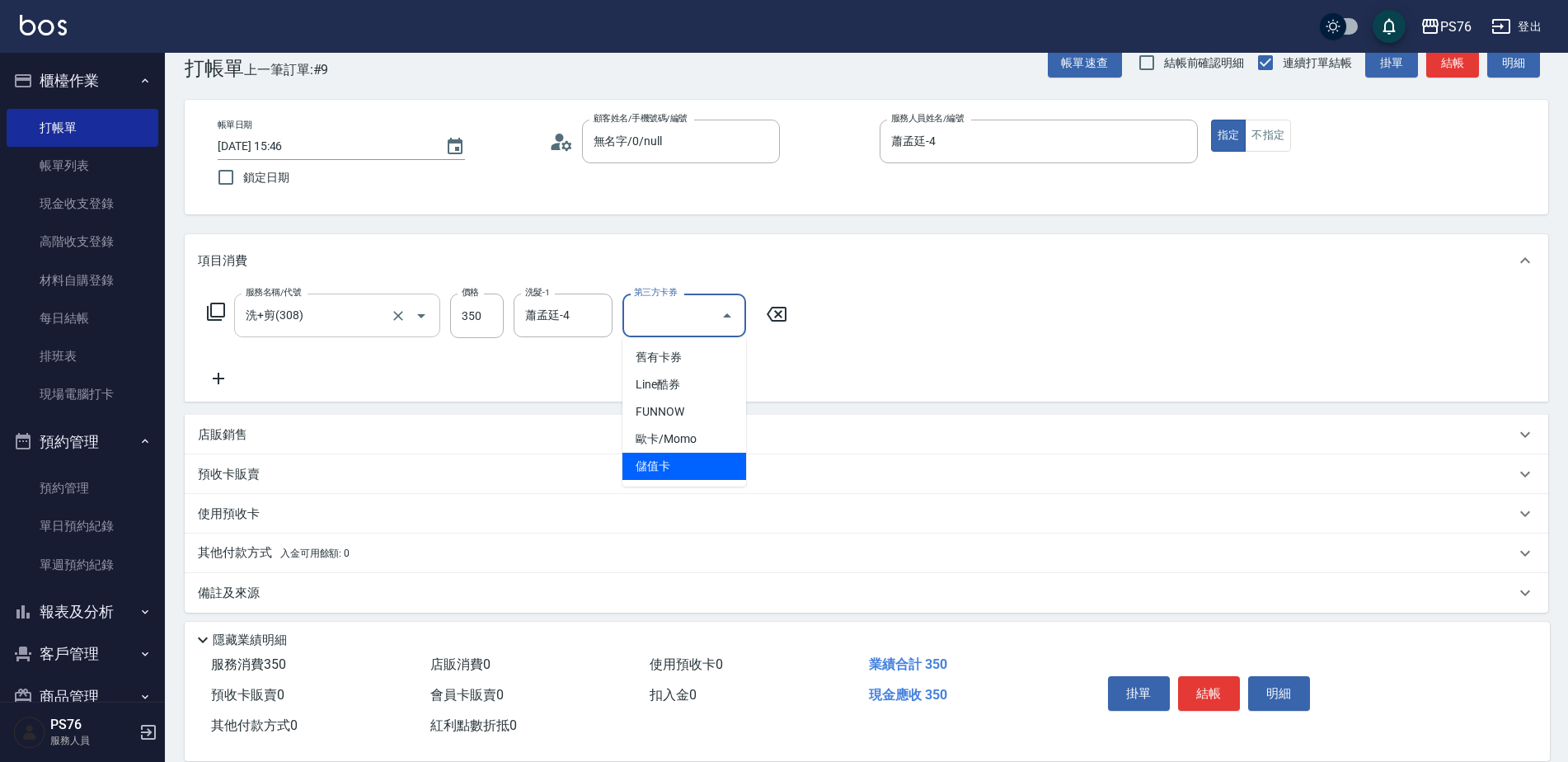
type input "儲值卡"
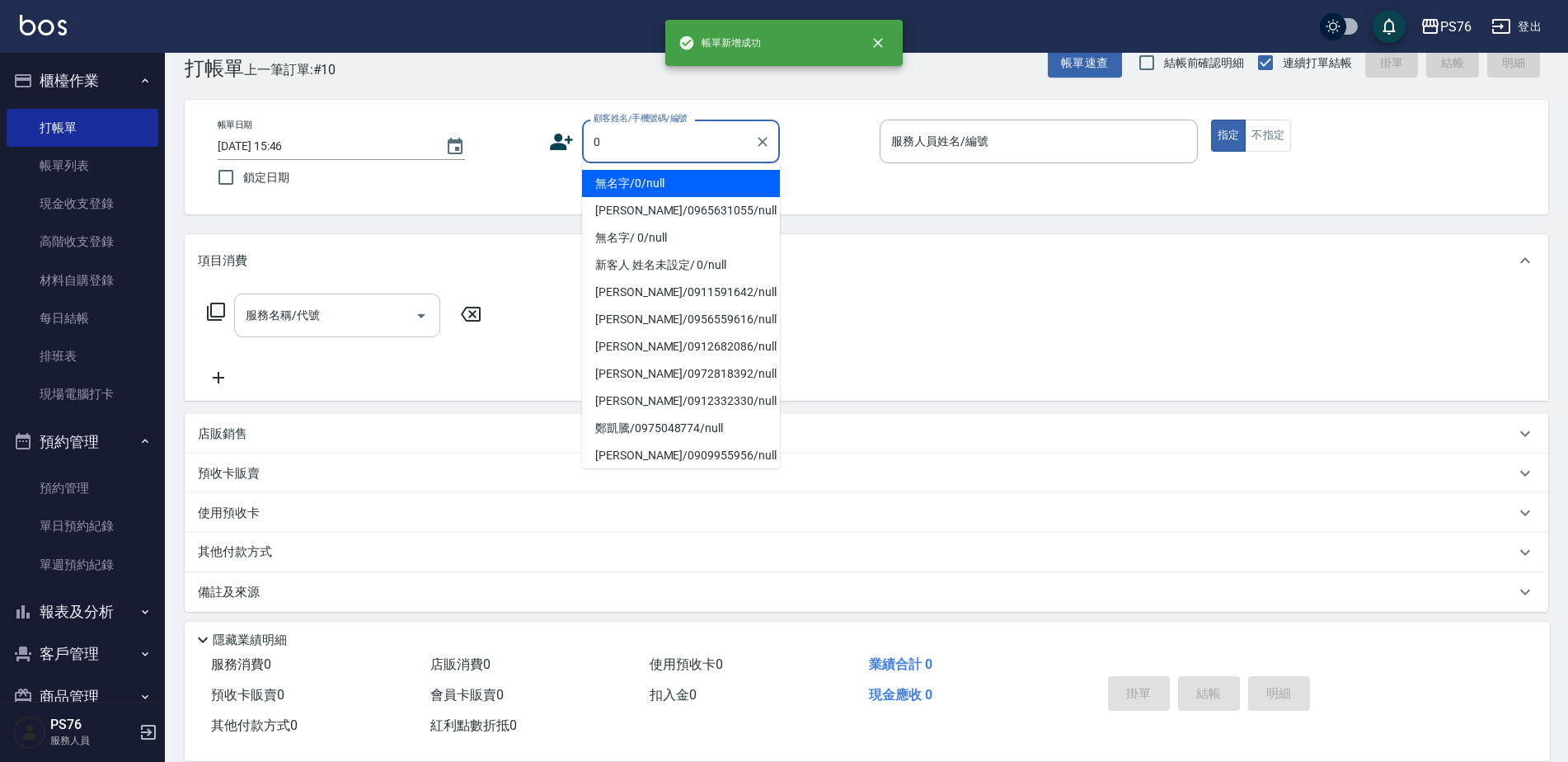
type input "無名字/0/null"
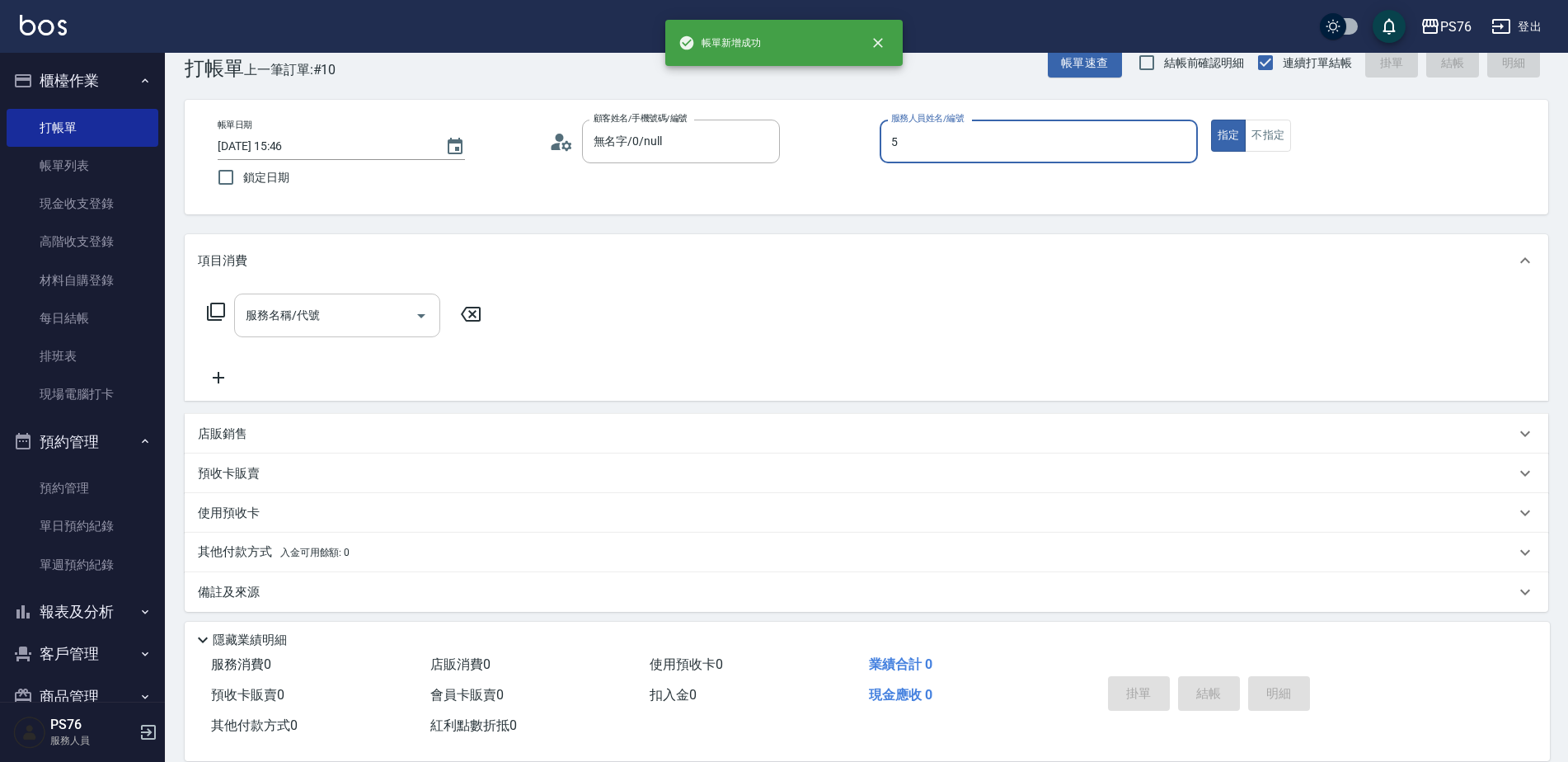
type input "呂佳穎-5"
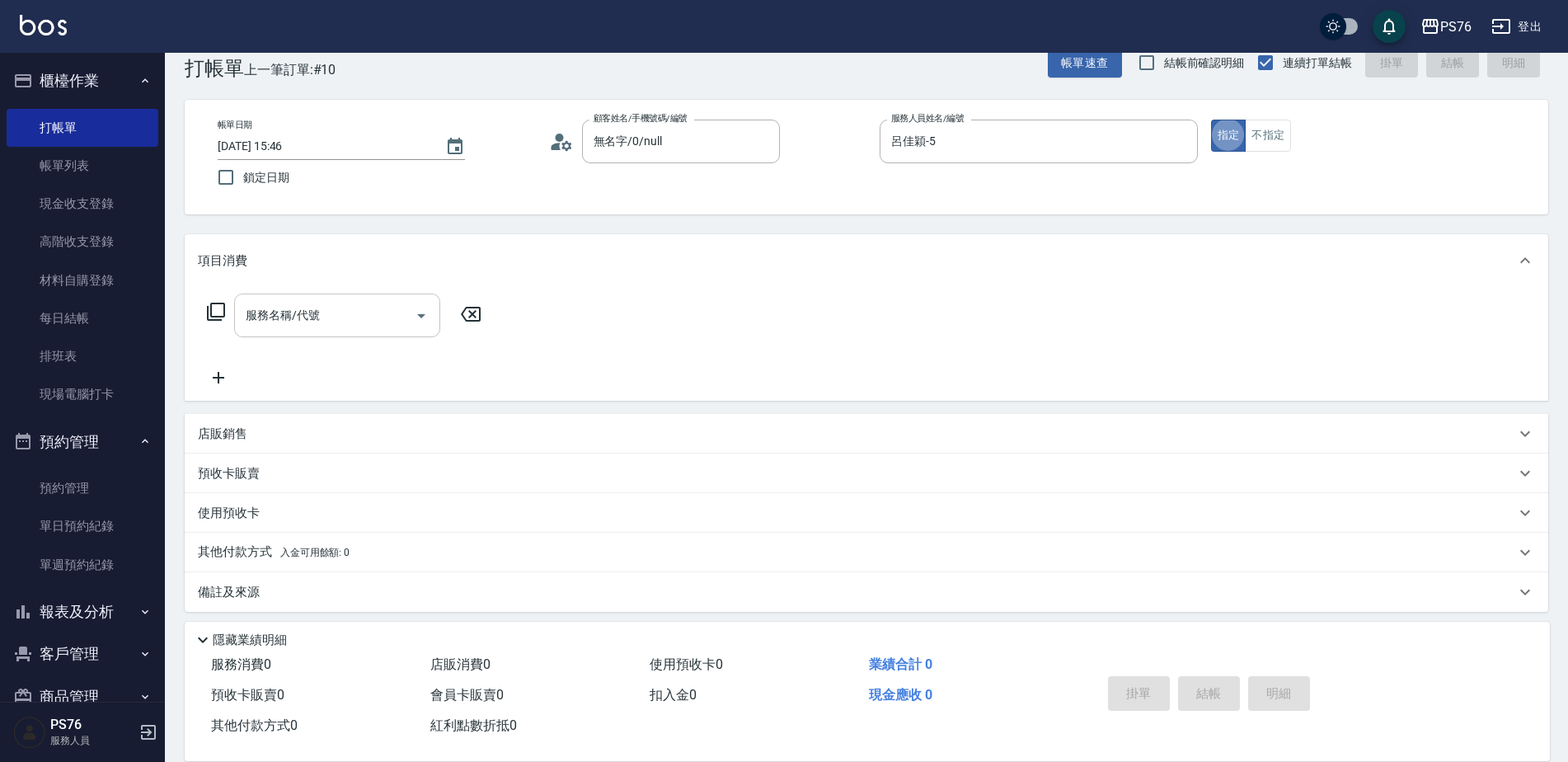
scroll to position [42, 0]
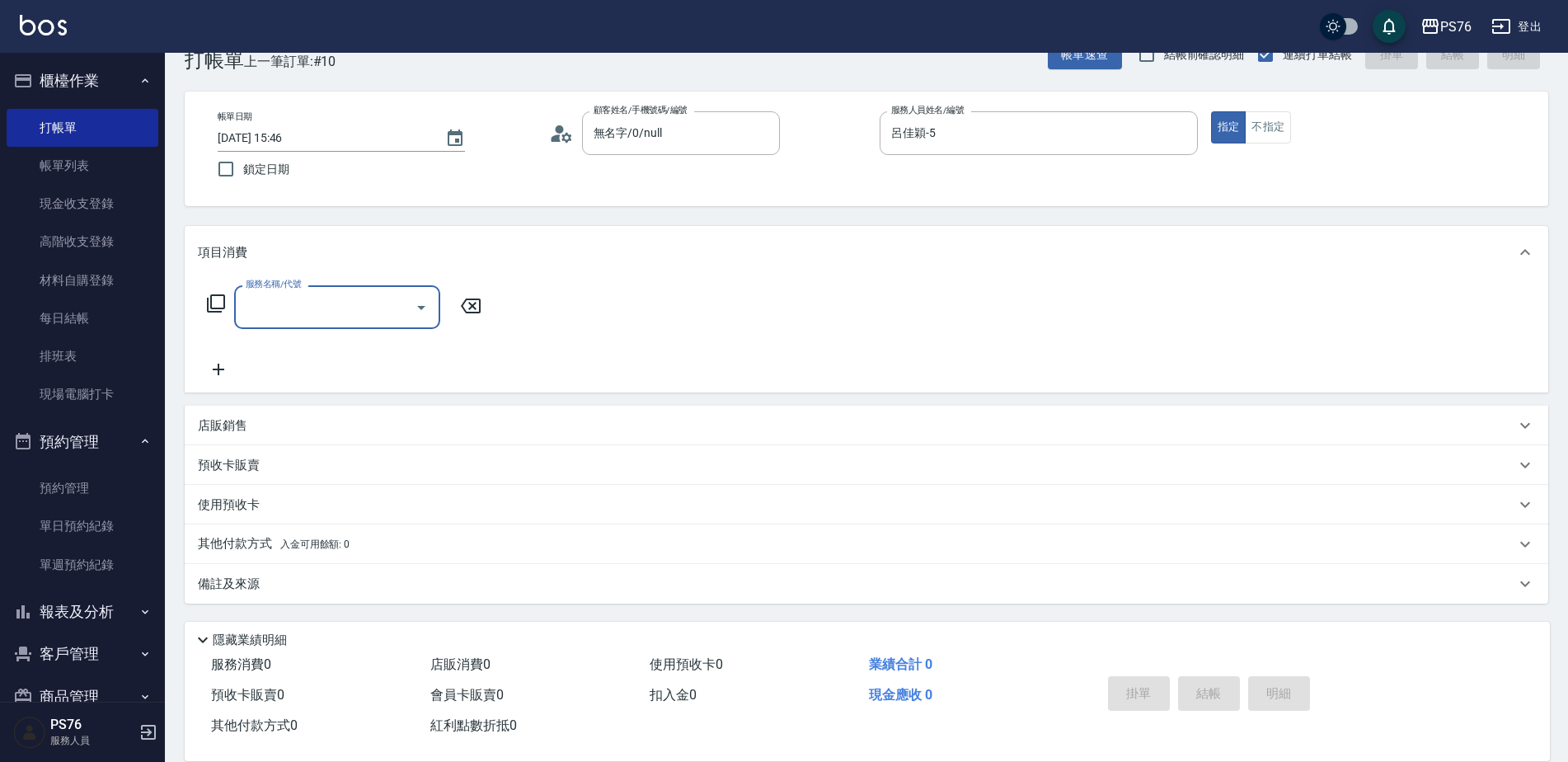
type input "3"
type input "海鹽399(0399)"
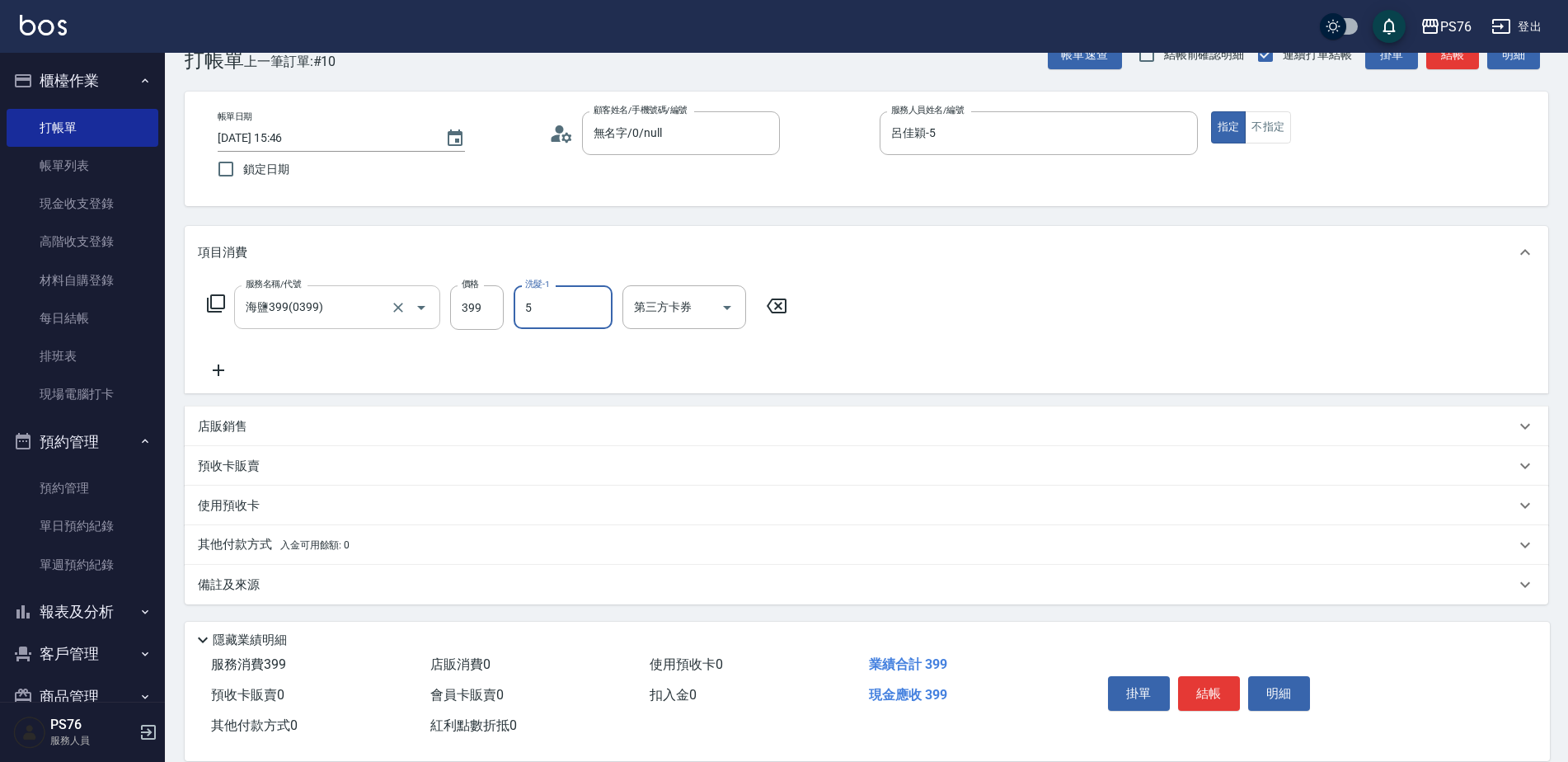
type input "呂佳穎-5"
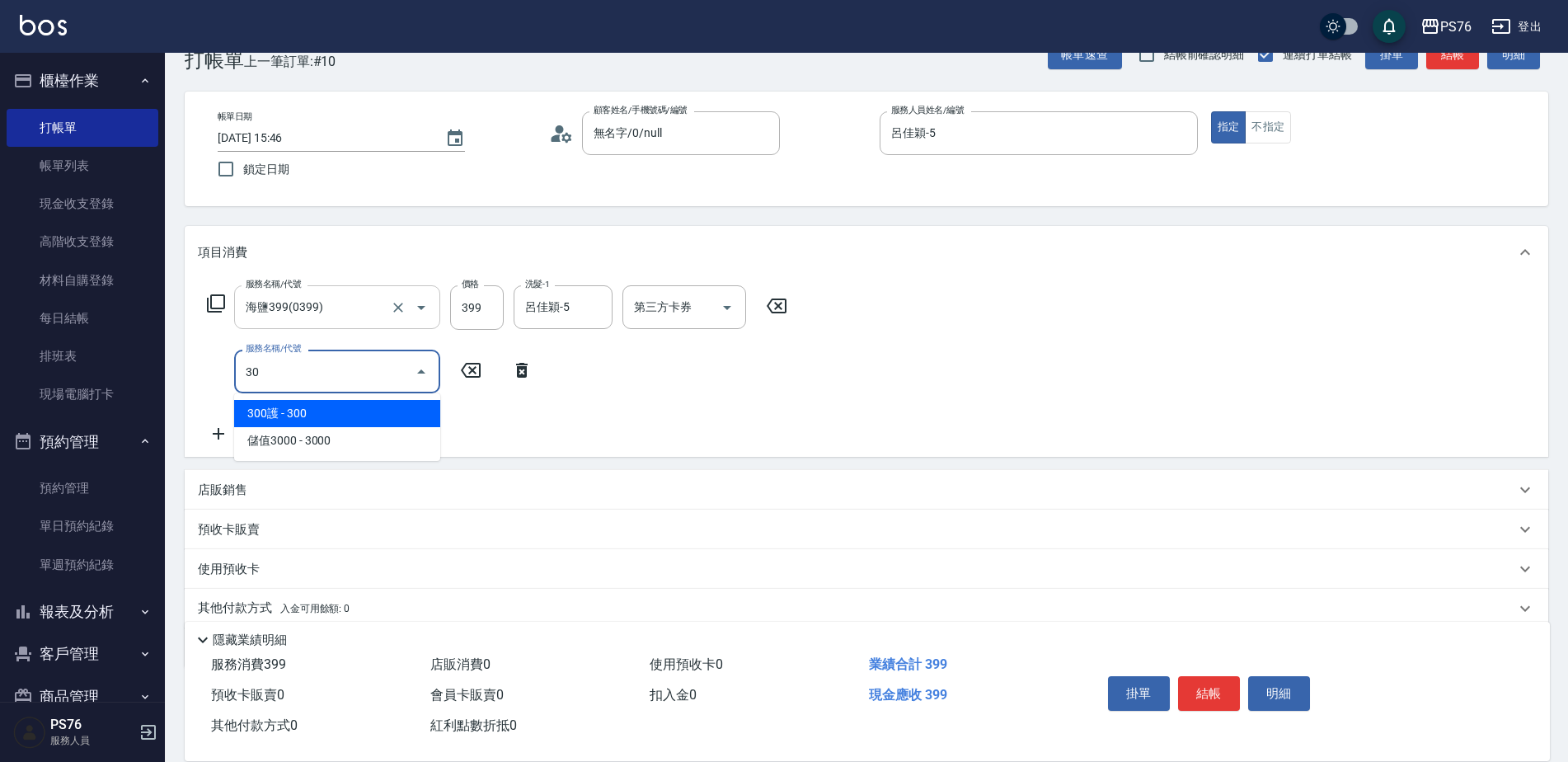
type input "300護(401)"
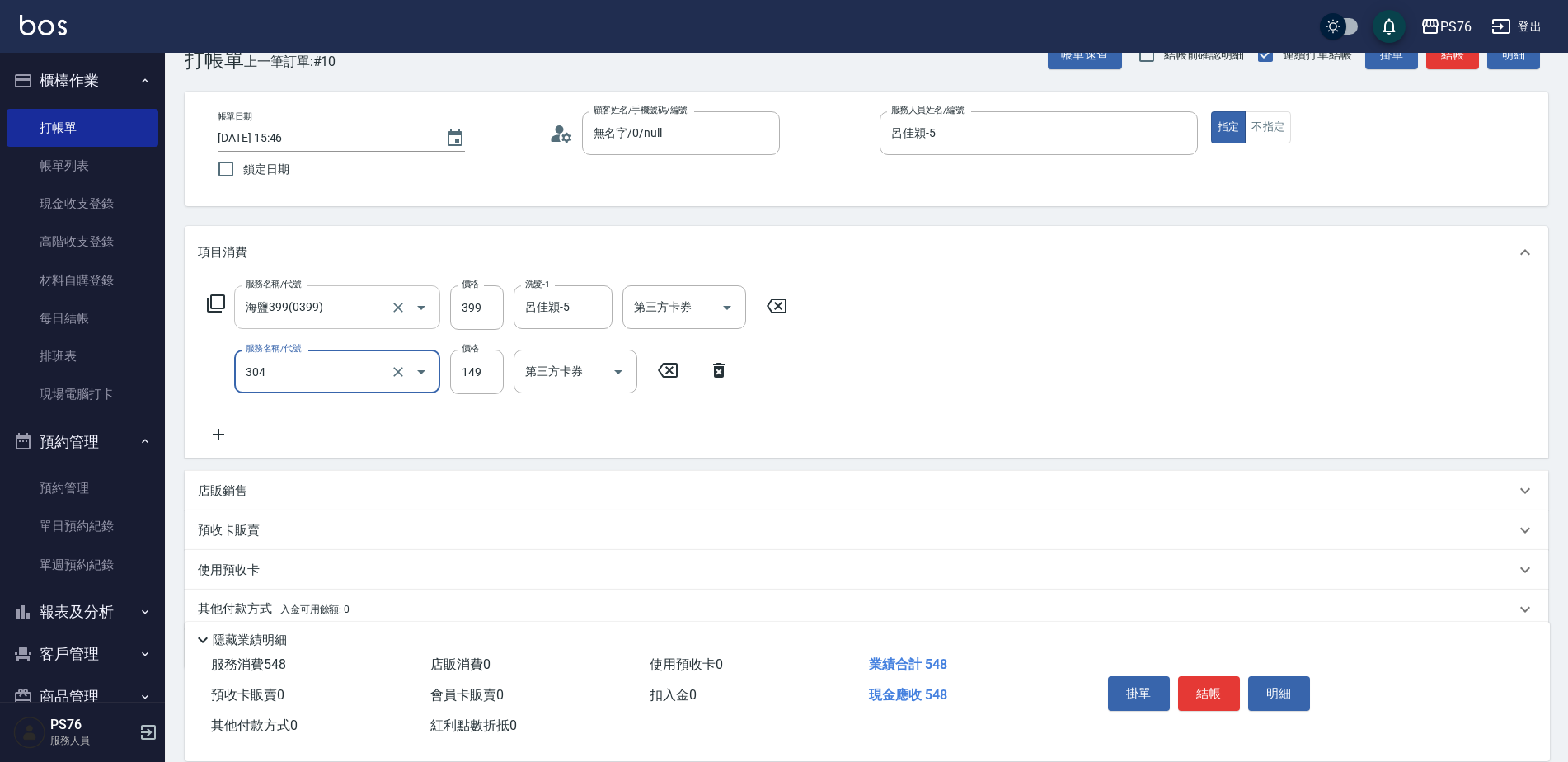
type input "剪髮(304)"
type input "179"
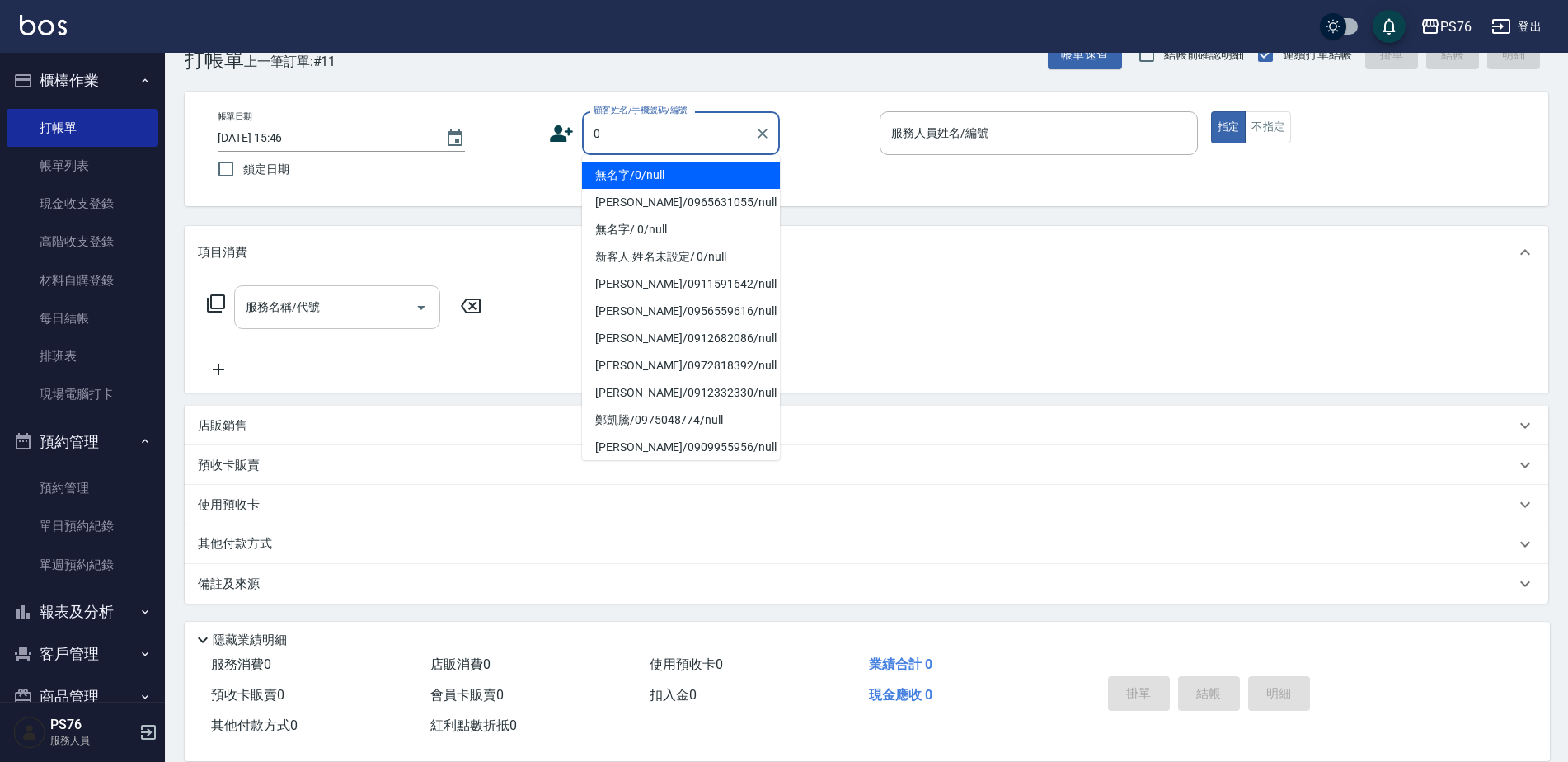
type input "無名字/0/null"
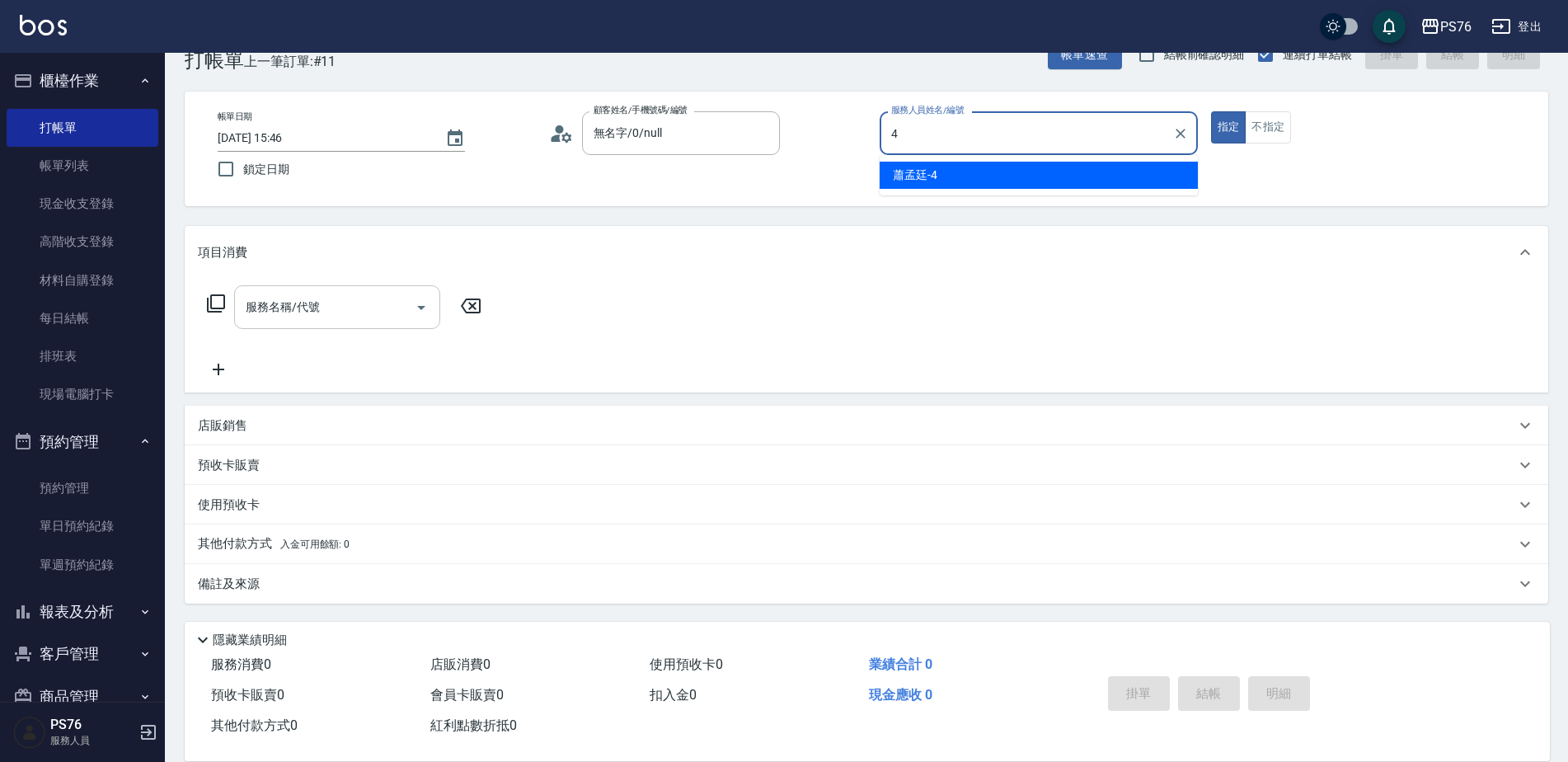
type input "蕭孟廷-4"
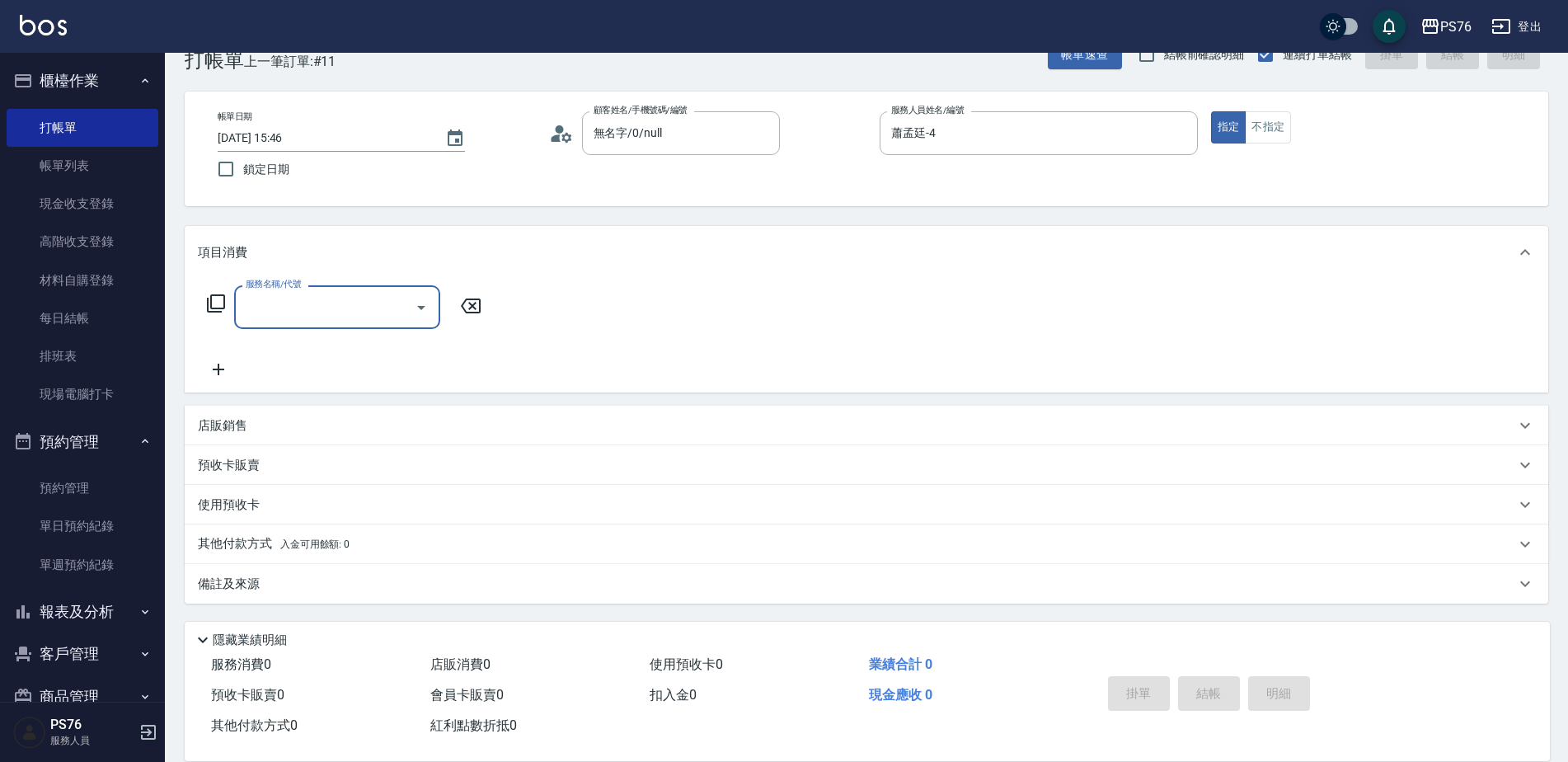
type input "9"
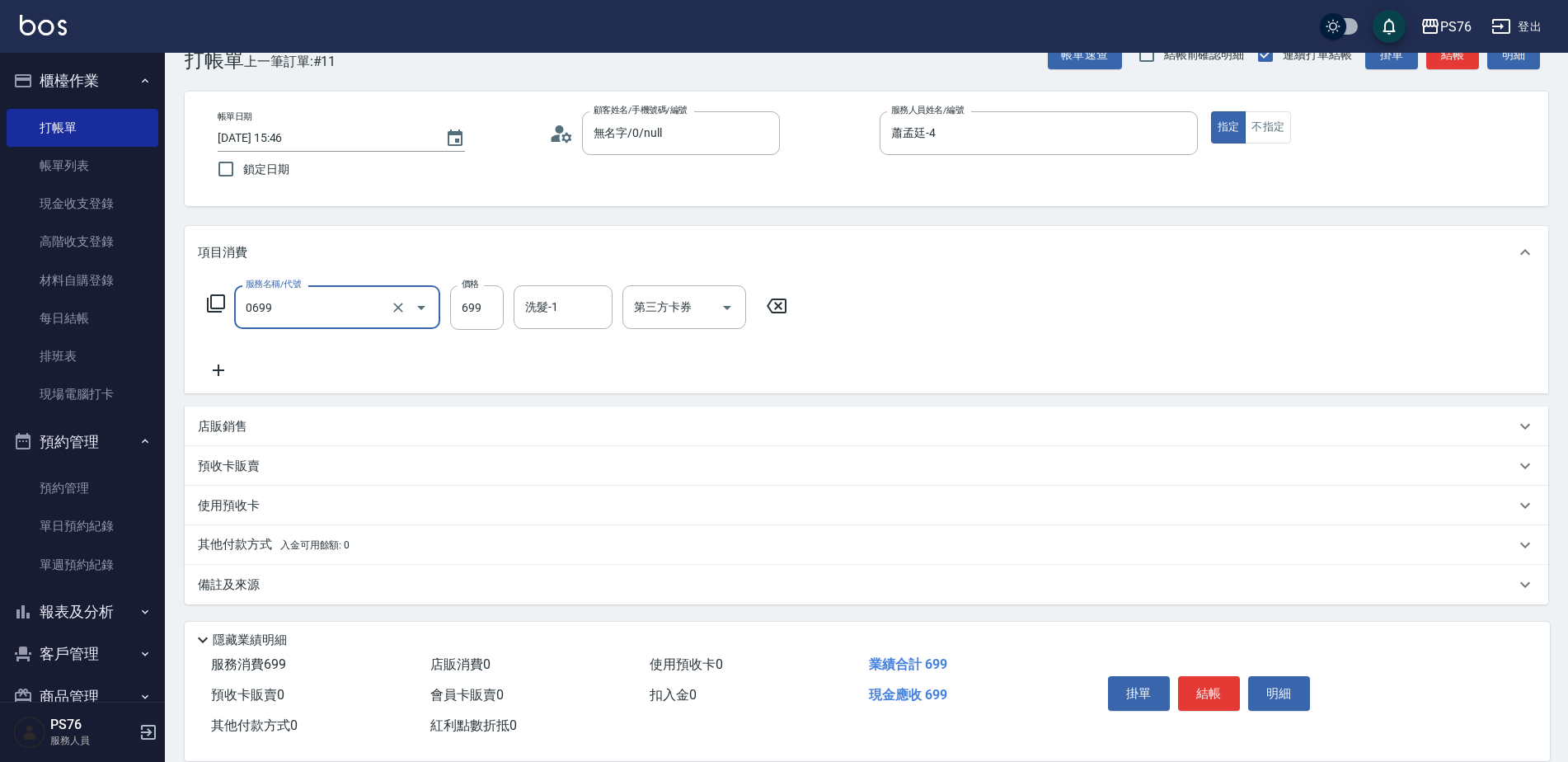
type input "精油SPA(0699)"
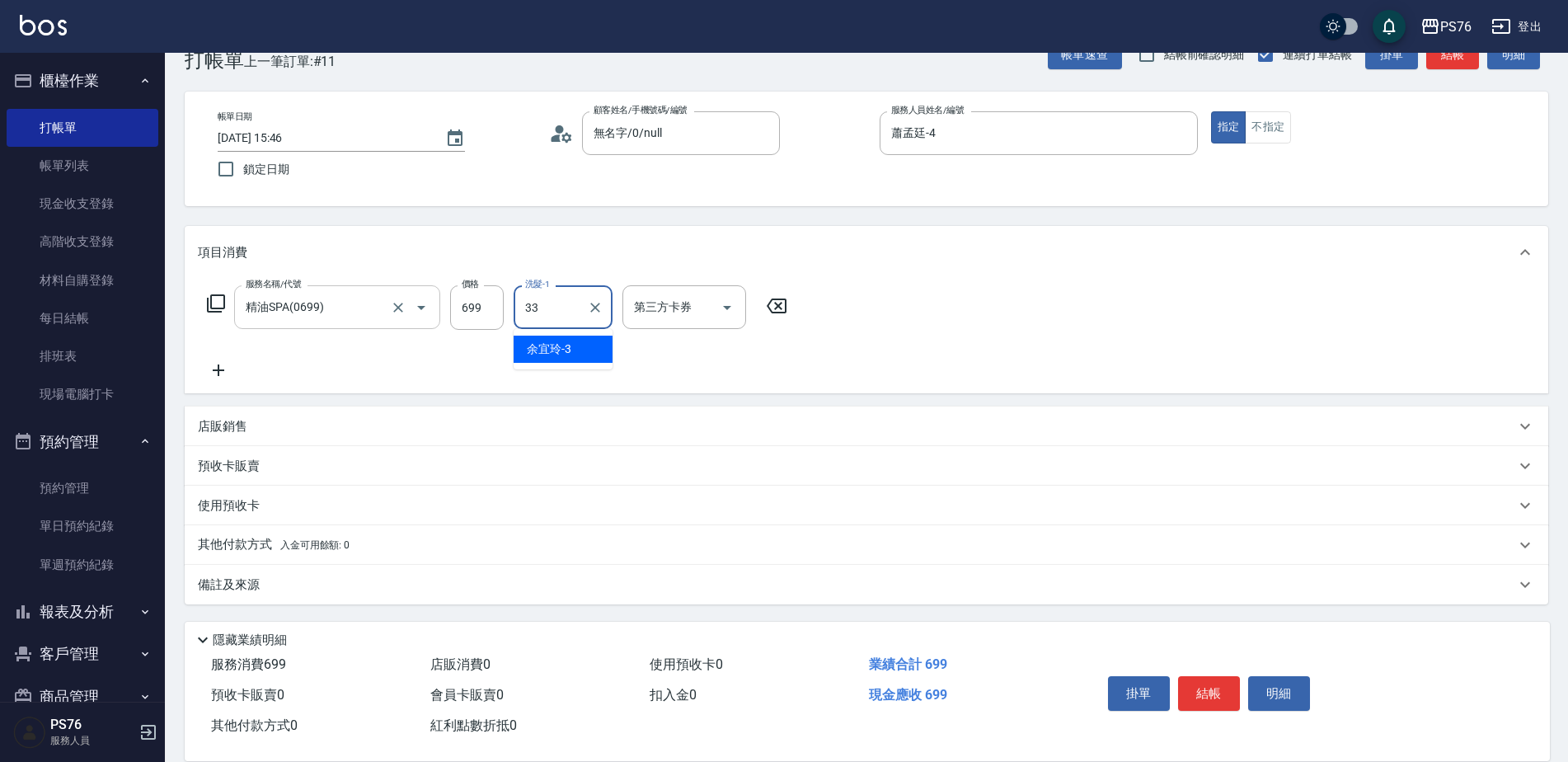
type input "[PERSON_NAME]33"
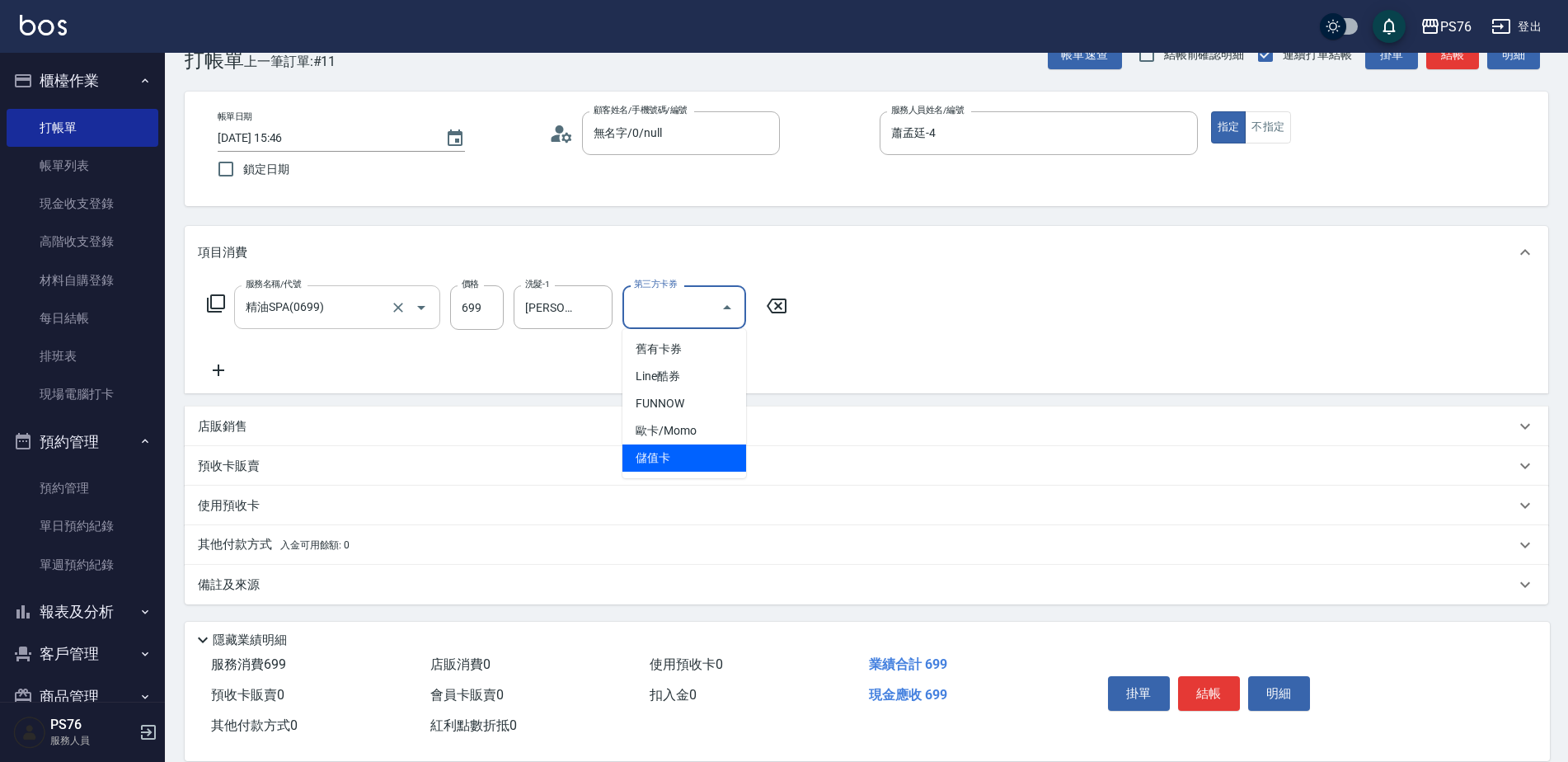
type input "儲值卡"
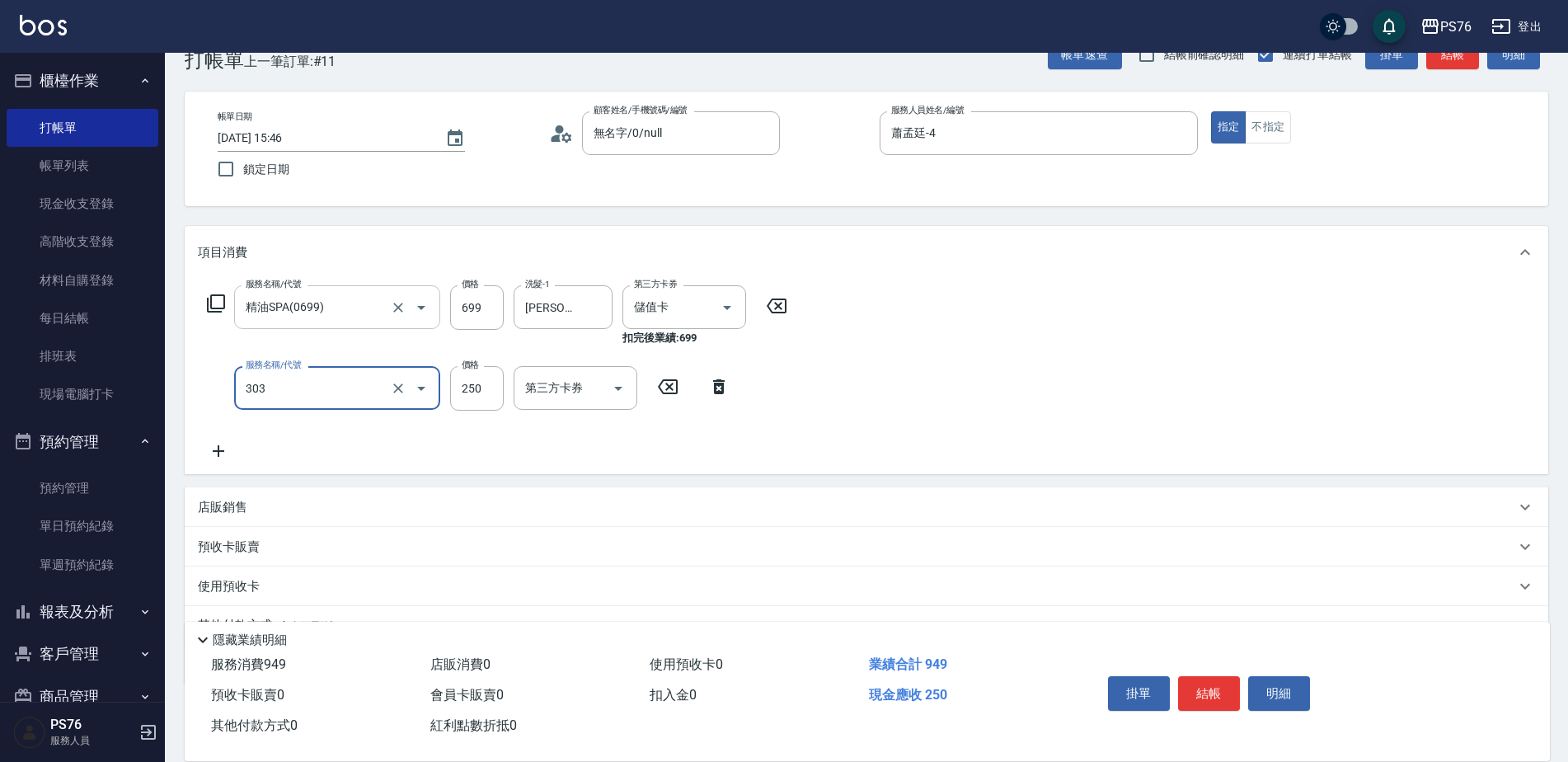
type input "剪髮(303)"
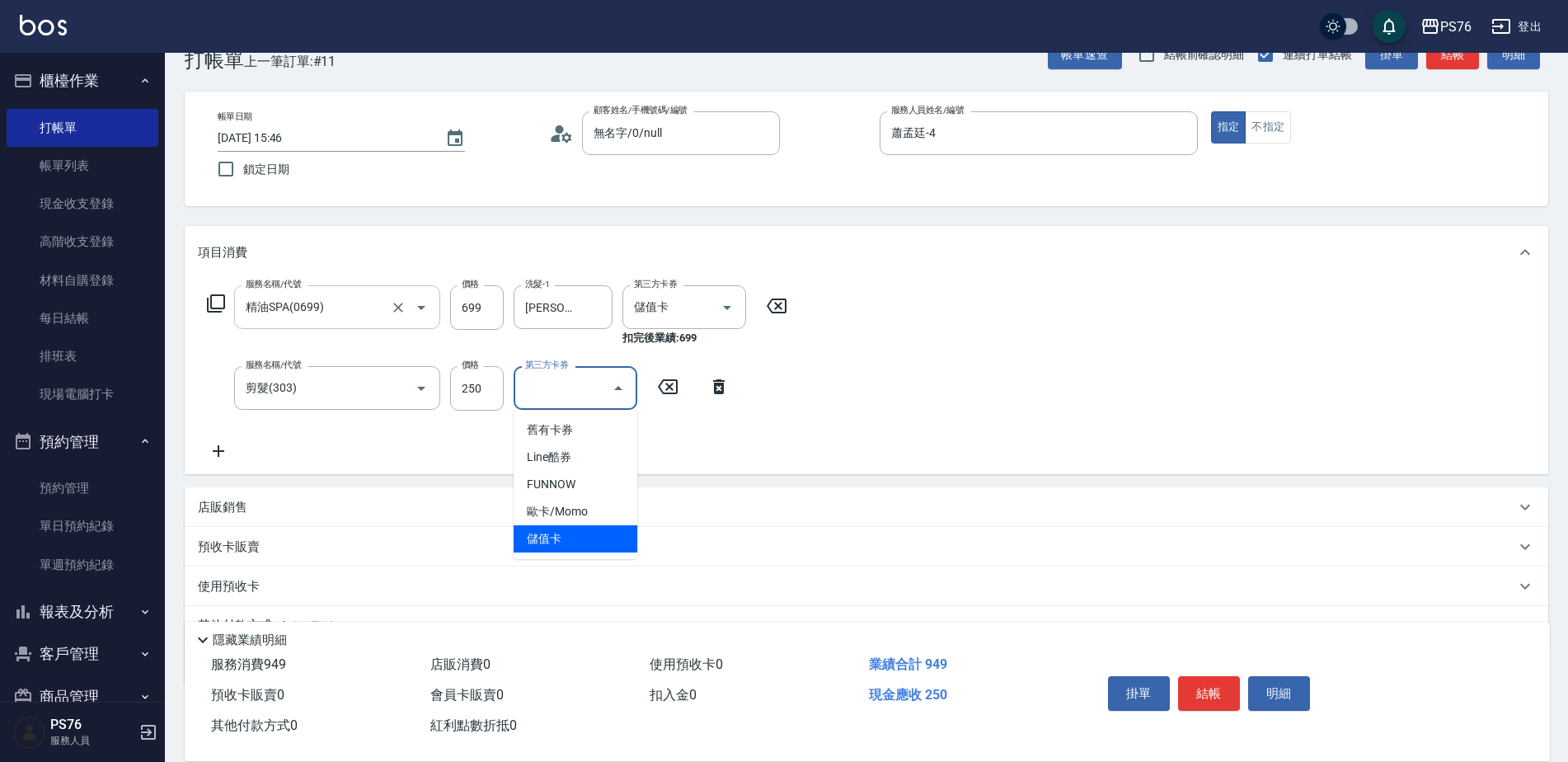
type input "儲值卡"
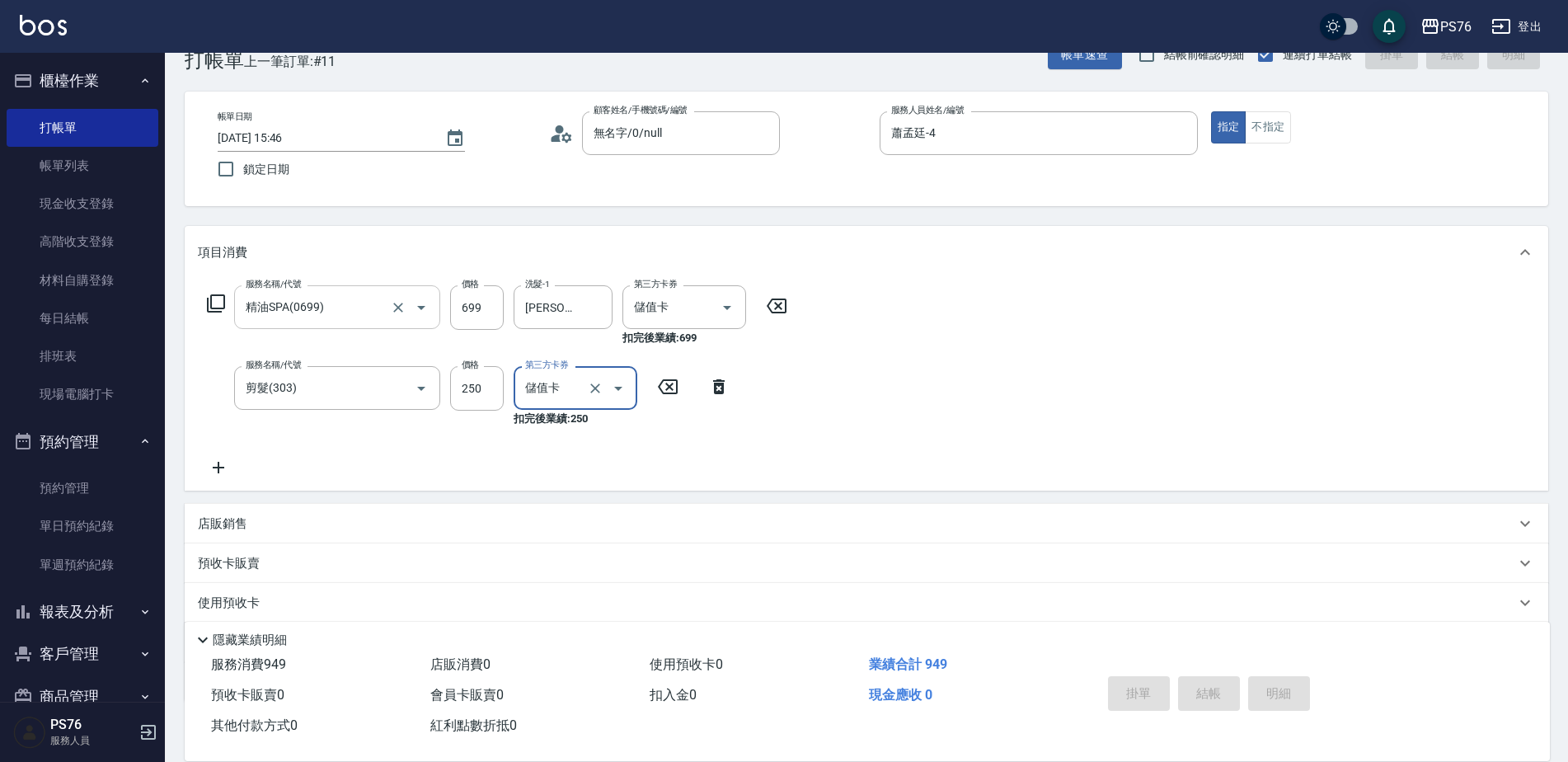
type input "[DATE] 15:47"
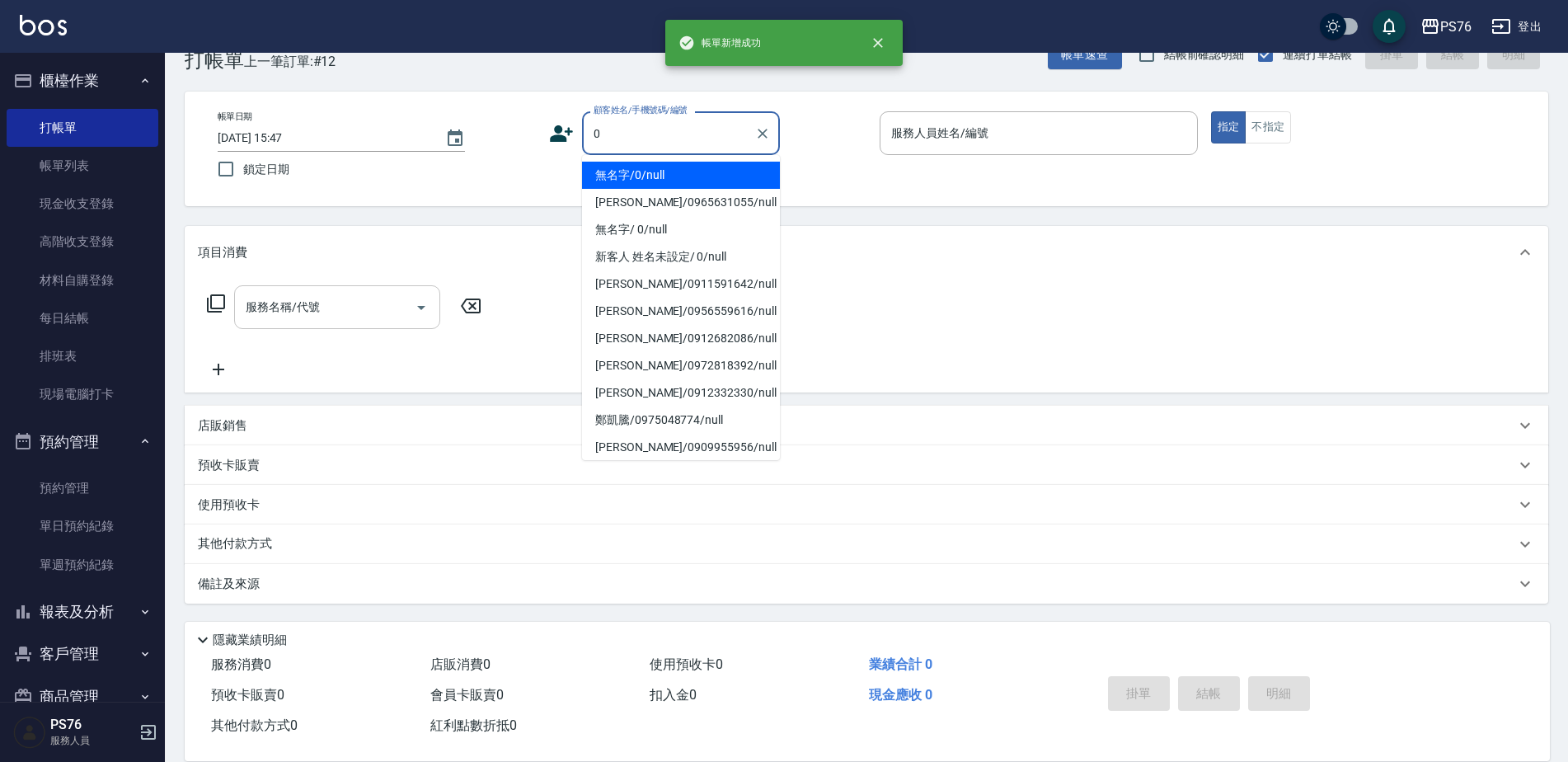
type input "無名字/0/null"
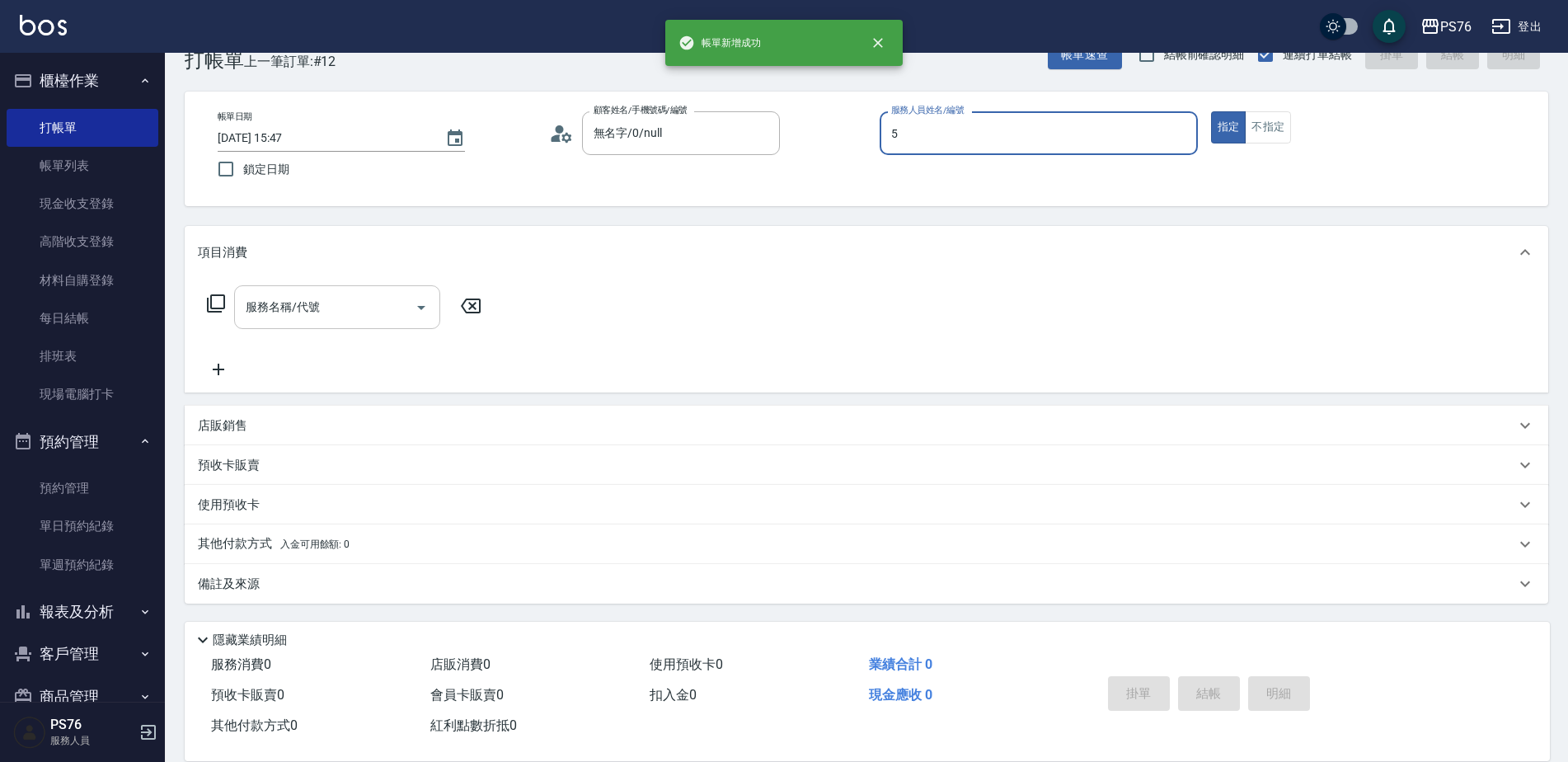
type input "呂佳穎-5"
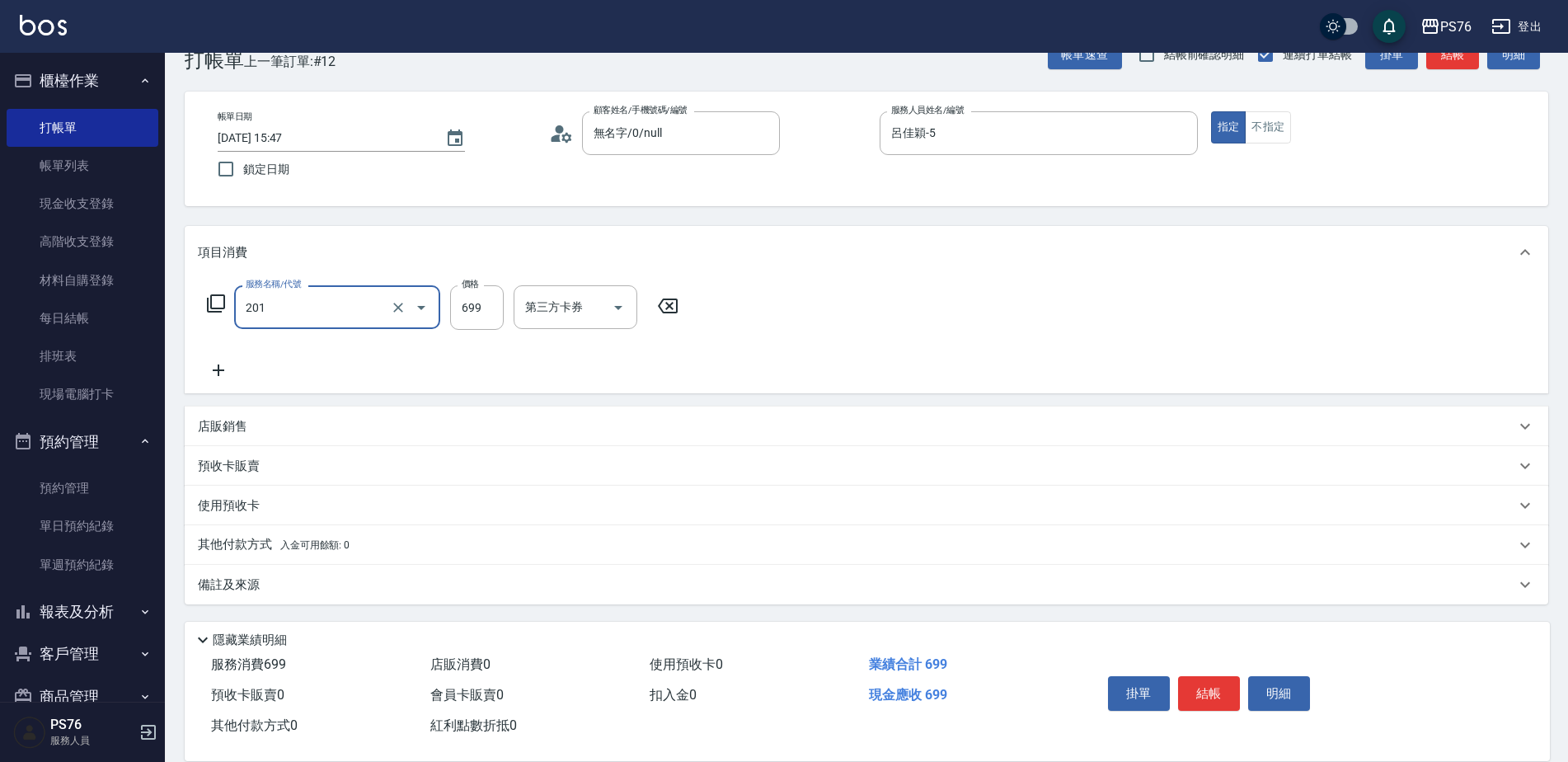
type input "基礎燙(201)"
type input "1500"
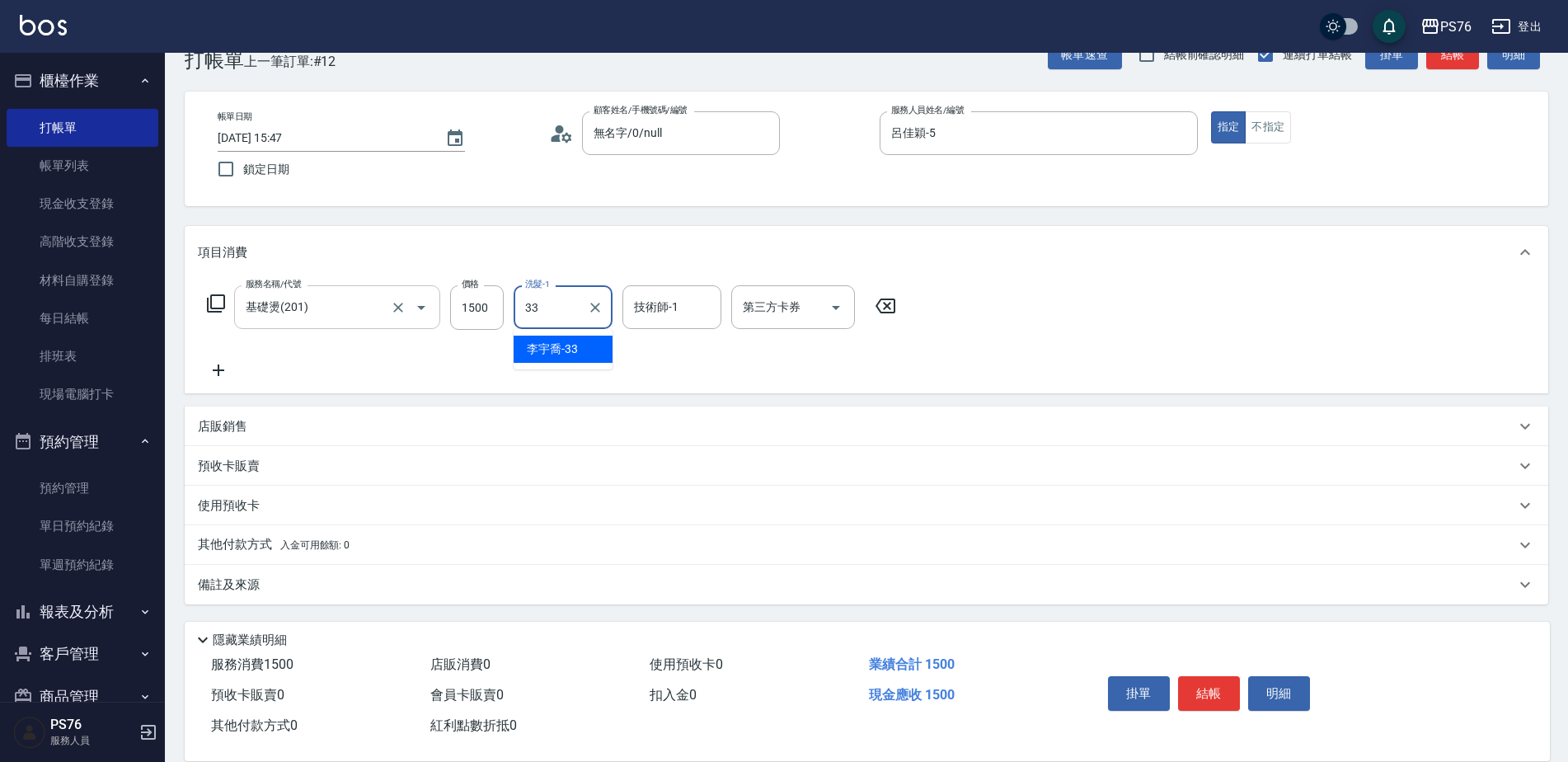
type input "[PERSON_NAME]33"
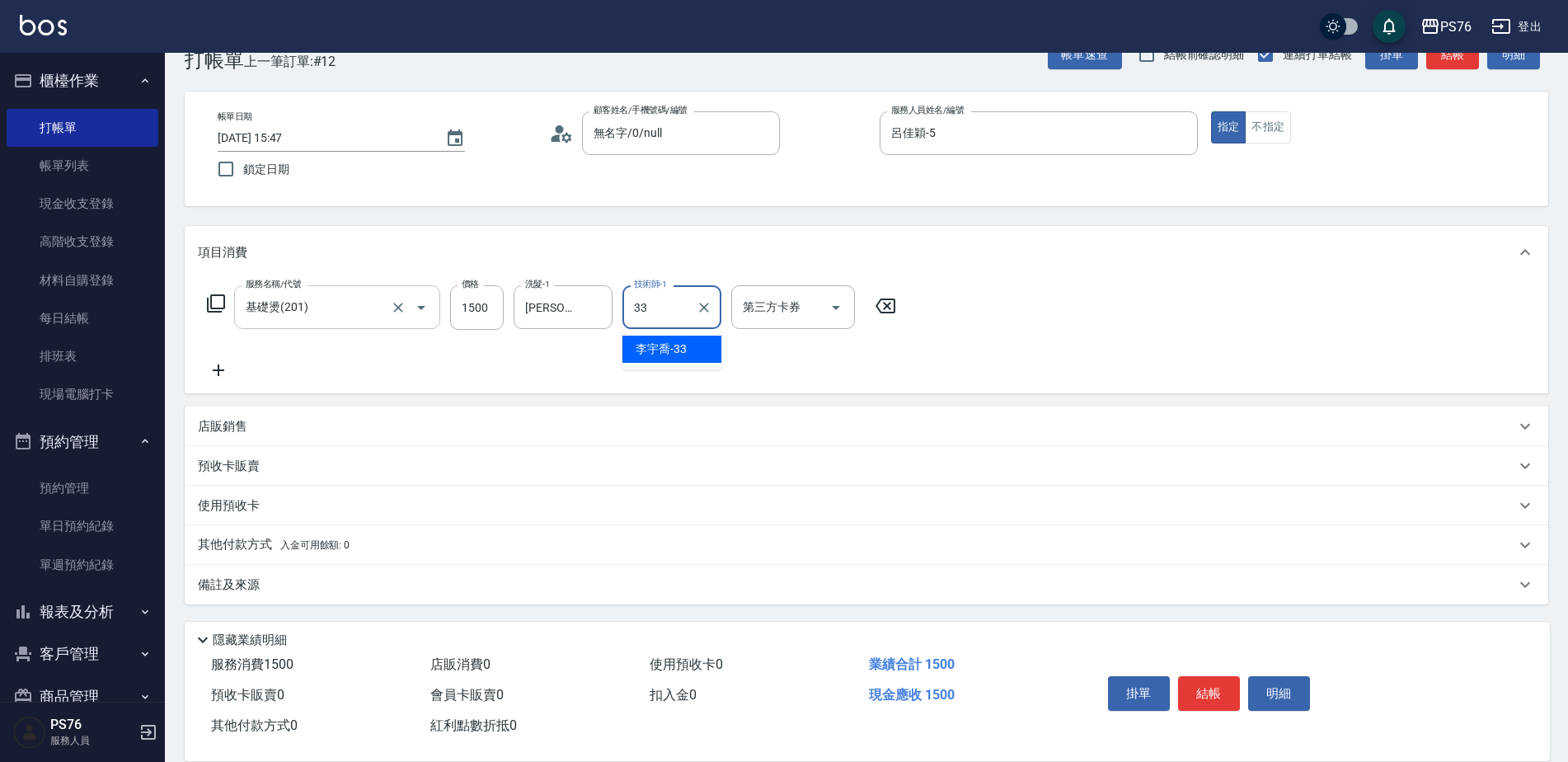
type input "[PERSON_NAME]33"
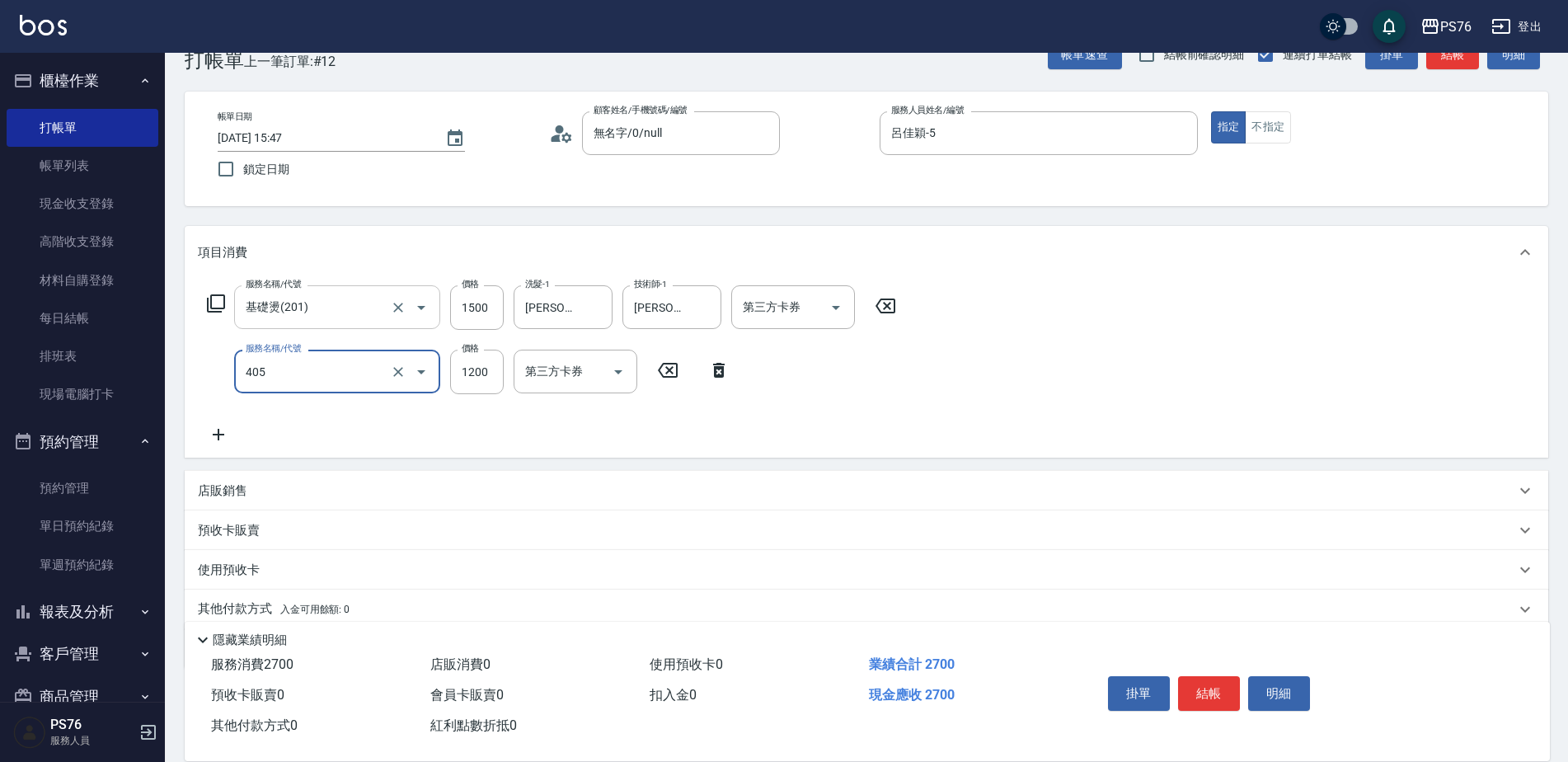
type input "1200護(405)"
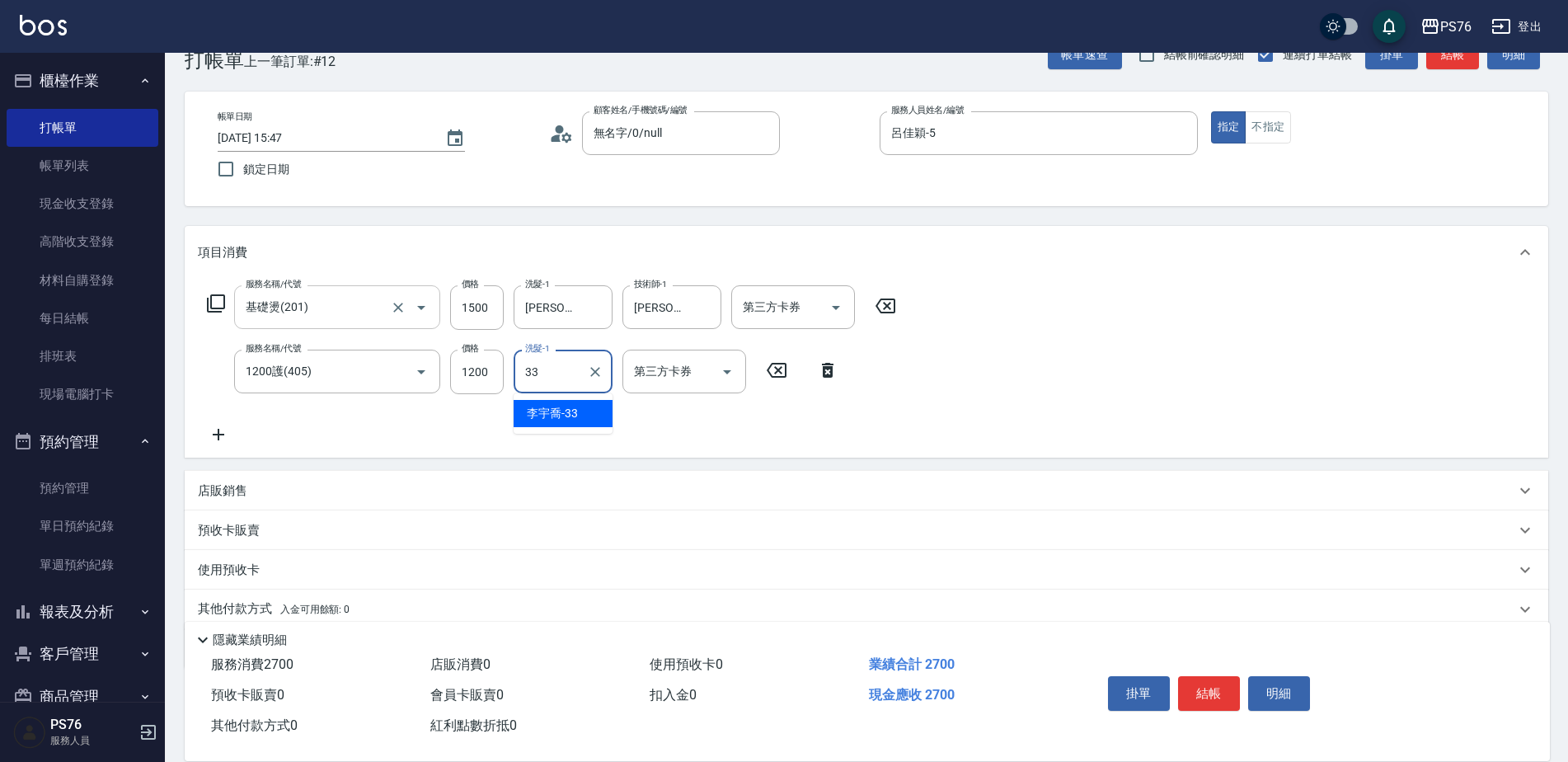
type input "[PERSON_NAME]33"
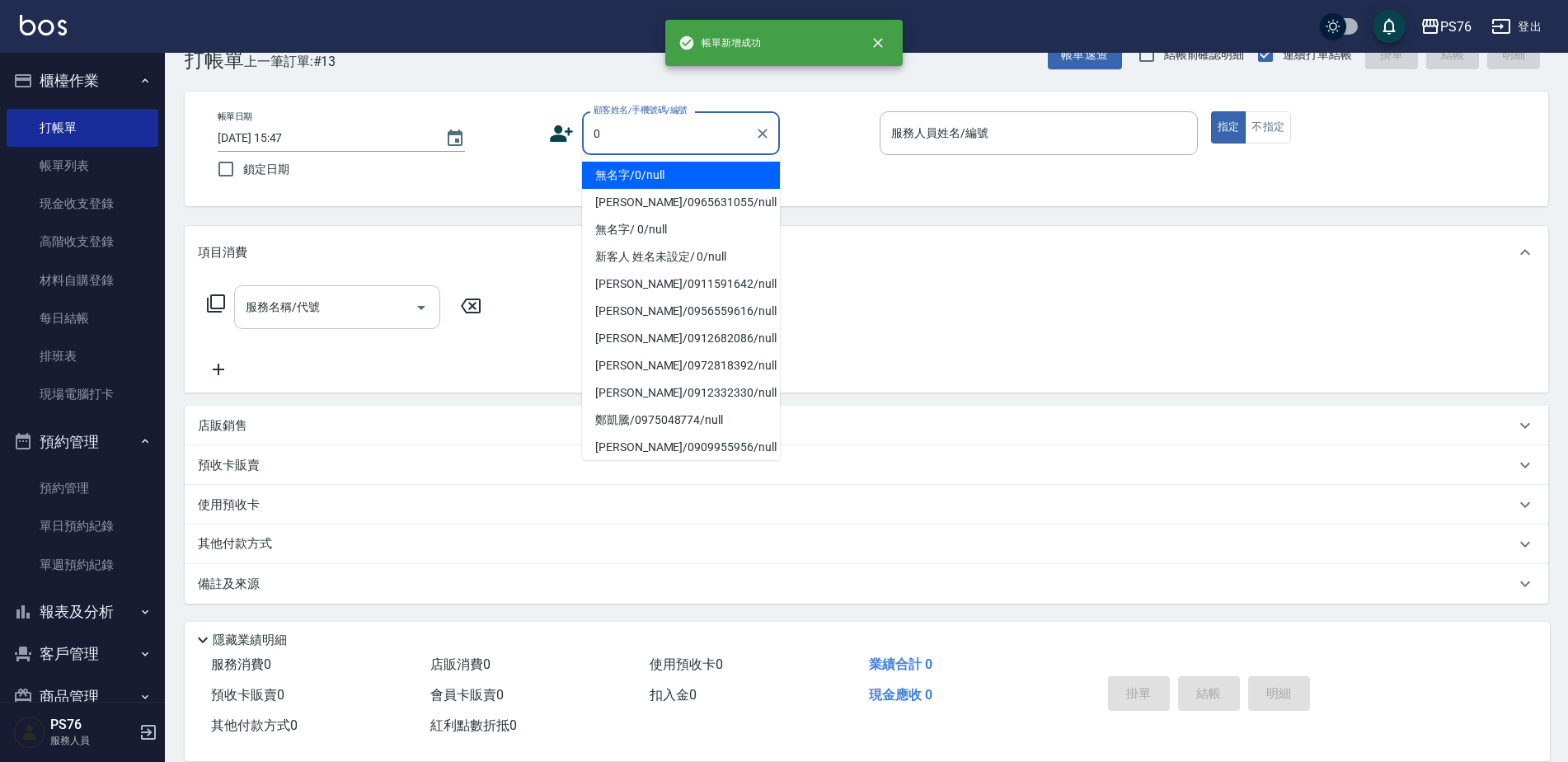
type input "無名字/0/null"
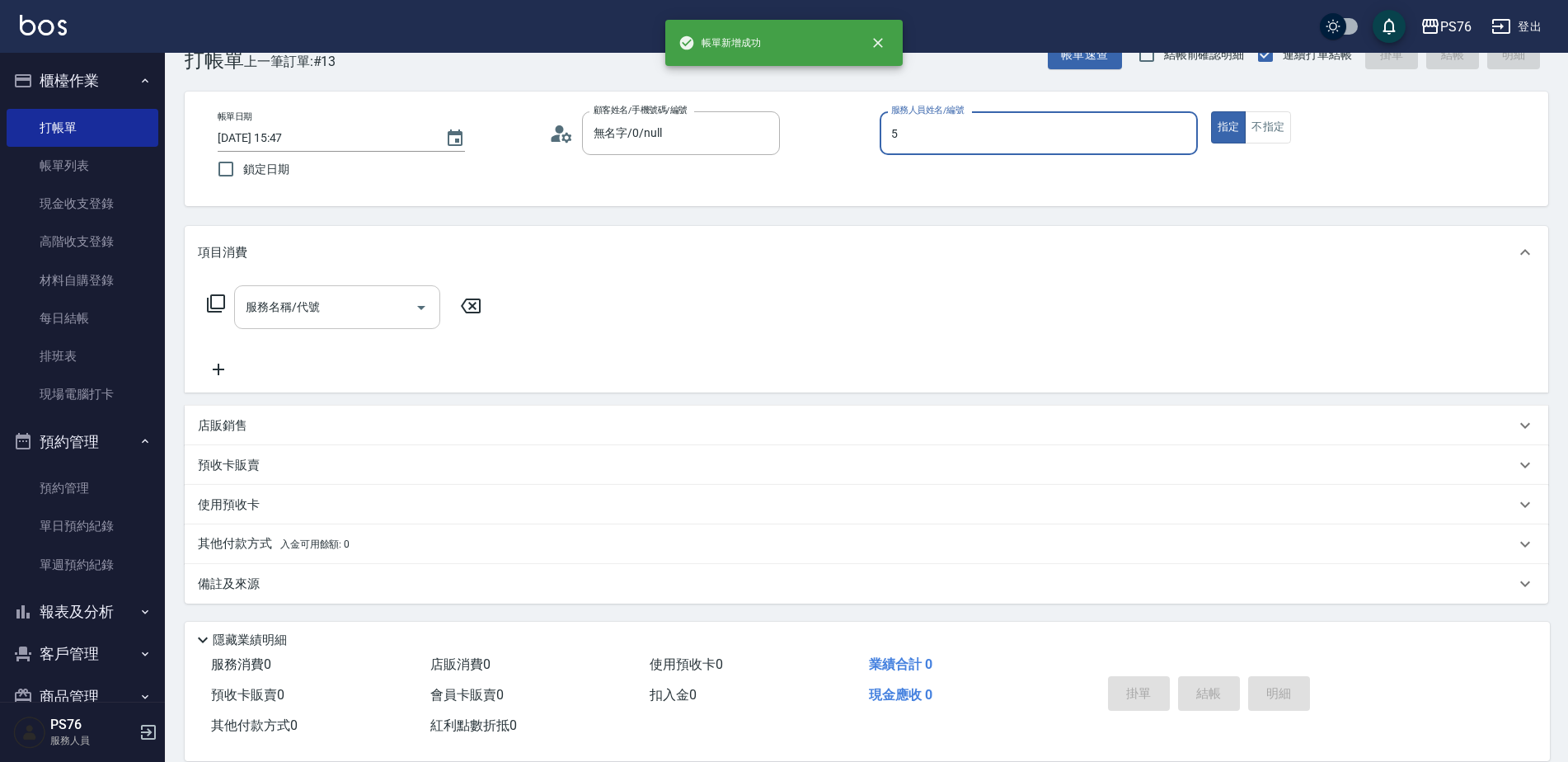
type input "呂佳穎-5"
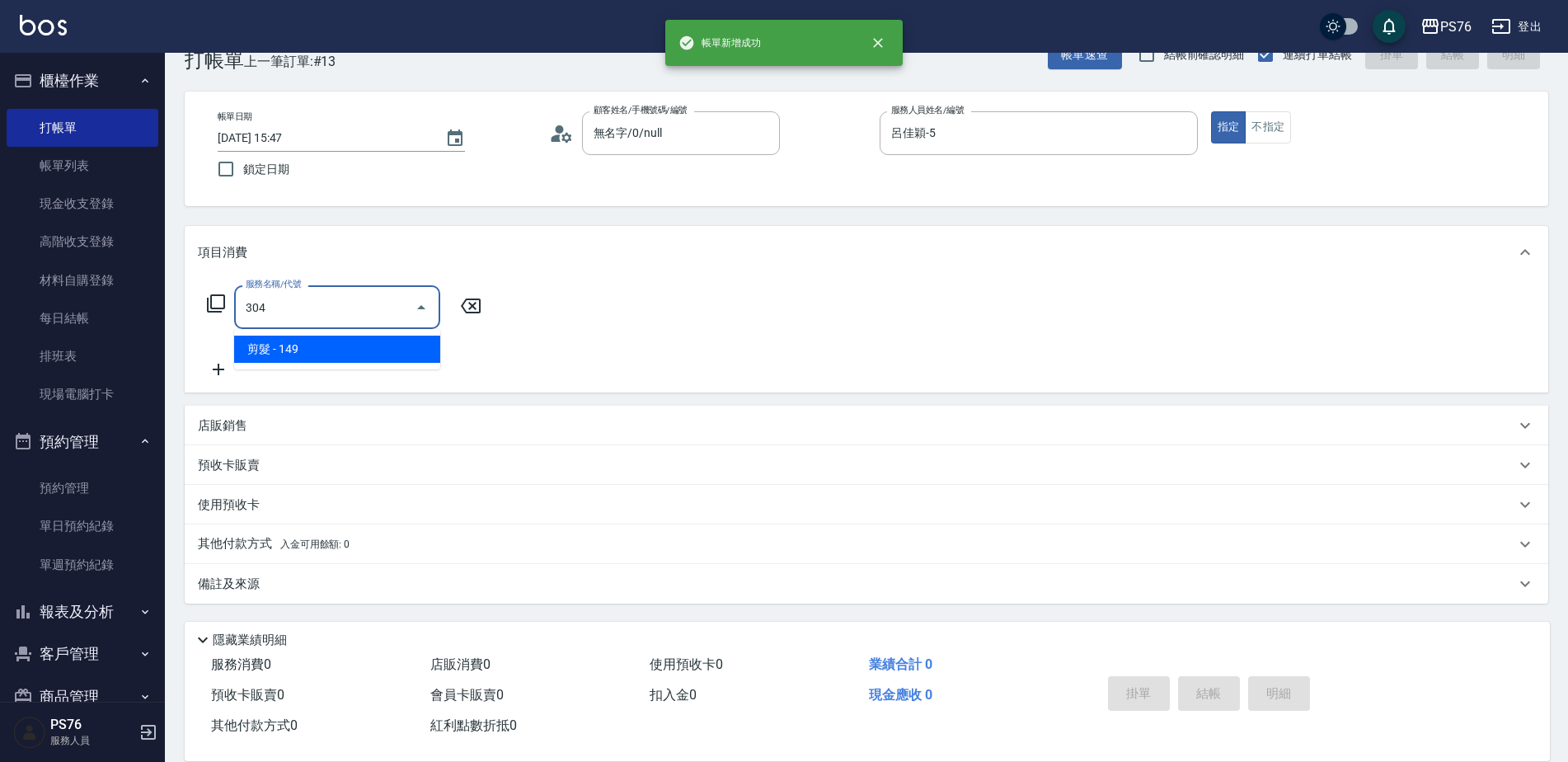
type input "剪髮(304)"
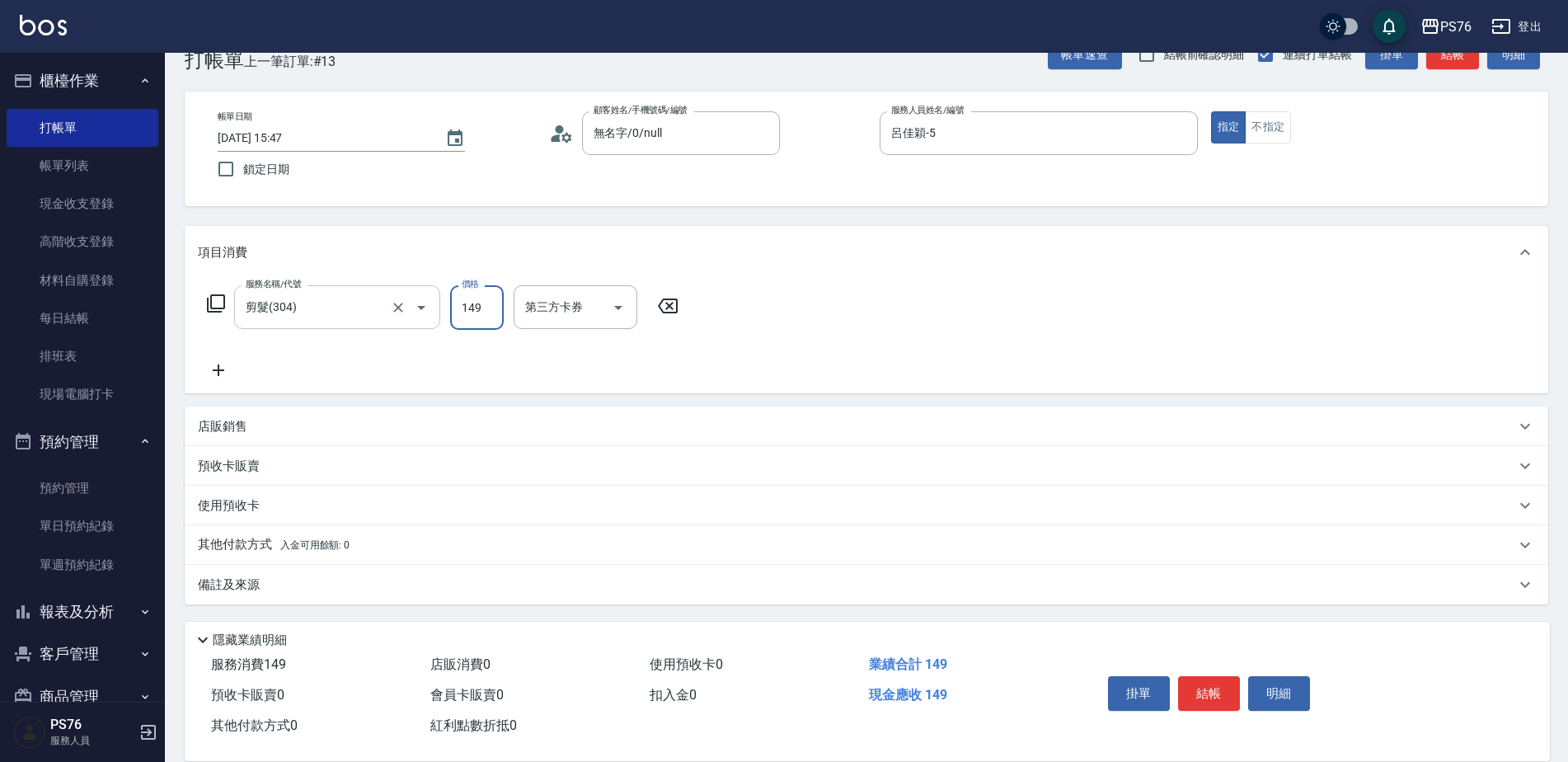
click at [491, 316] on input "149" at bounding box center [477, 308] width 53 height 44
type input "50"
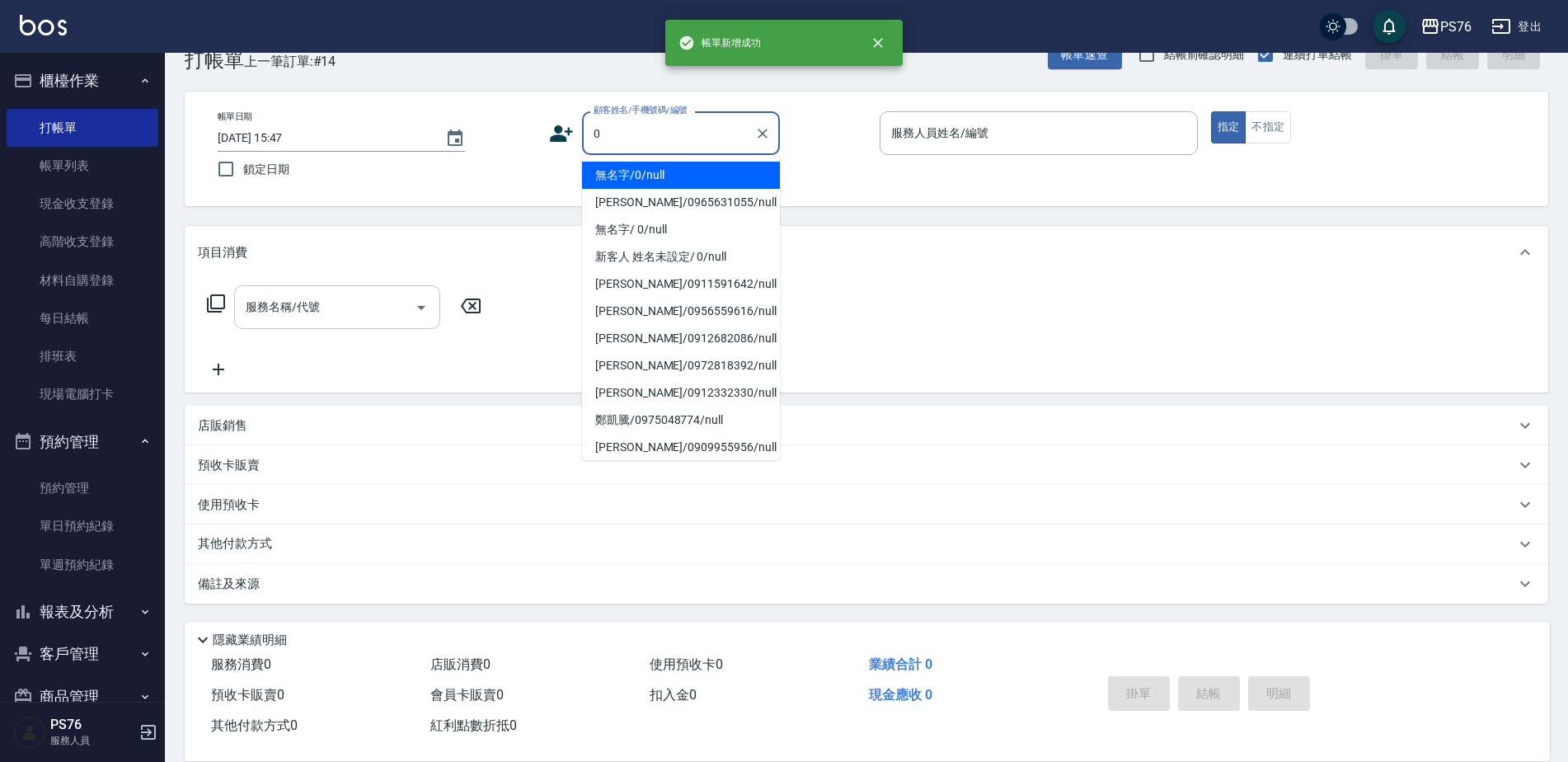
type input "無名字/0/null"
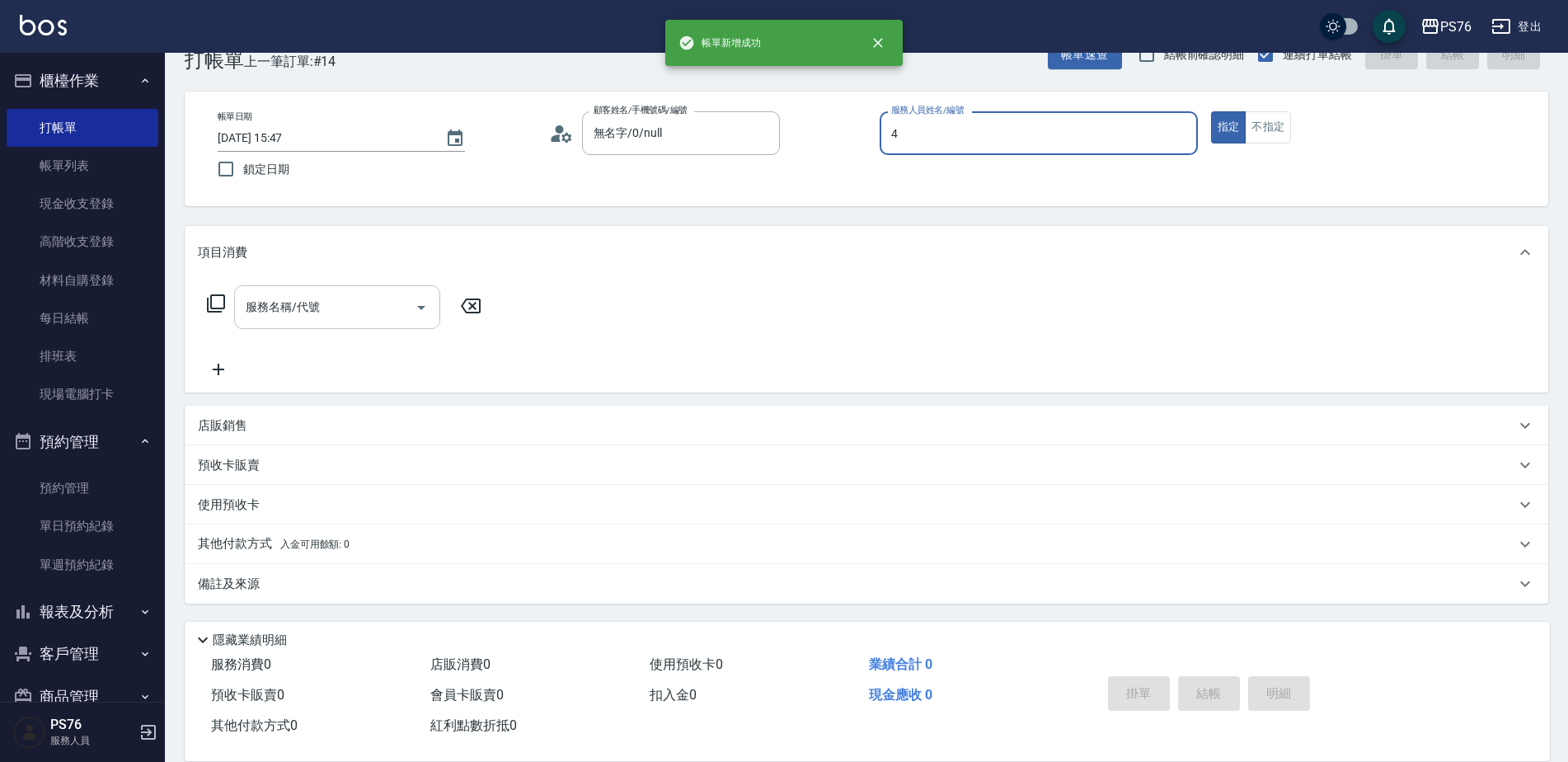
type input "蕭孟廷-4"
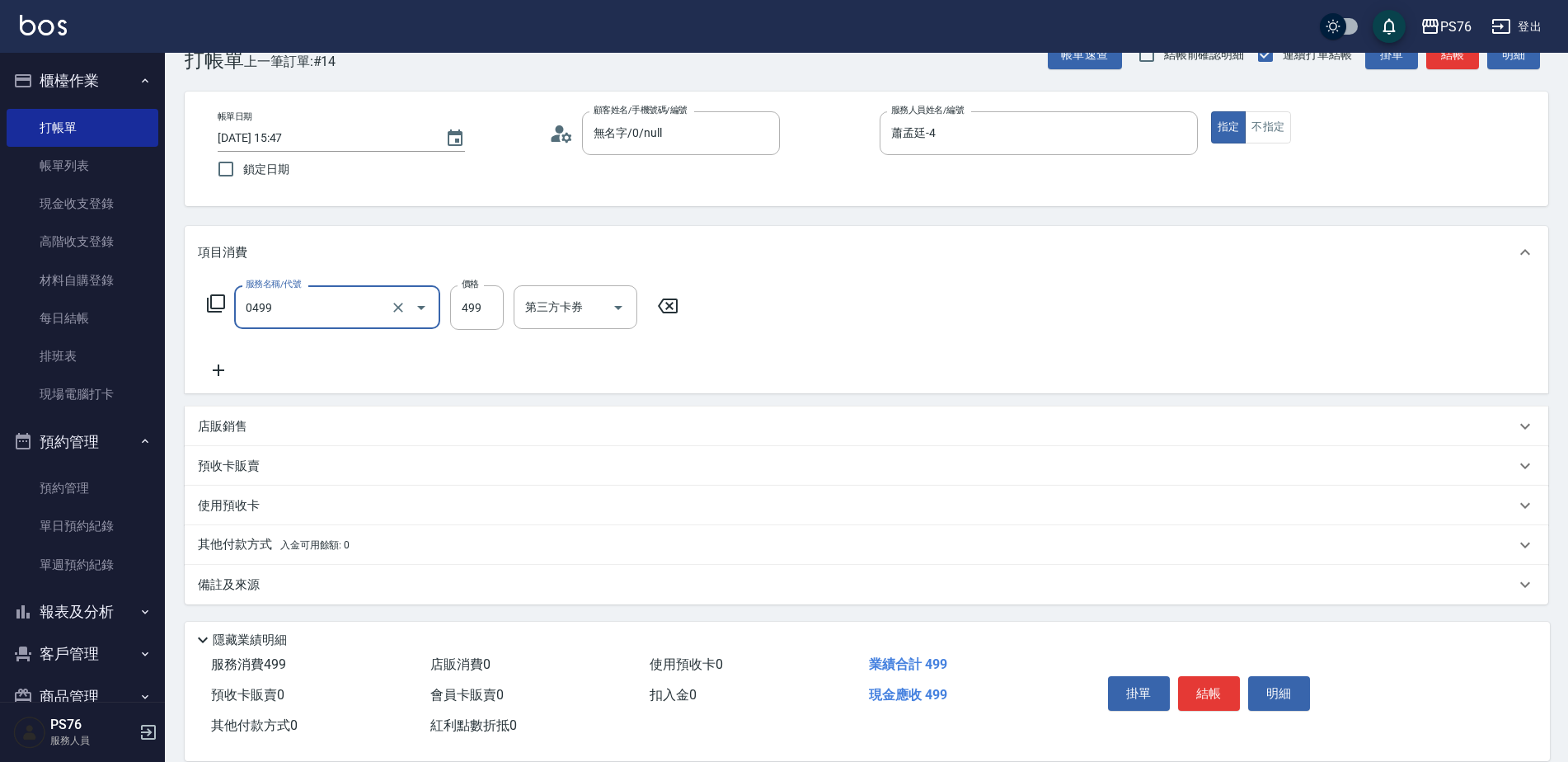
type input "[PERSON_NAME]499(0499)"
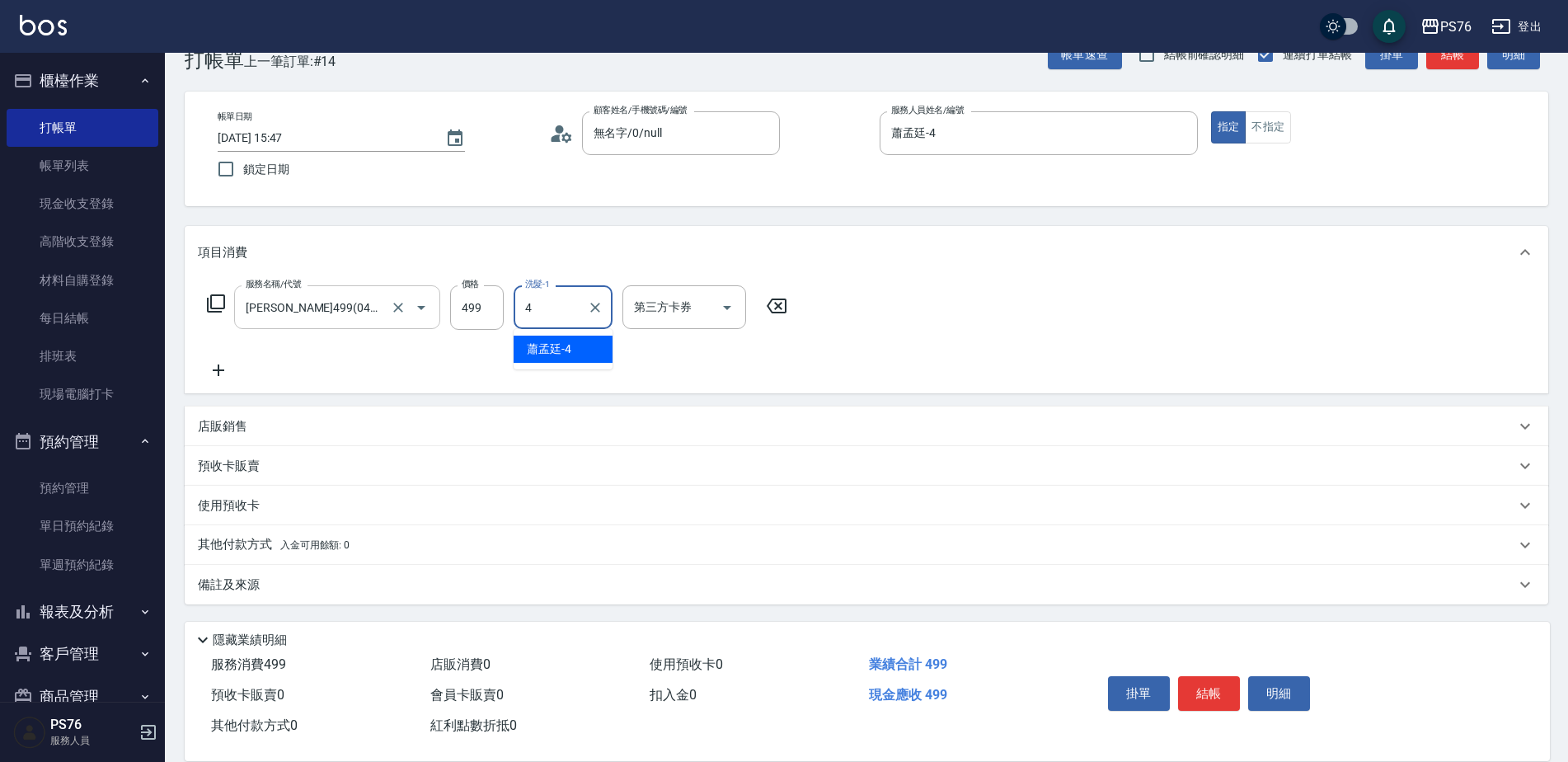
type input "蕭孟廷-4"
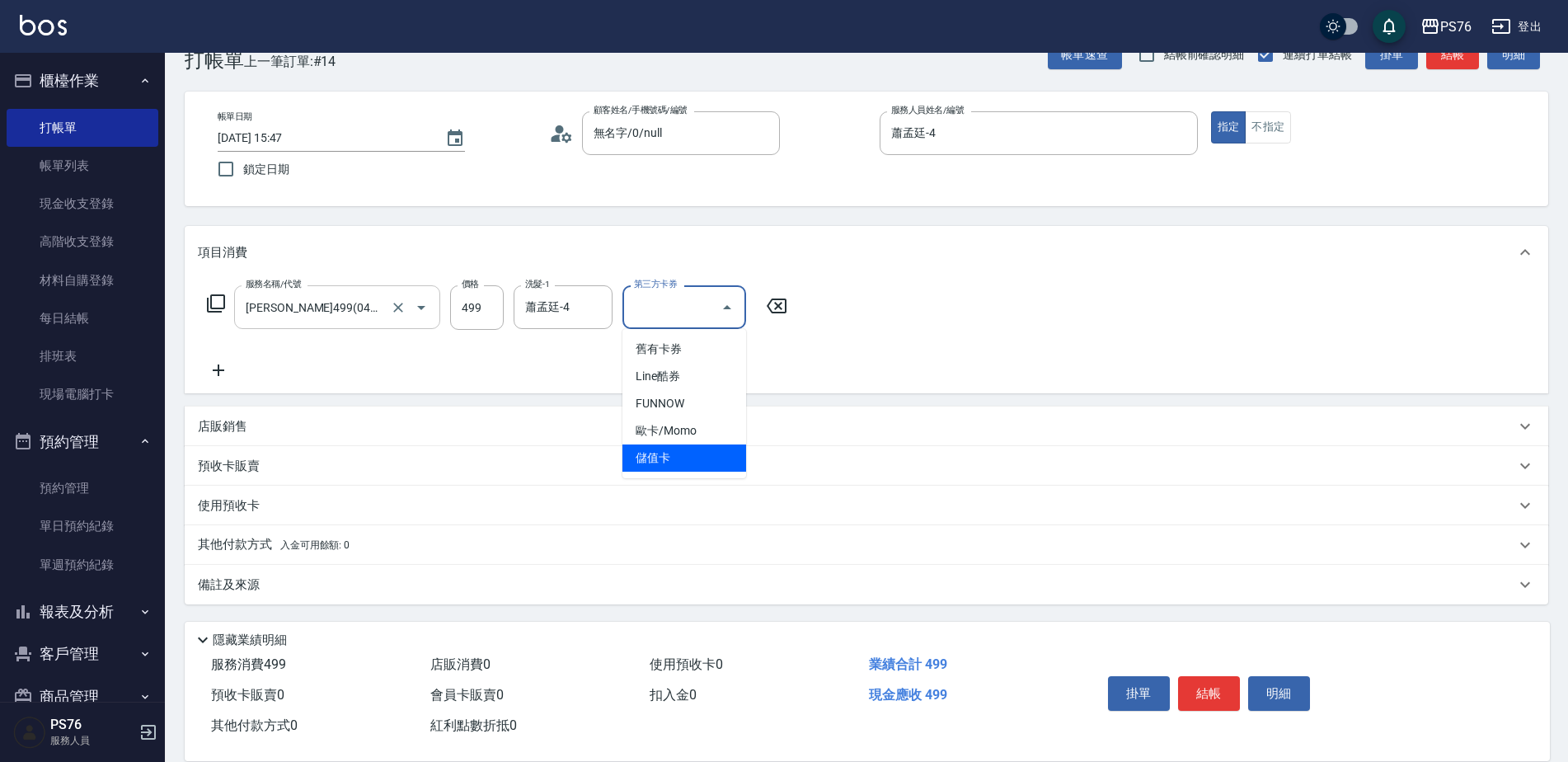
type input "儲值卡"
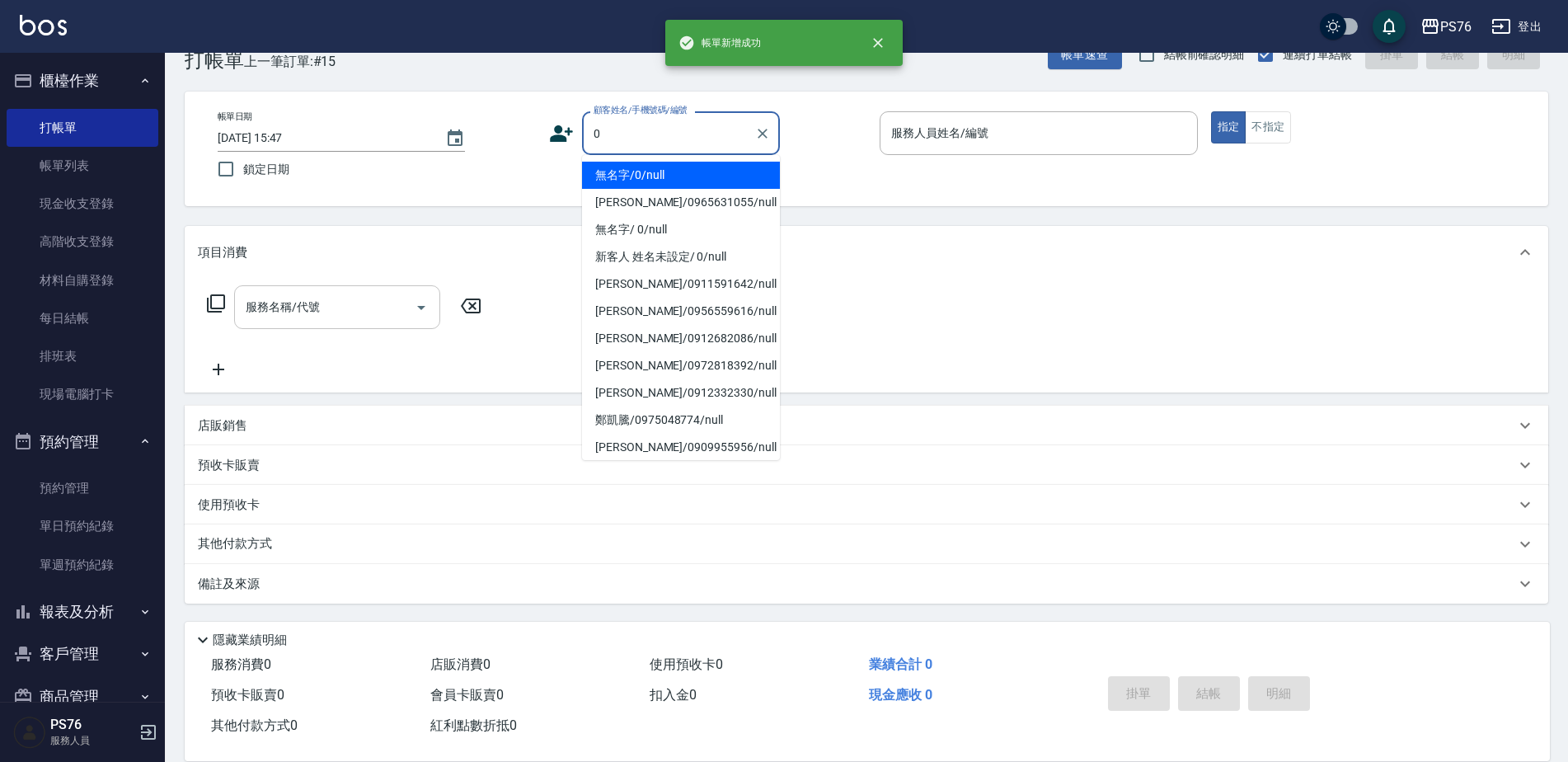
type input "無名字/0/null"
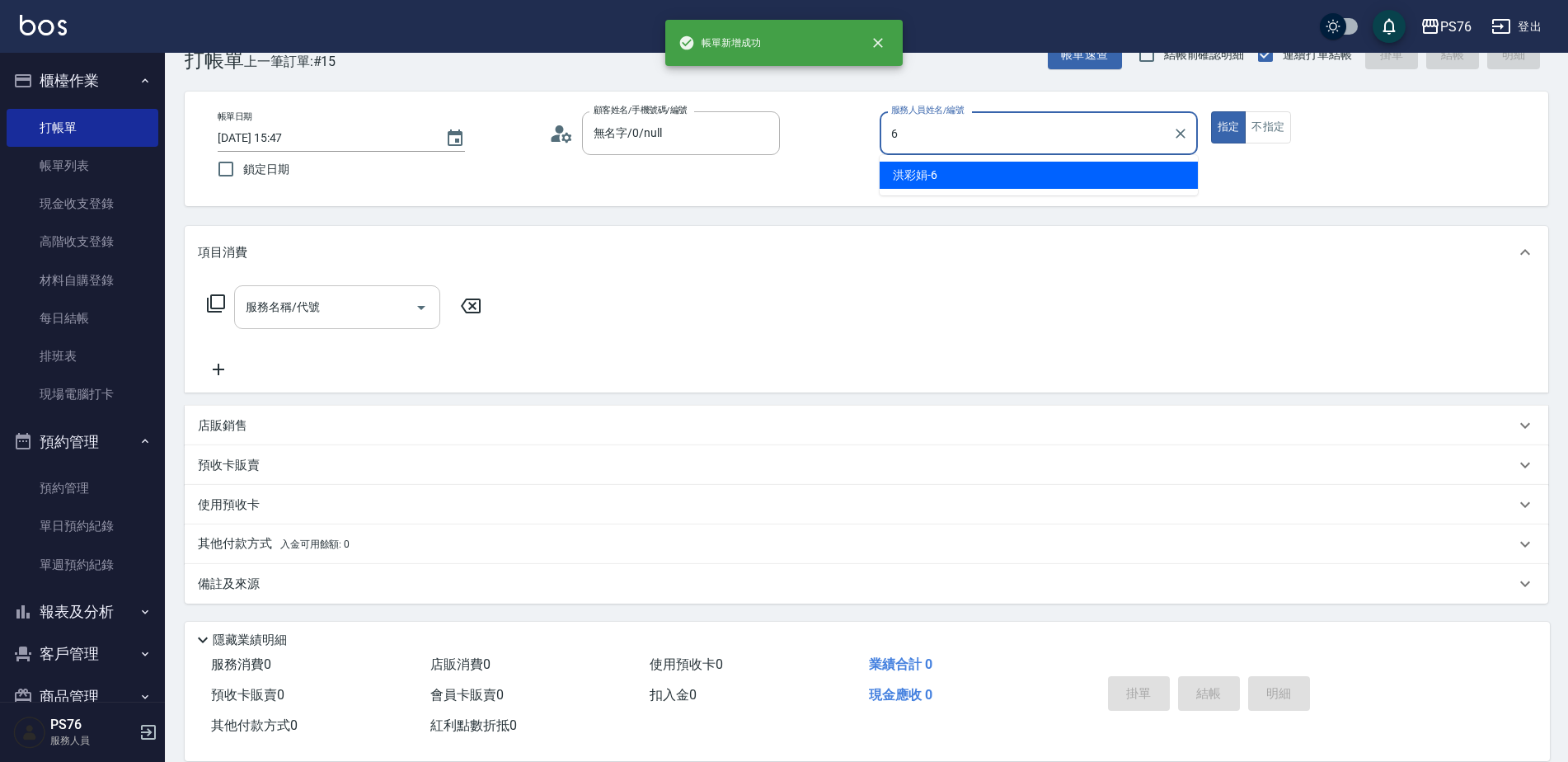
type input "洪彩娟-6"
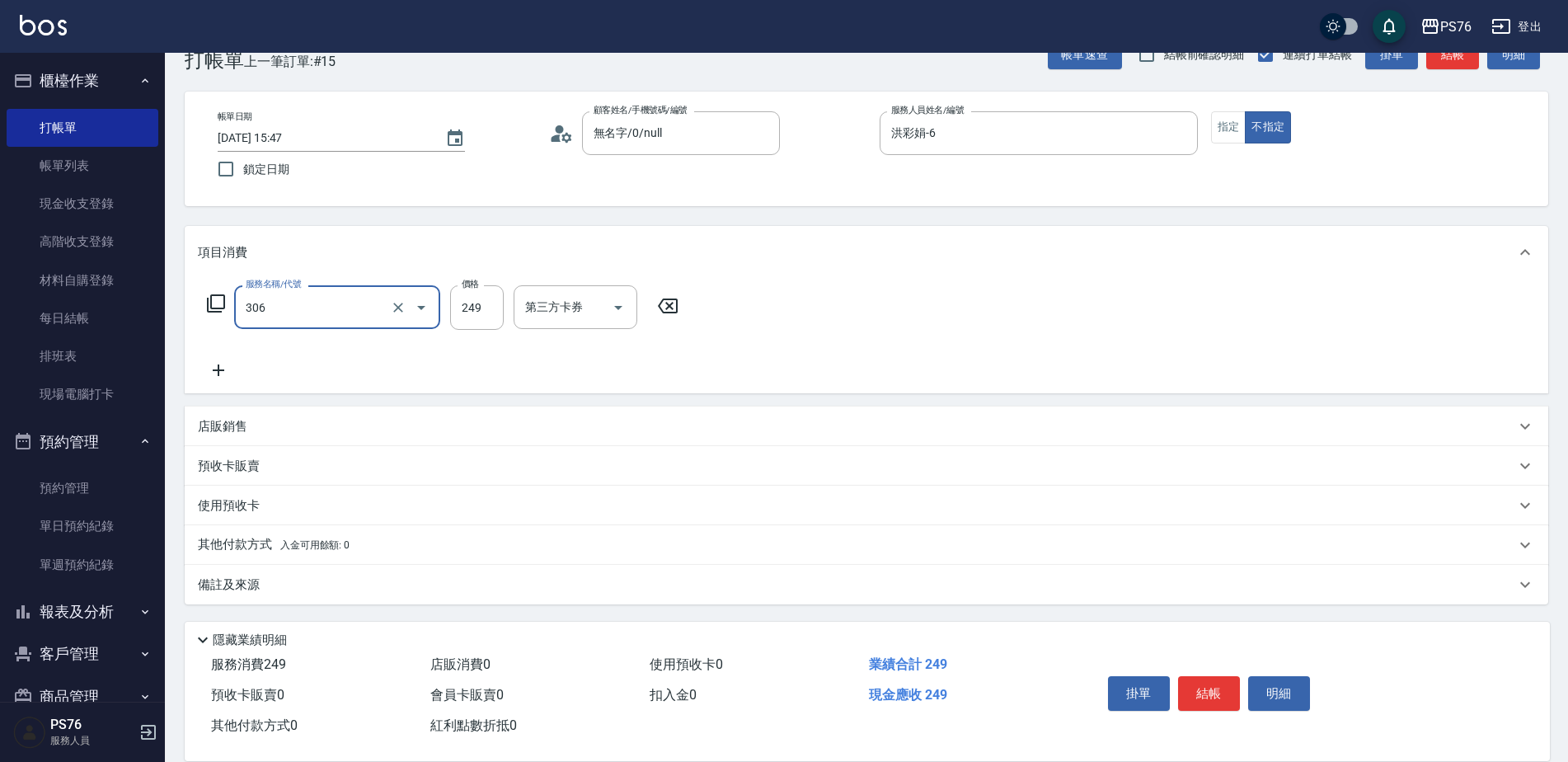
type input "剪髮(306)"
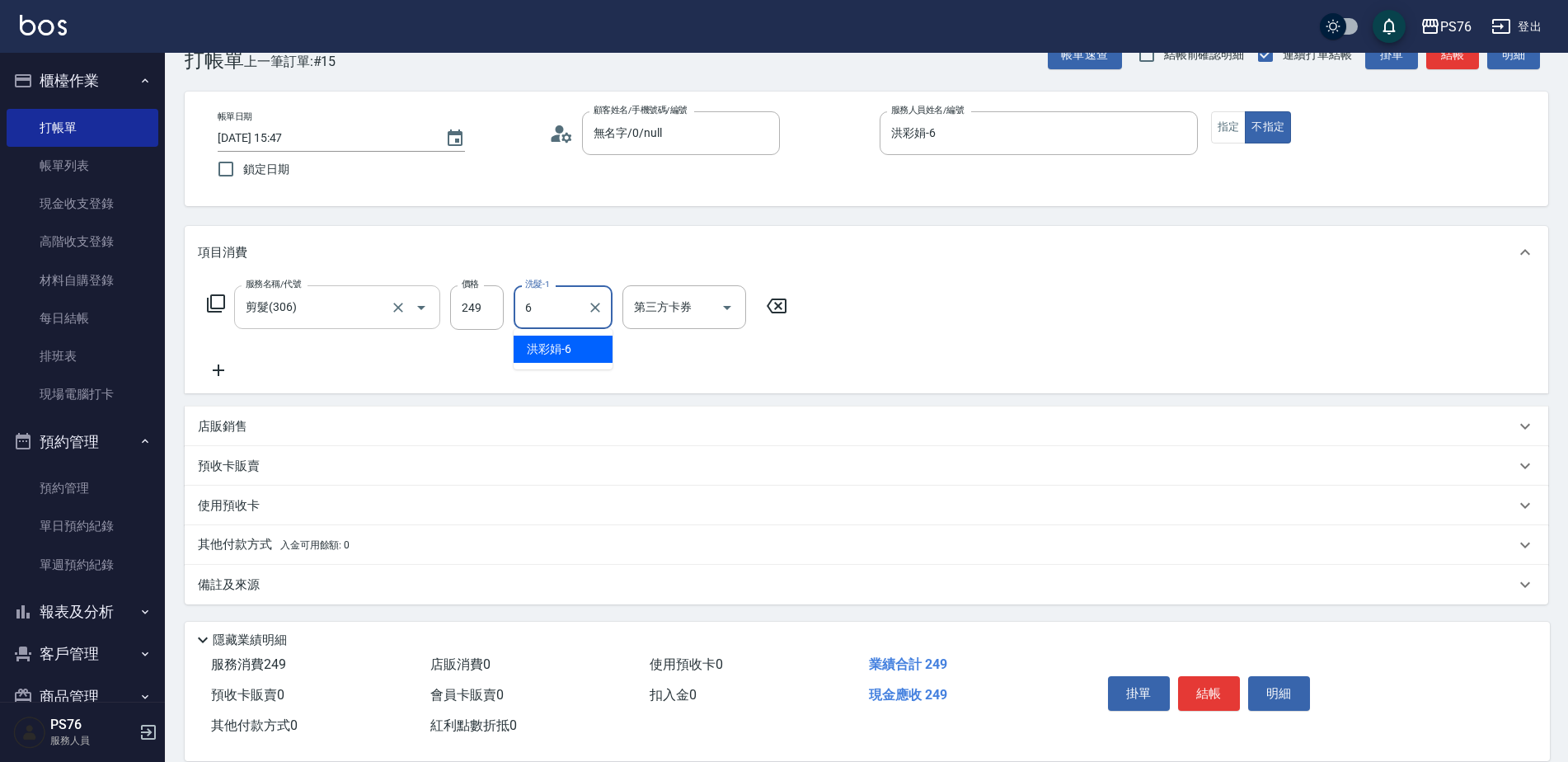
type input "洪彩娟-6"
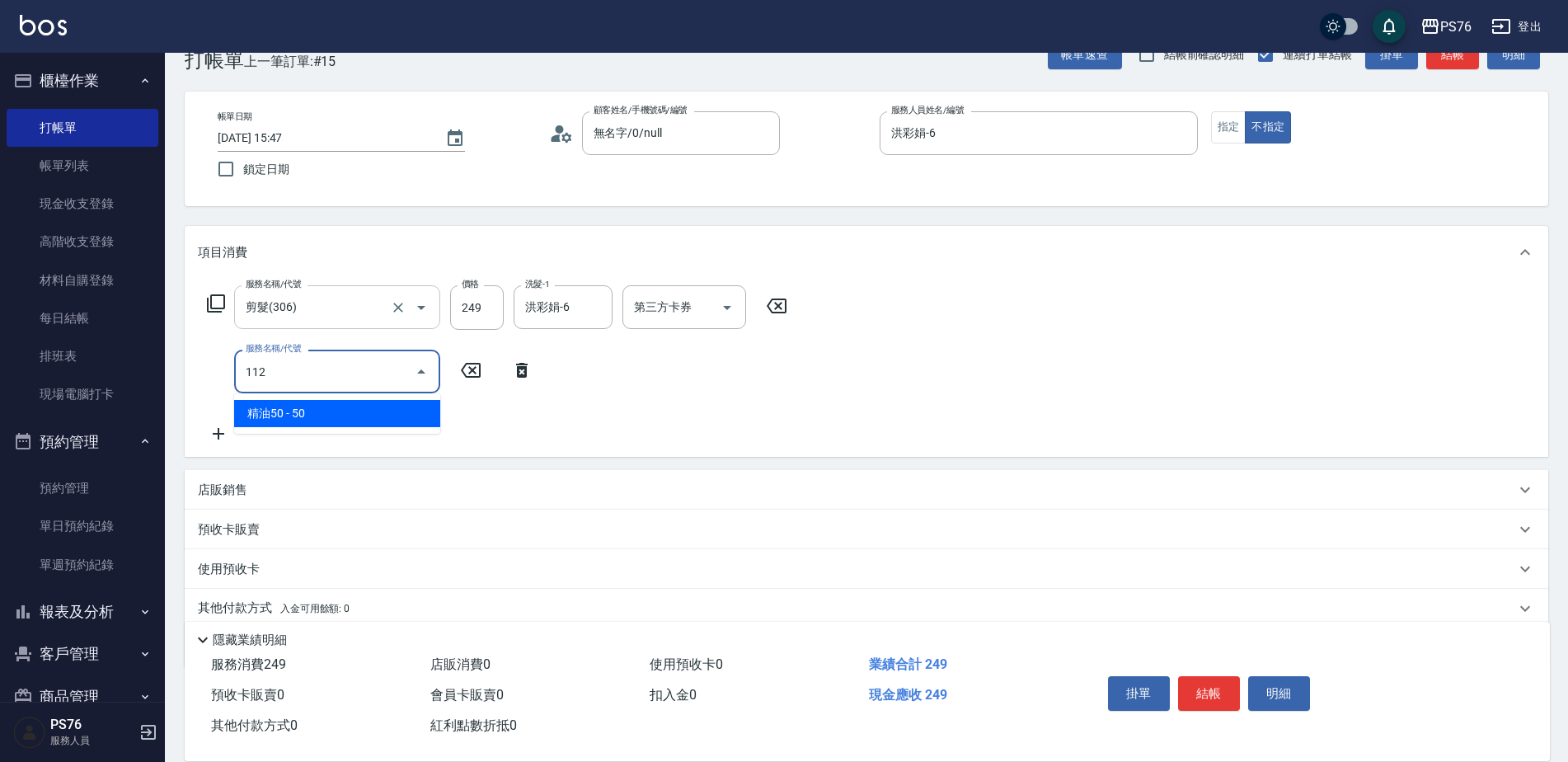
type input "精油50(112)"
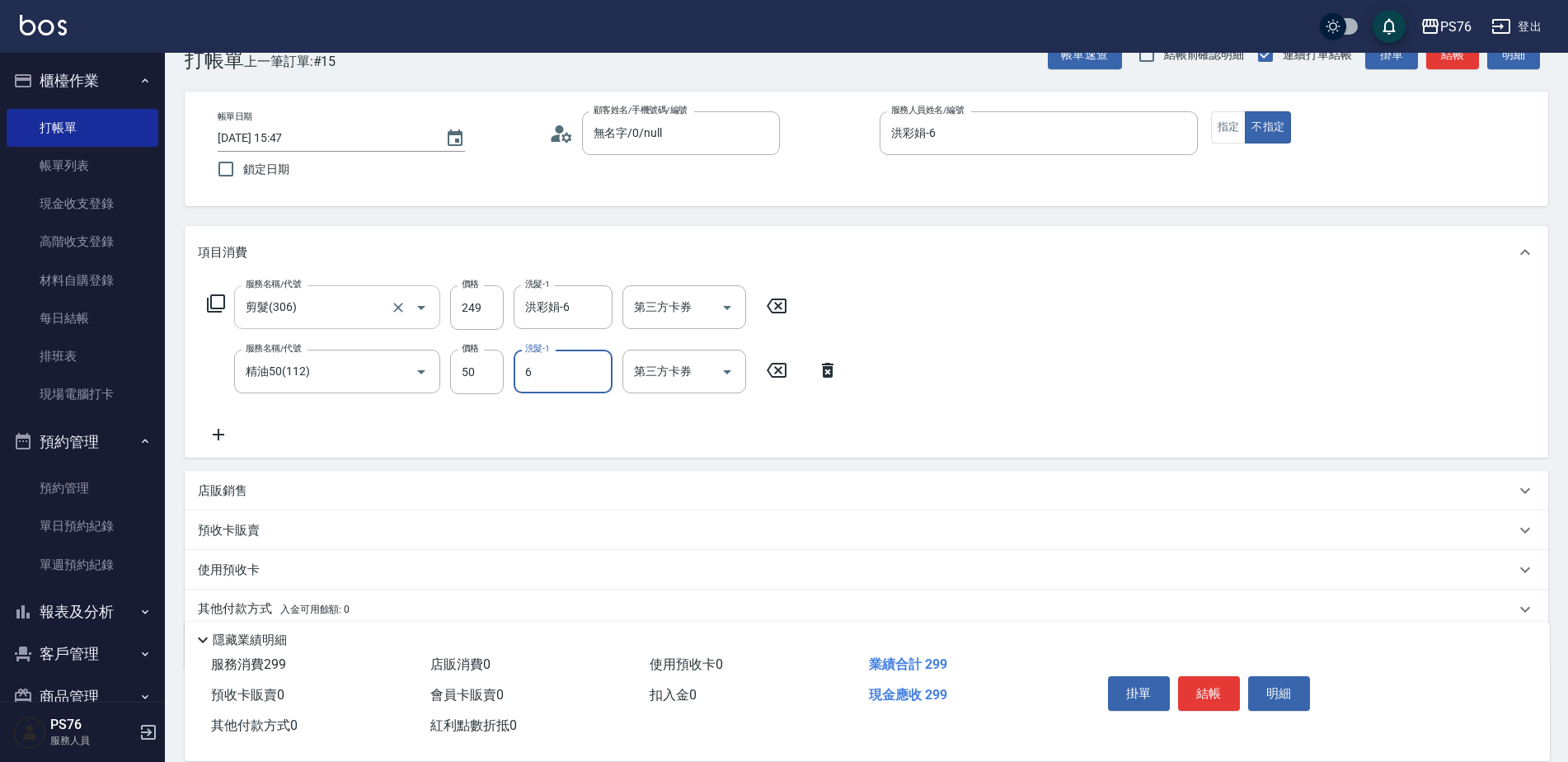
type input "洪彩娟-6"
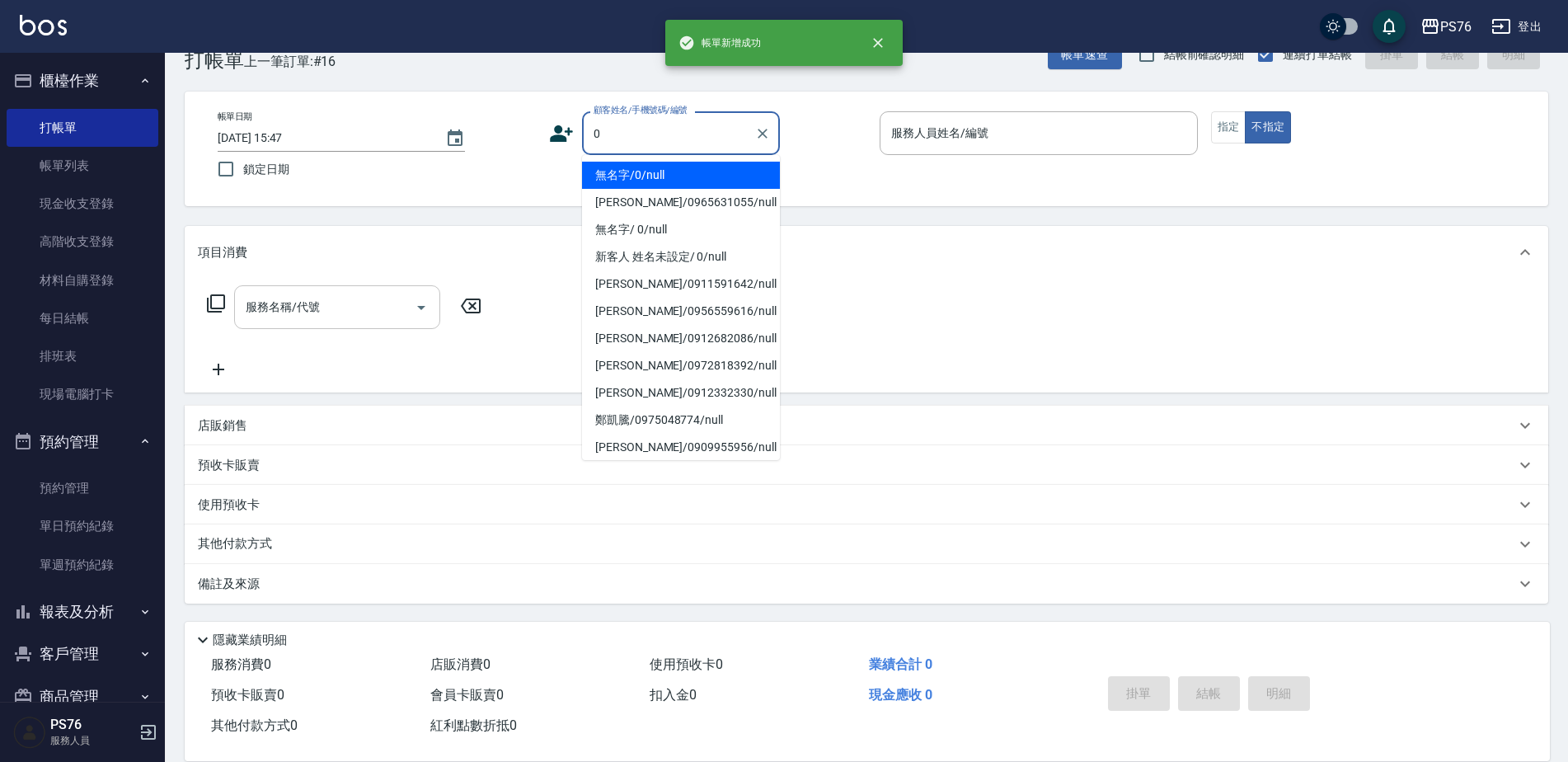
type input "無名字/0/null"
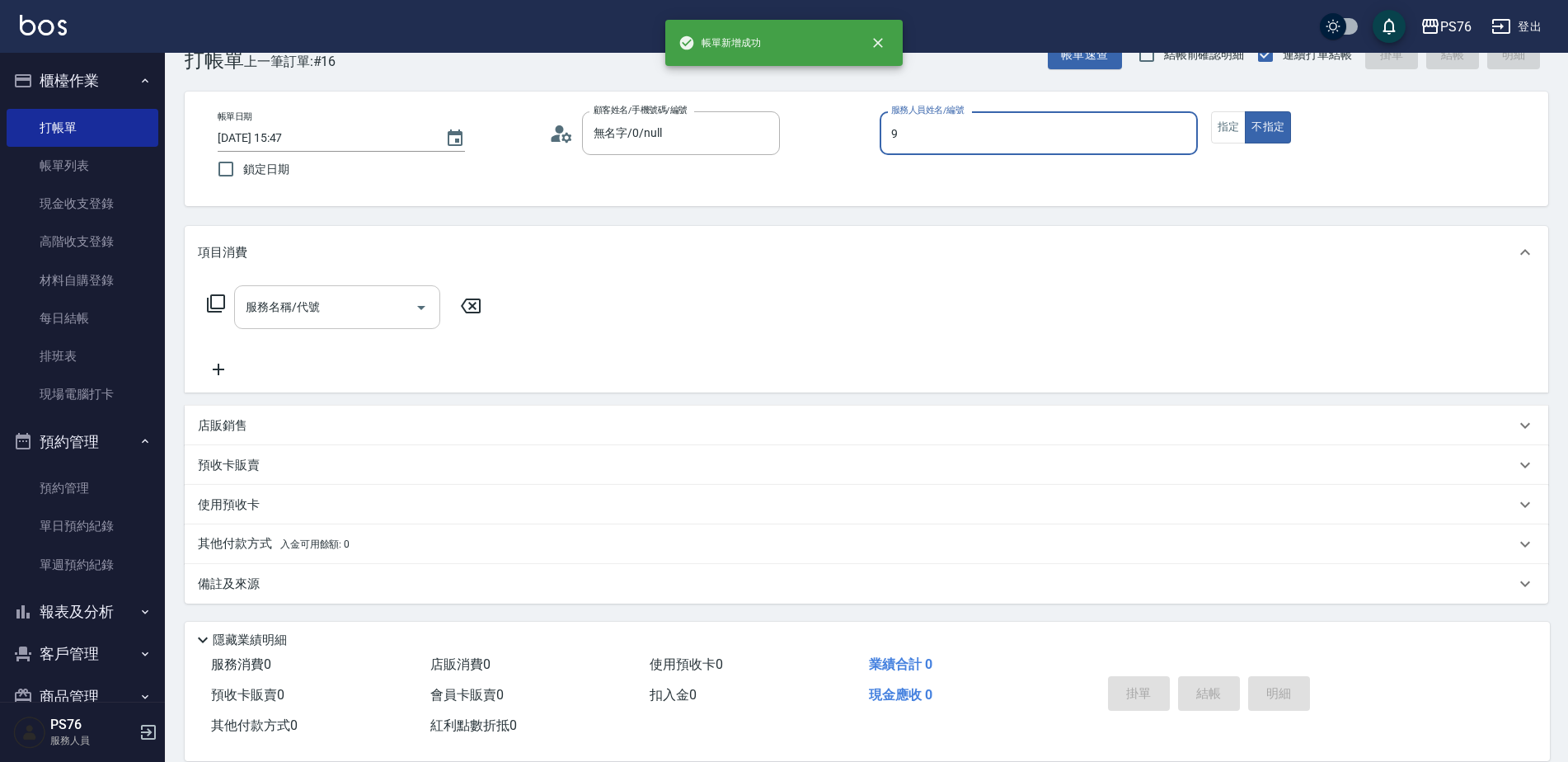
type input "[PERSON_NAME]-9"
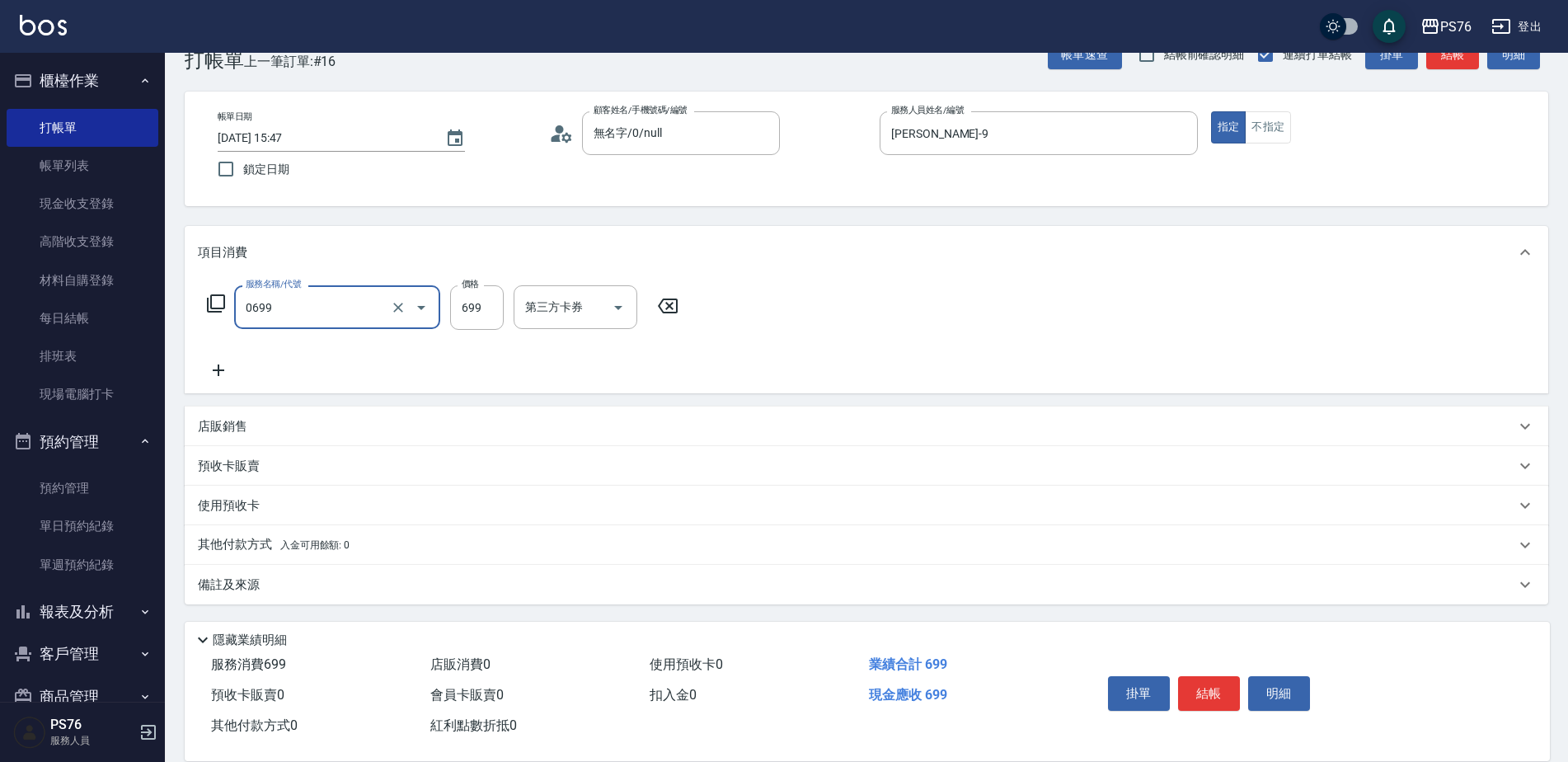
type input "精油SPA(0699)"
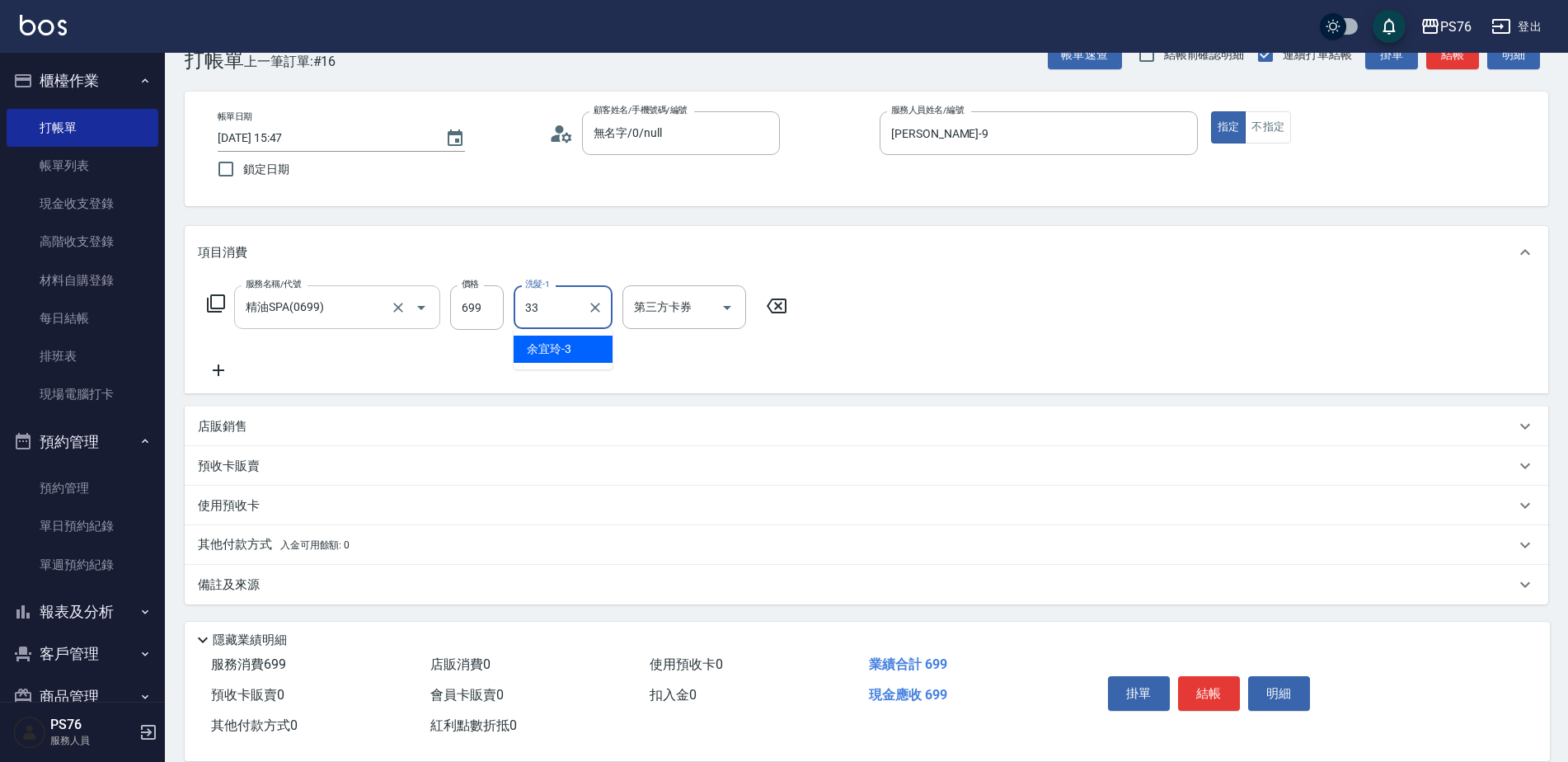
type input "[PERSON_NAME]33"
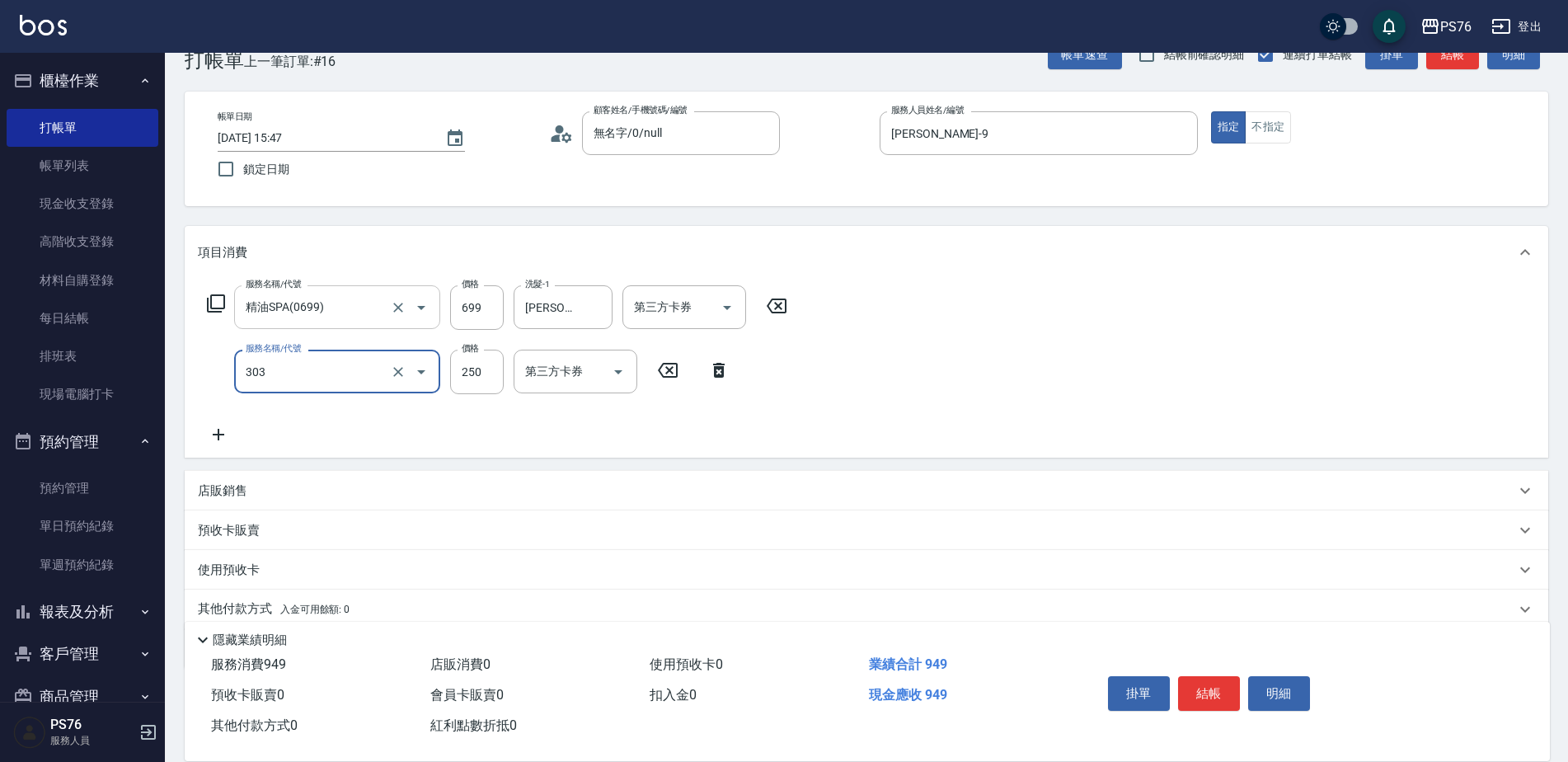
type input "剪髮(303)"
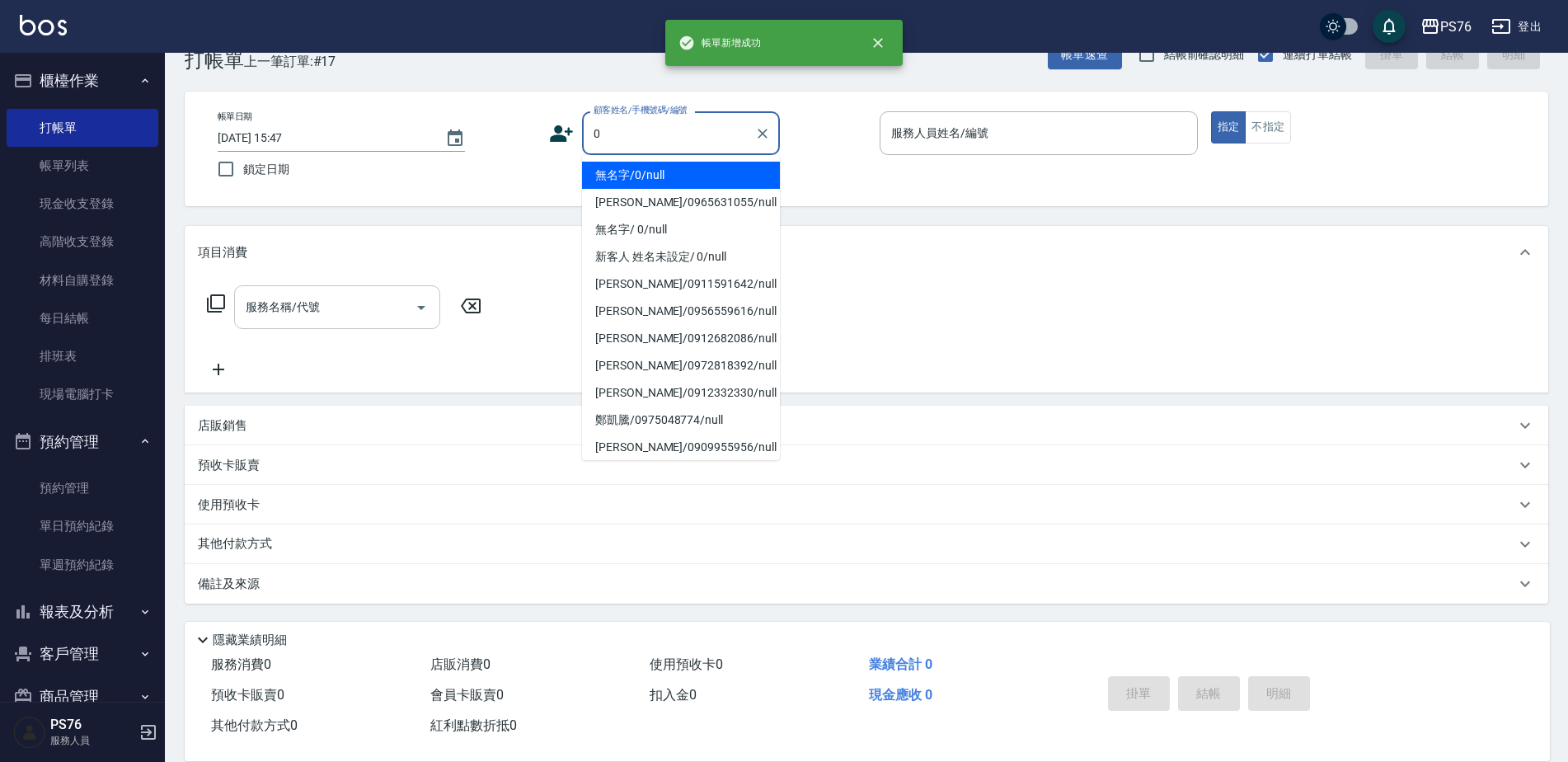
type input "無名字/0/null"
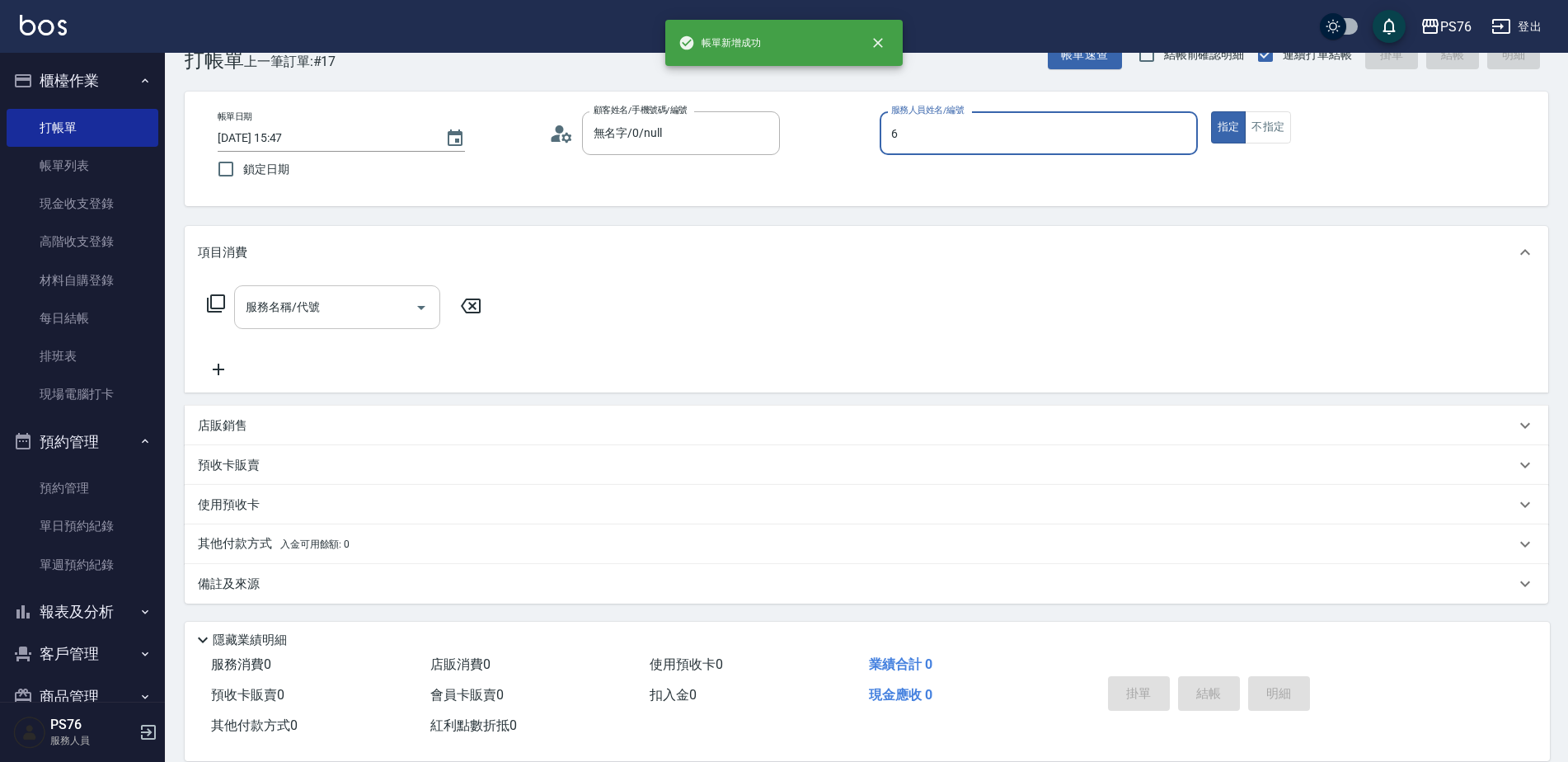
type input "洪彩娟-6"
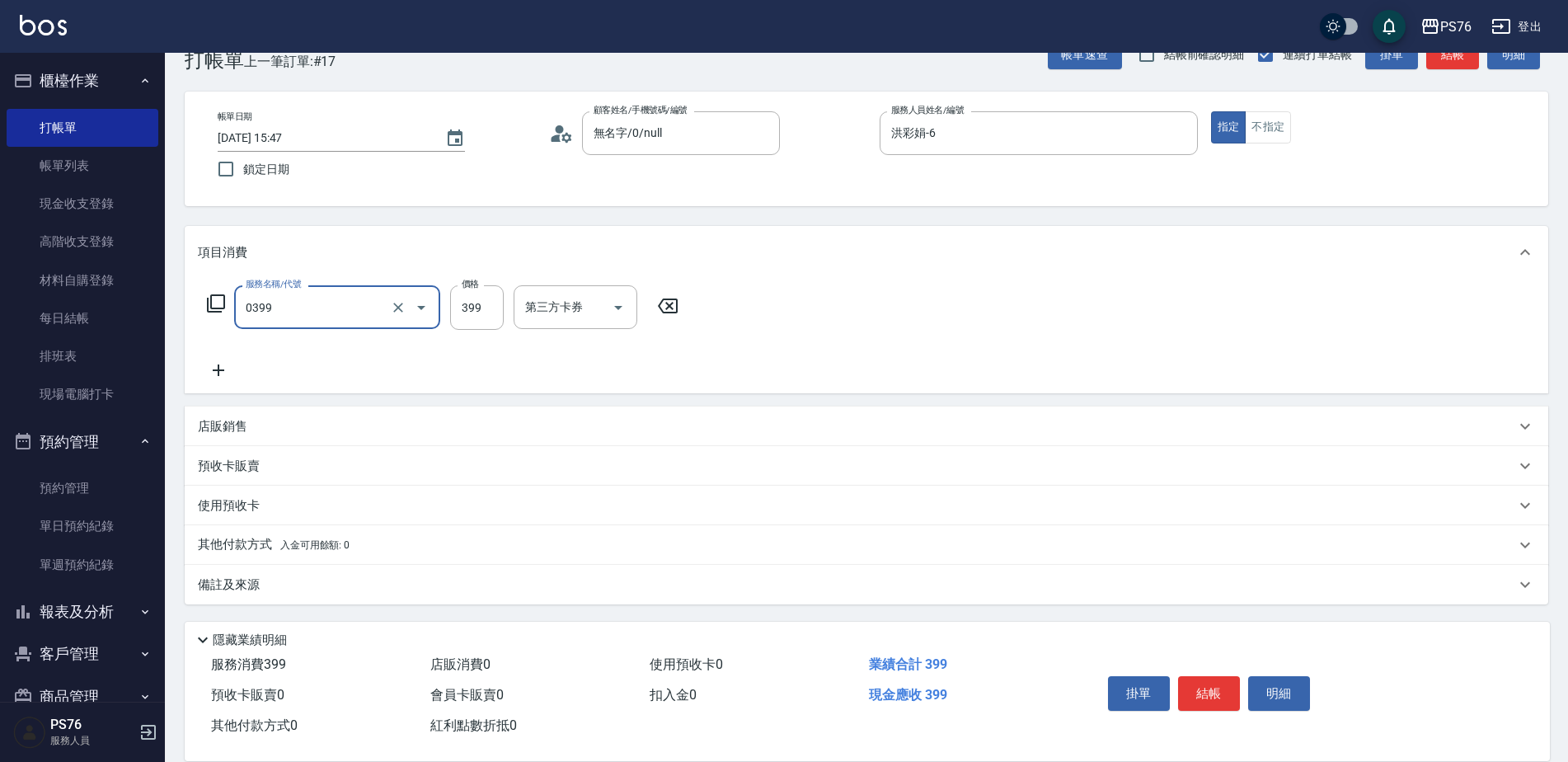
type input "海鹽399(0399)"
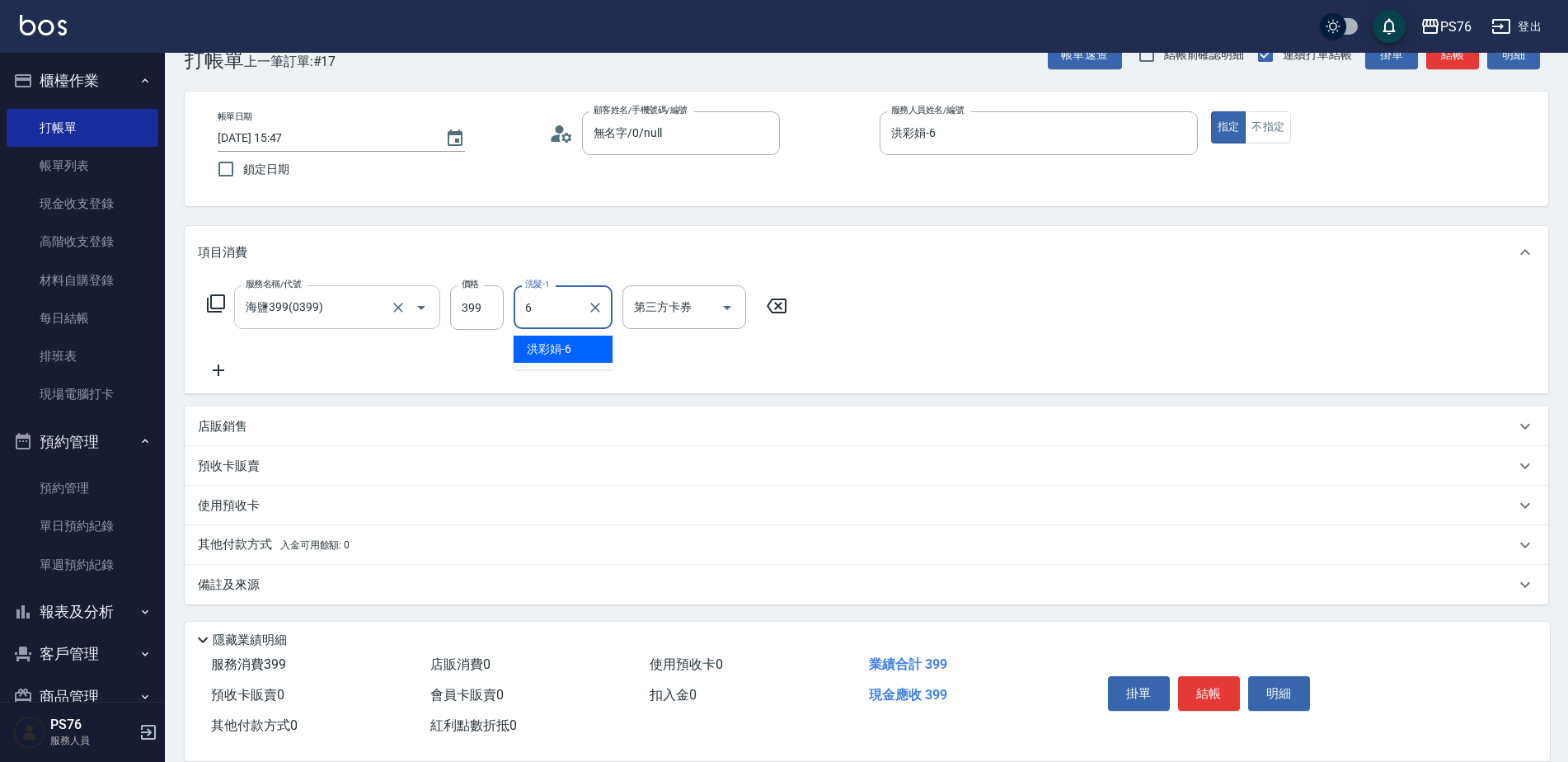
type input "洪彩娟-6"
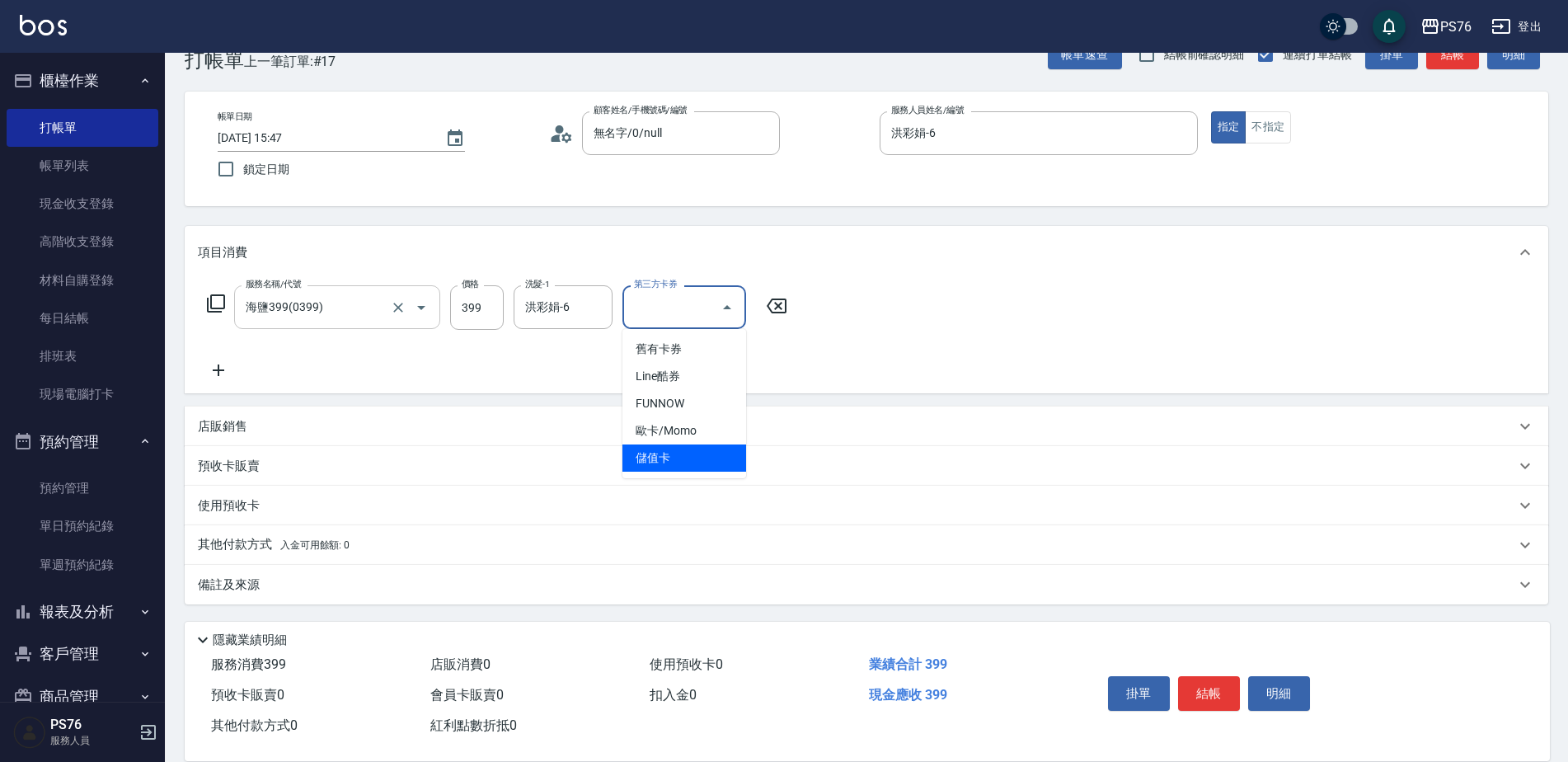
type input "儲值卡"
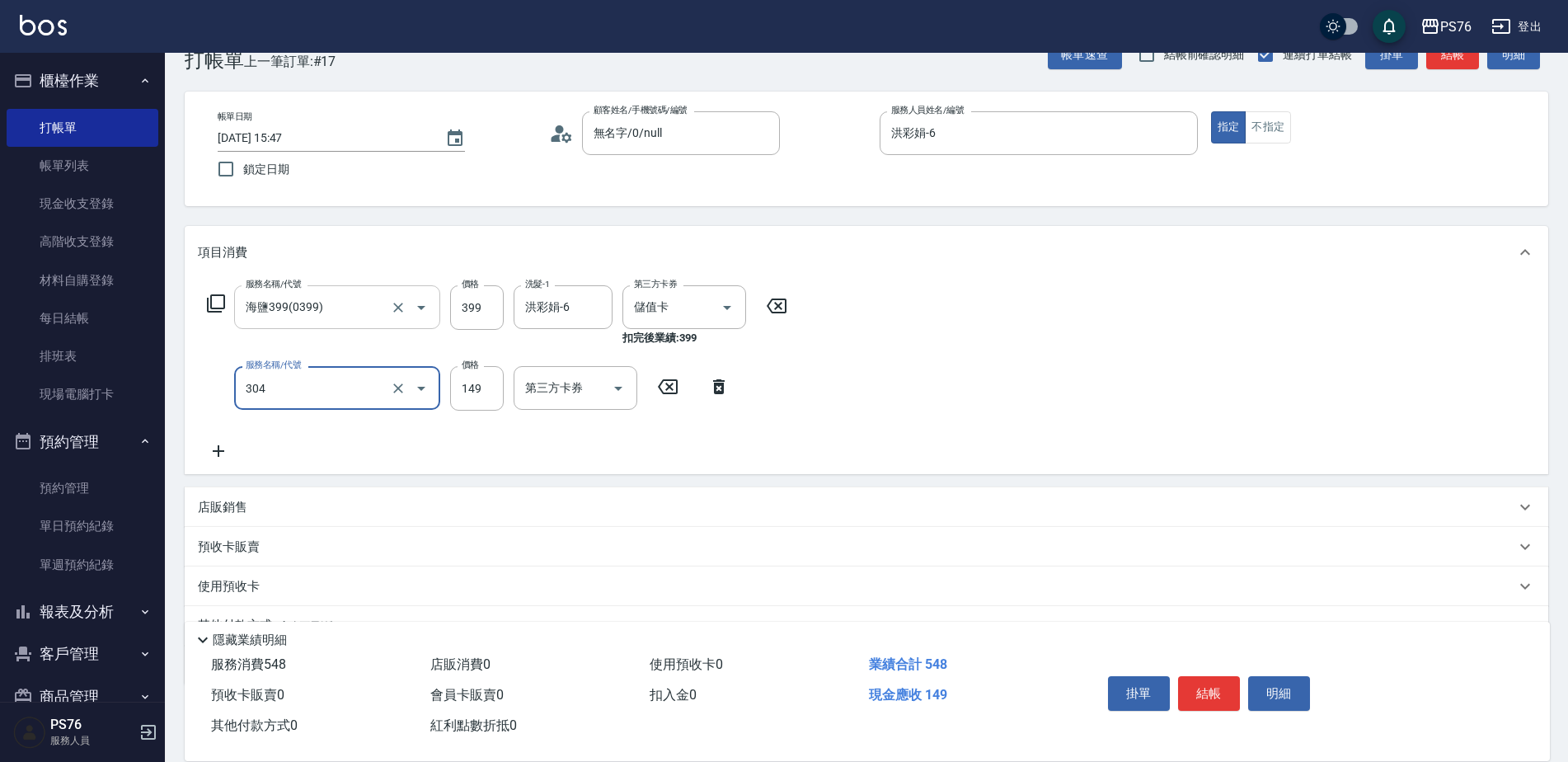
type input "剪髮(304)"
type input "50"
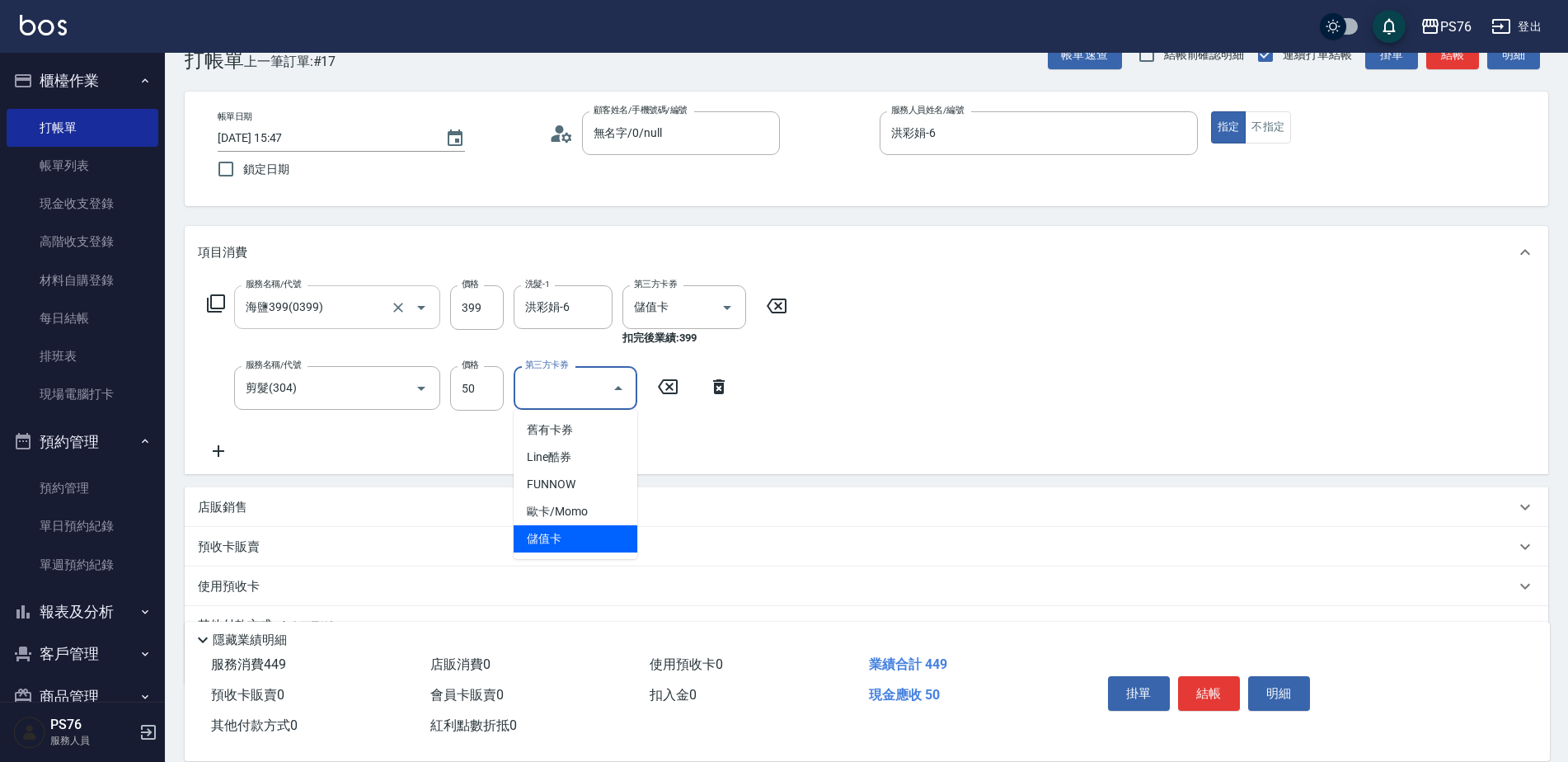
type input "儲值卡"
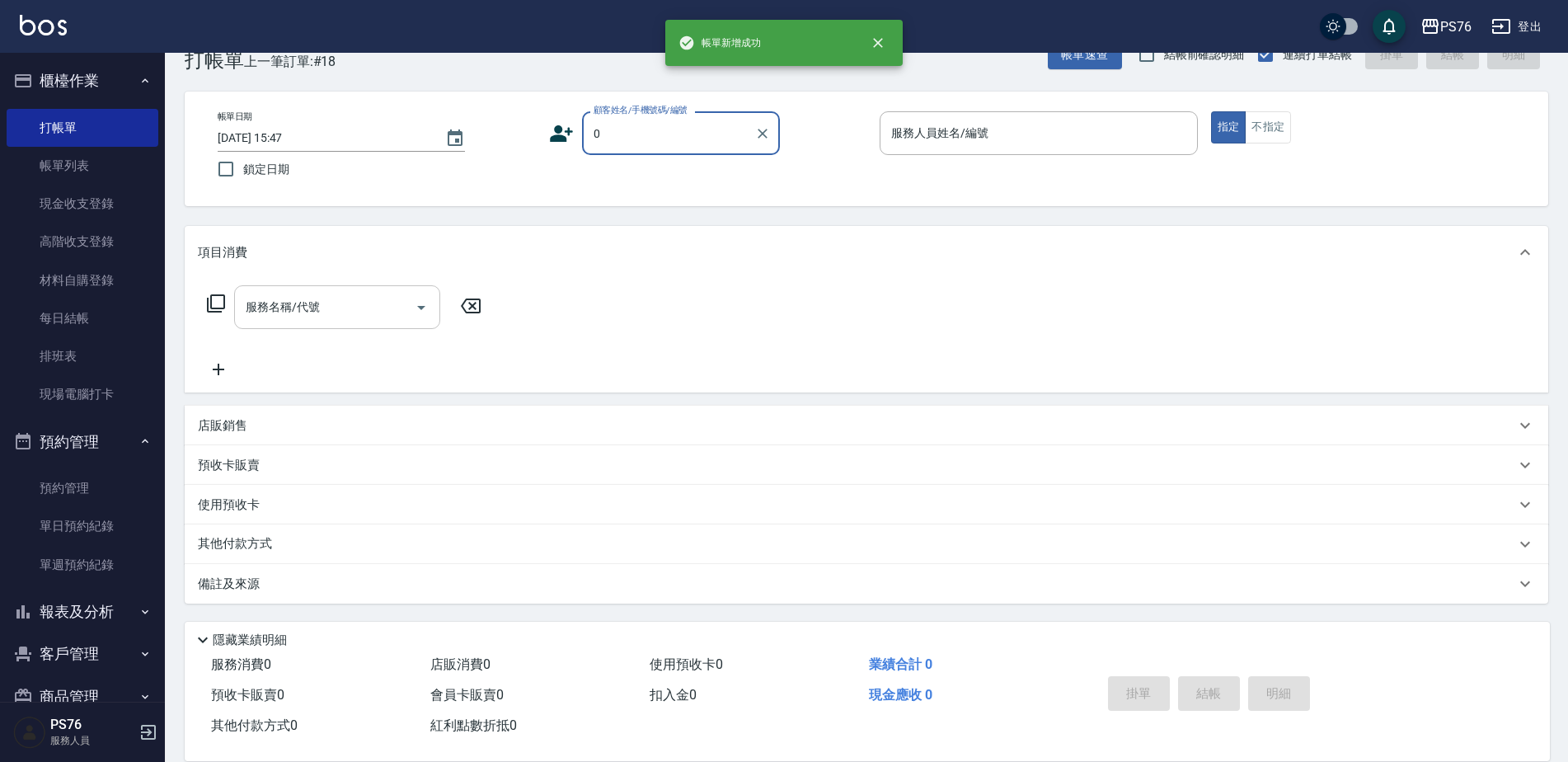
type input "無名字/0/null"
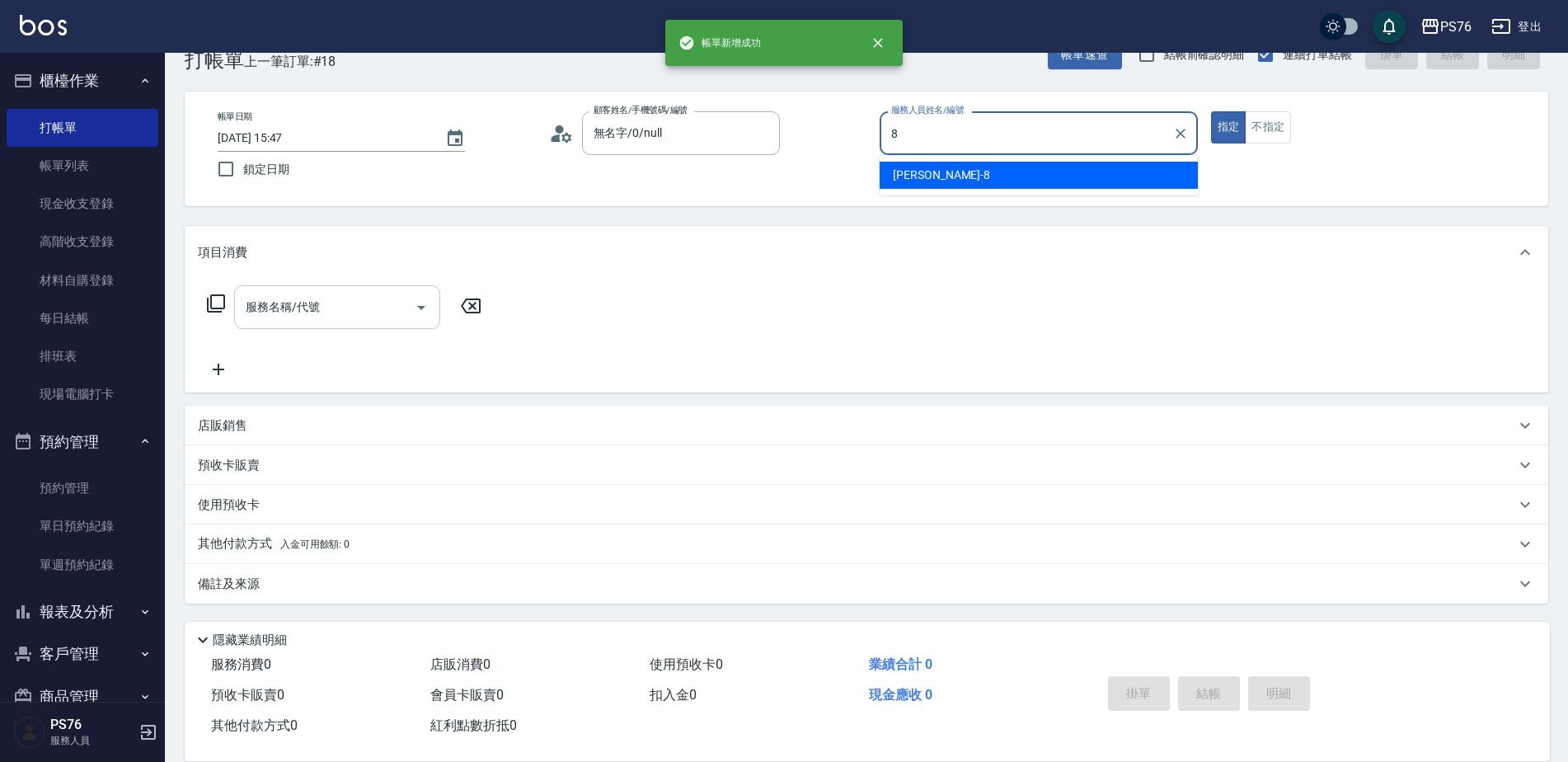
type input "[PERSON_NAME]-8"
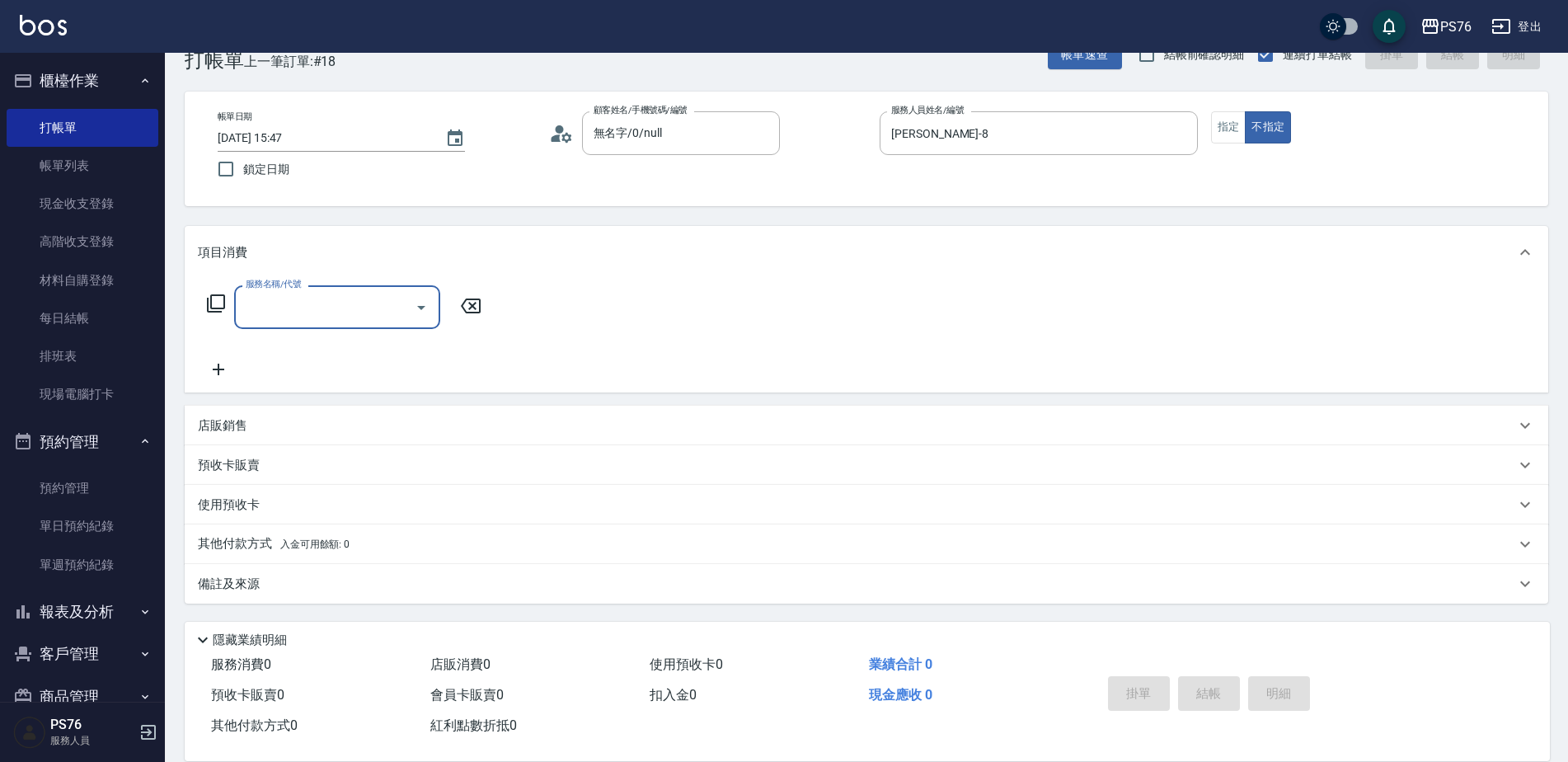
type input "0"
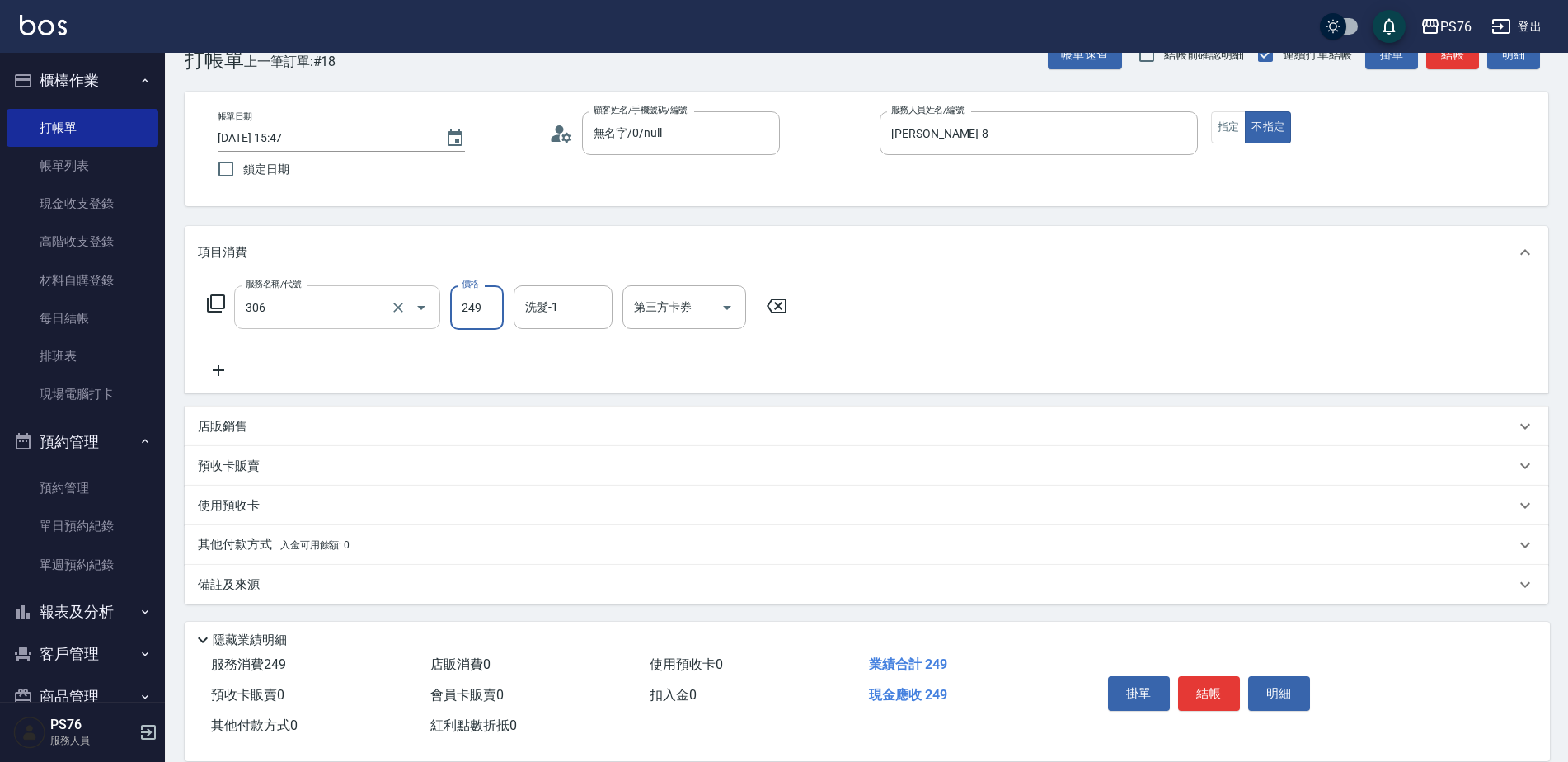
type input "剪髮(306)"
type input "[PERSON_NAME]-8"
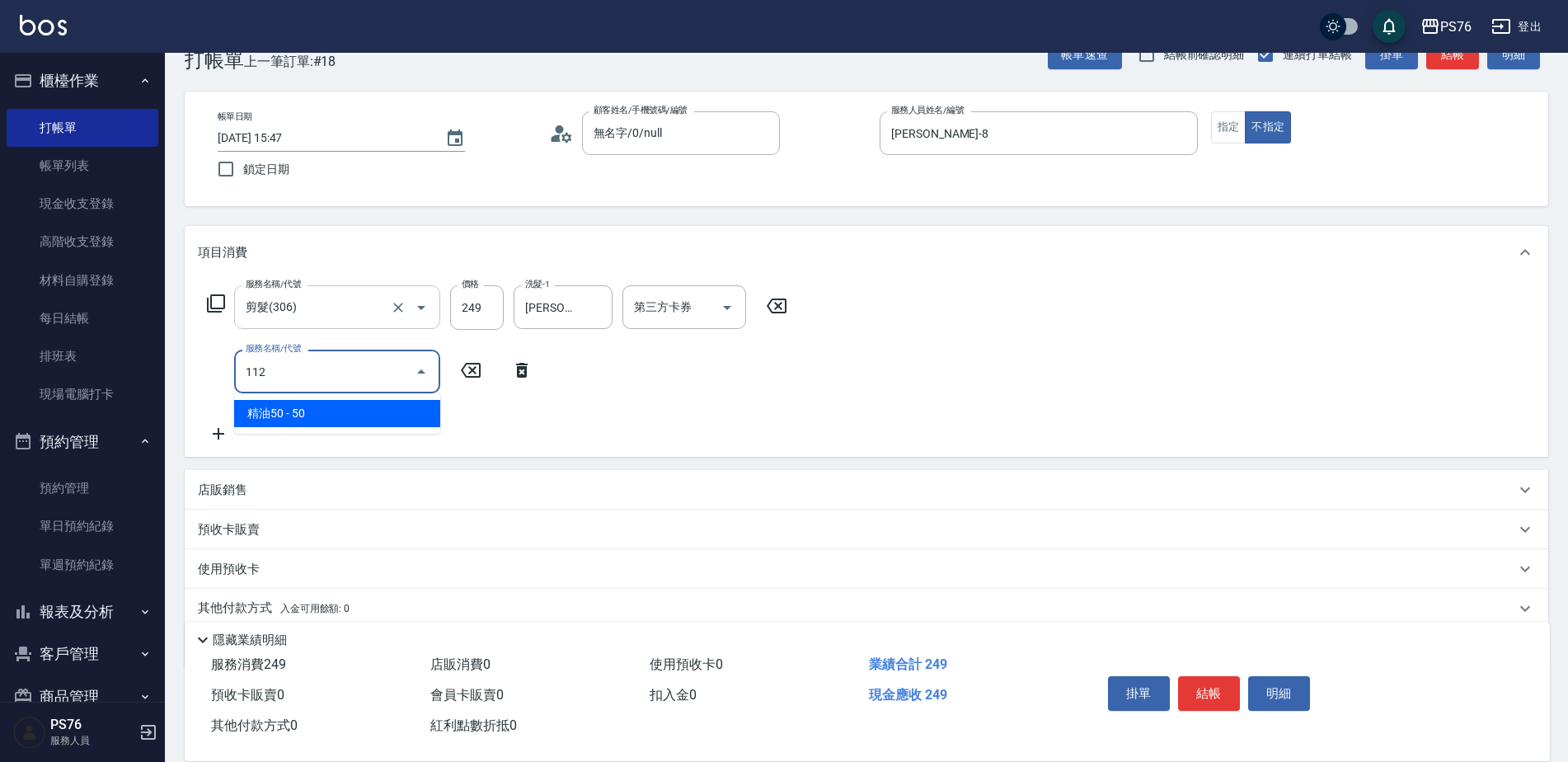
type input "精油50(112)"
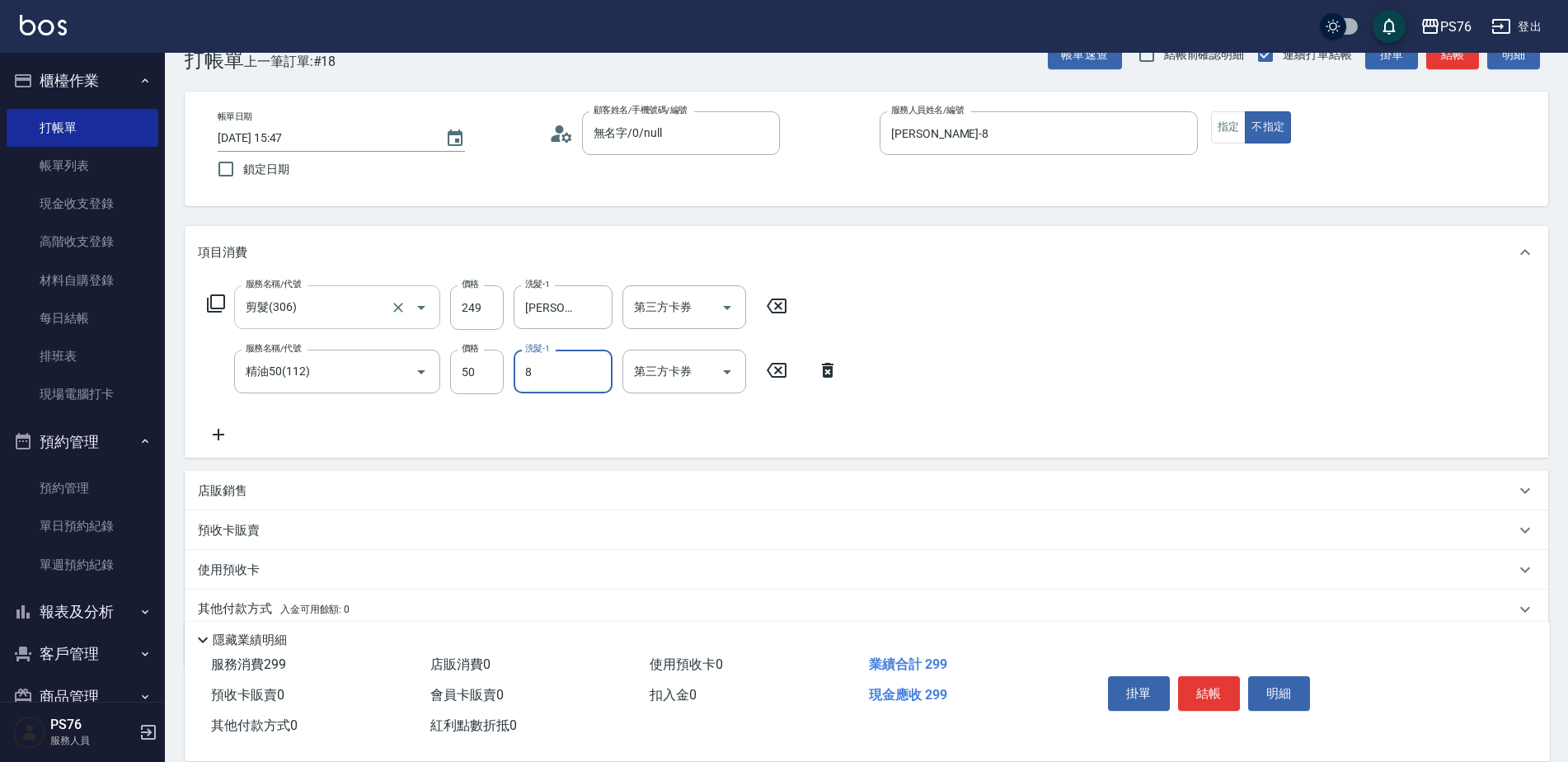
type input "[PERSON_NAME]-8"
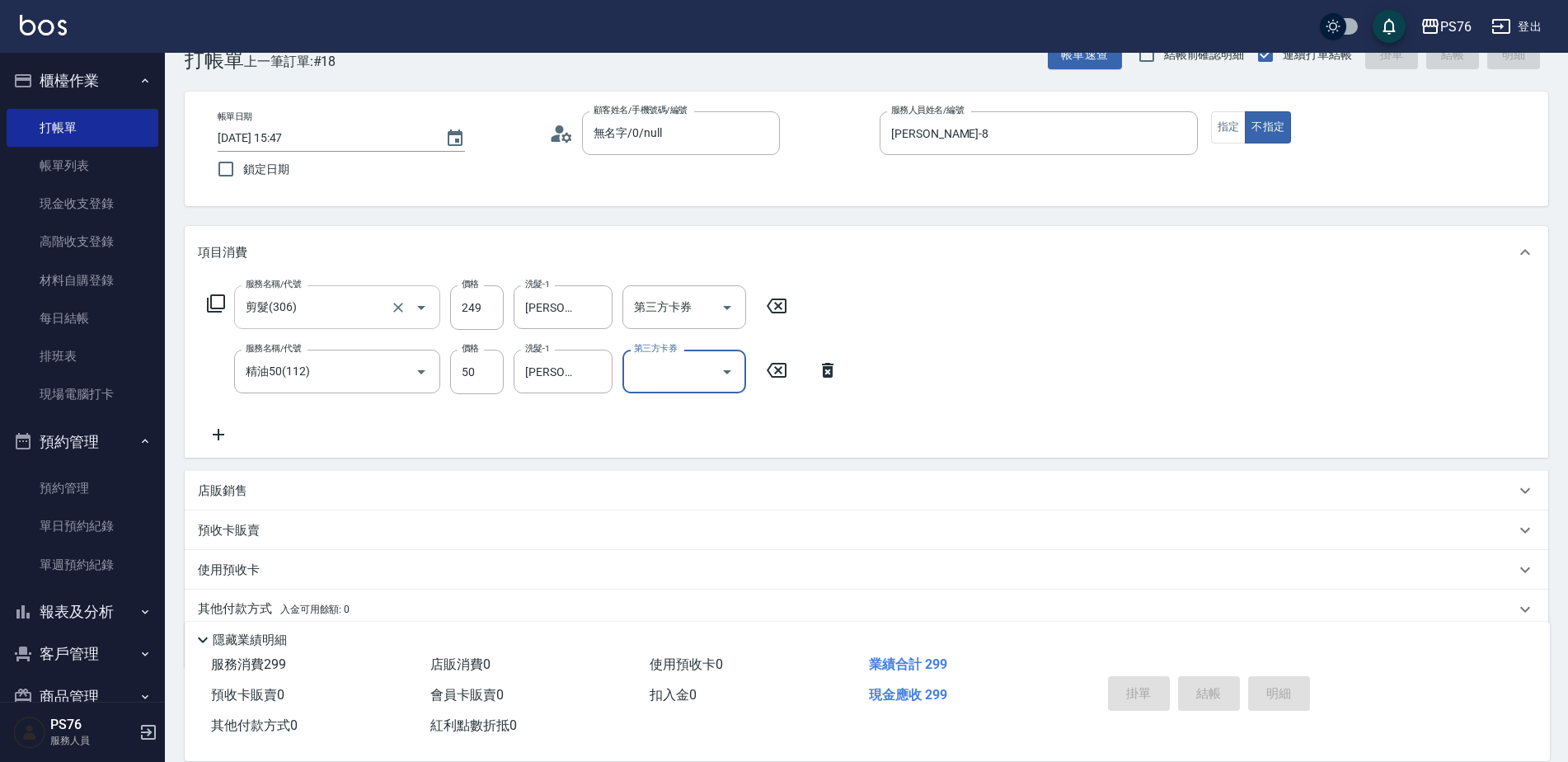
type input "[DATE] 15:48"
